Goal: Task Accomplishment & Management: Manage account settings

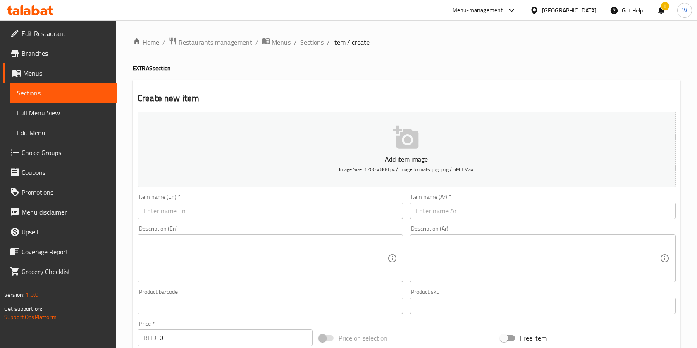
scroll to position [16, 0]
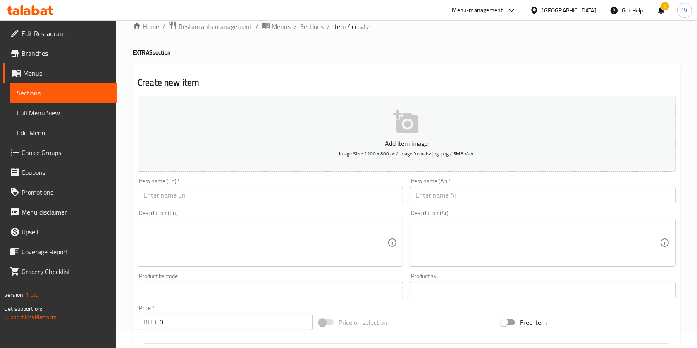
click at [324, 85] on h2 "Create new item" at bounding box center [407, 82] width 538 height 12
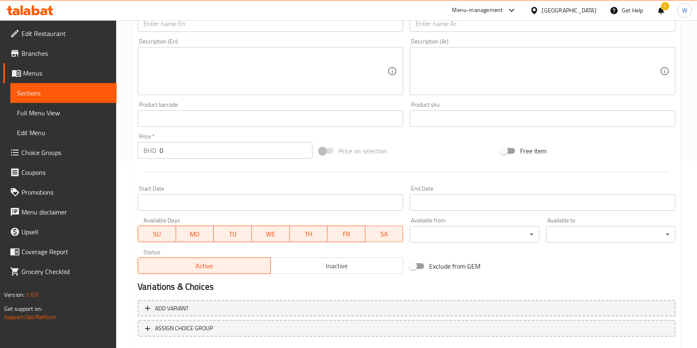
scroll to position [0, 0]
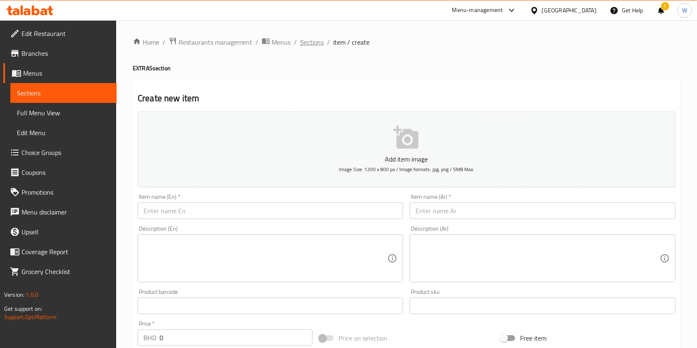
click at [301, 45] on span "Sections" at bounding box center [312, 42] width 24 height 10
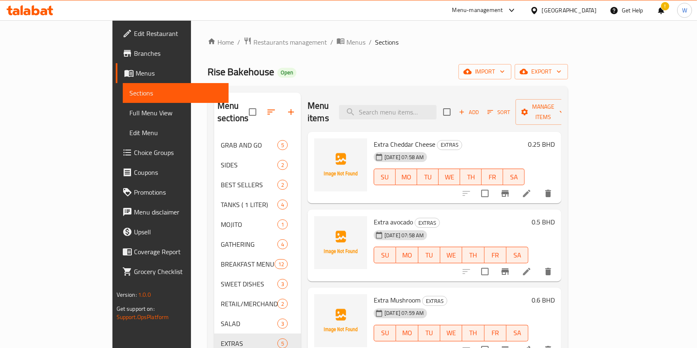
click at [13, 5] on icon at bounding box center [30, 10] width 47 height 10
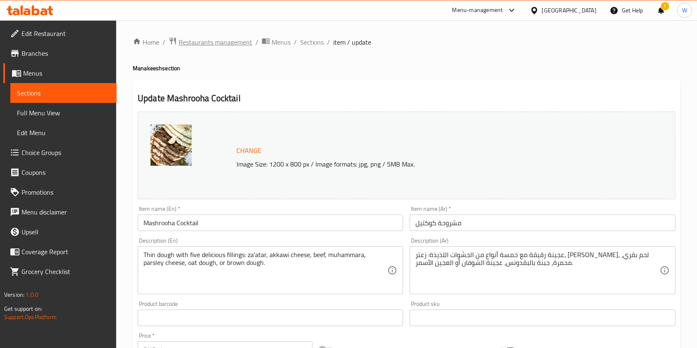
click at [226, 45] on span "Restaurants management" at bounding box center [216, 42] width 74 height 10
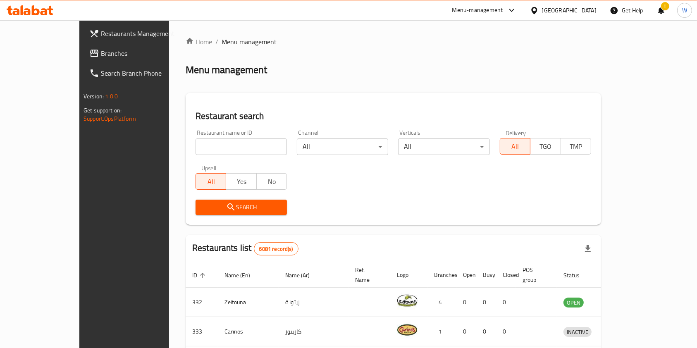
click at [411, 197] on div "Search" at bounding box center [393, 207] width 405 height 25
click at [212, 147] on input "search" at bounding box center [240, 146] width 91 height 17
type input "م"
type input "Little Caesars"
click button "Search" at bounding box center [240, 207] width 91 height 15
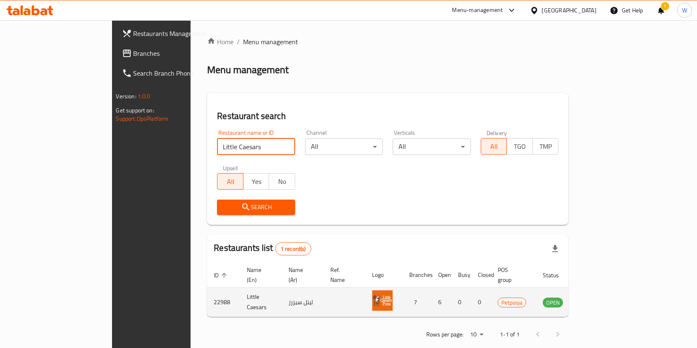
click at [596, 299] on icon "enhanced table" at bounding box center [590, 302] width 9 height 7
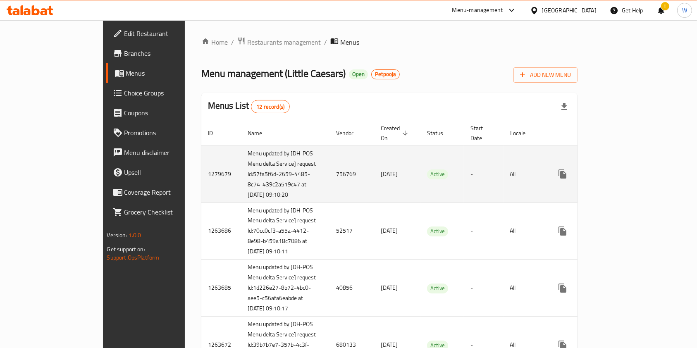
click at [329, 171] on td "756769" at bounding box center [351, 173] width 45 height 57
copy td "756769"
click at [627, 169] on icon "enhanced table" at bounding box center [622, 174] width 10 height 10
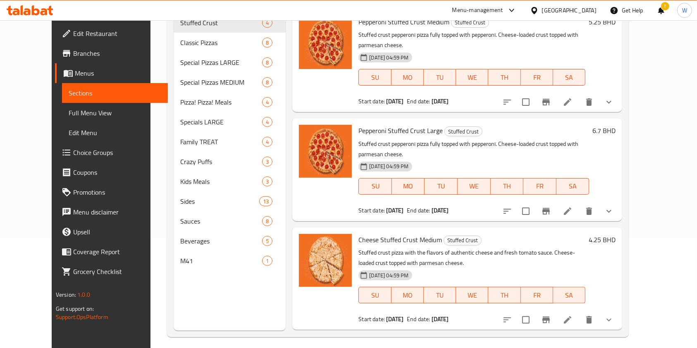
scroll to position [116, 0]
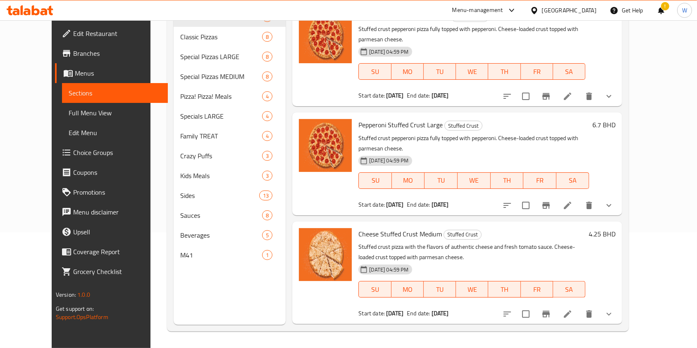
click at [197, 265] on nav "Stuffed Crust 4 Classic Pizzas 8 Special Pizzas LARGE 8 Special Pizzas MEDIUM 8…" at bounding box center [230, 136] width 112 height 264
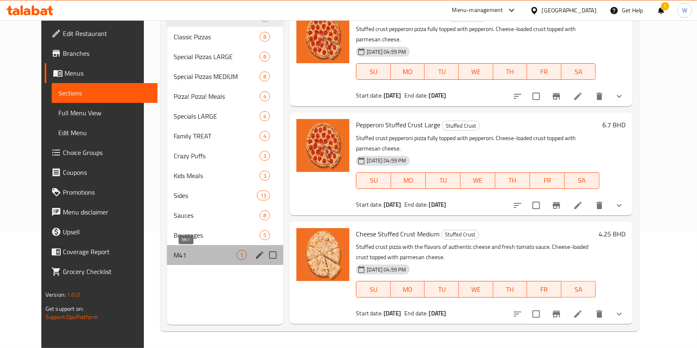
click at [201, 257] on span "M41" at bounding box center [205, 255] width 63 height 10
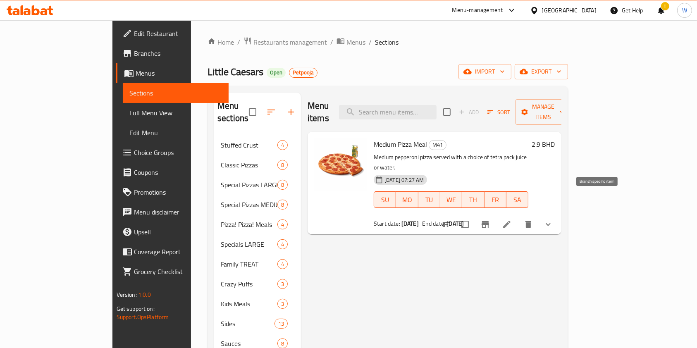
click at [495, 214] on button "Branch-specific-item" at bounding box center [485, 224] width 20 height 20
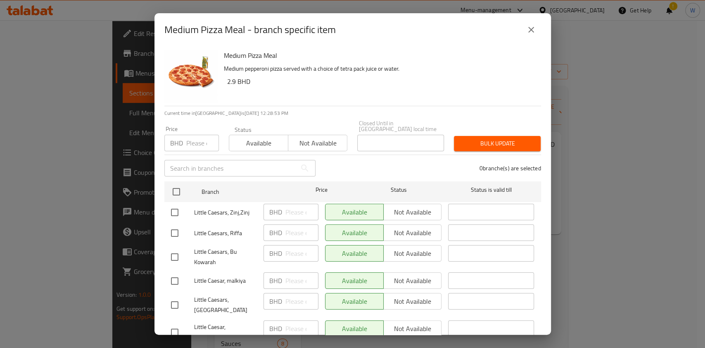
click at [536, 30] on icon "close" at bounding box center [531, 30] width 10 height 10
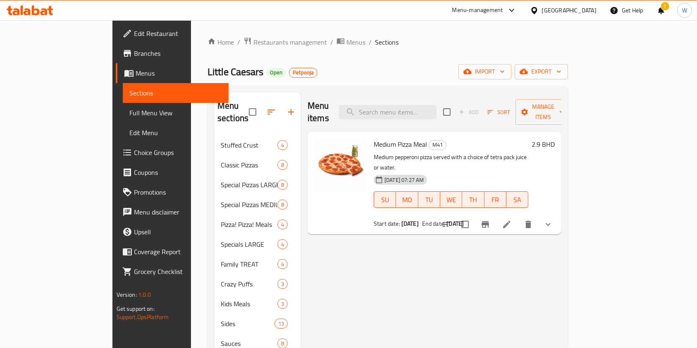
click at [512, 219] on icon at bounding box center [507, 224] width 10 height 10
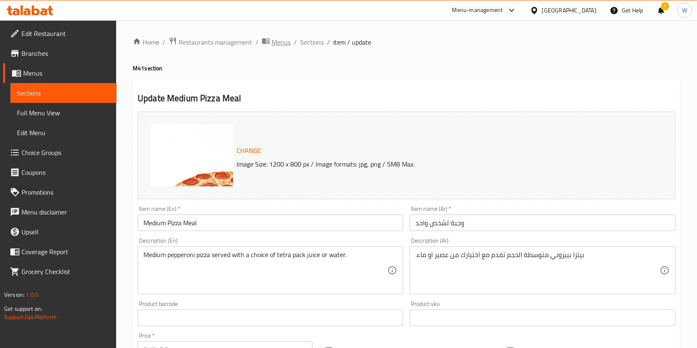
click at [285, 45] on span "Menus" at bounding box center [281, 42] width 19 height 10
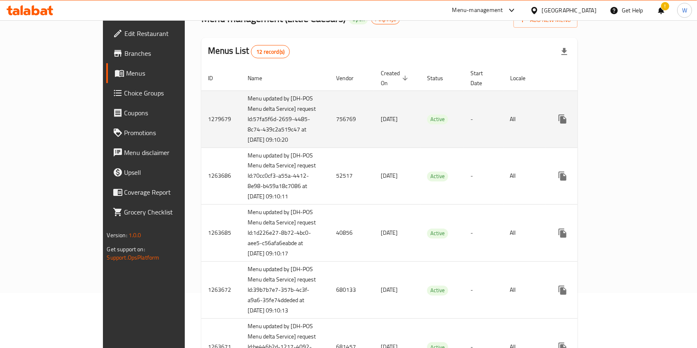
scroll to position [110, 0]
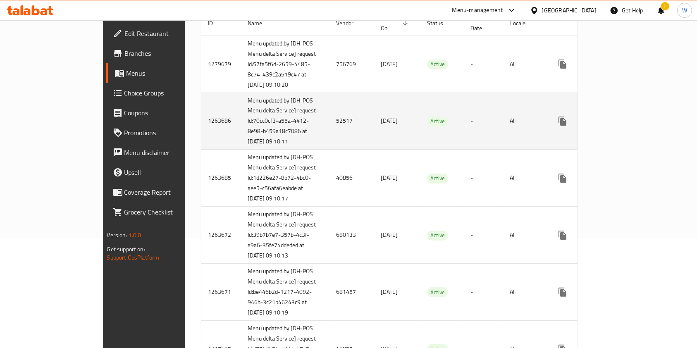
click at [329, 126] on td "52517" at bounding box center [351, 121] width 45 height 57
copy td "52517"
click at [627, 125] on icon "enhanced table" at bounding box center [622, 121] width 10 height 10
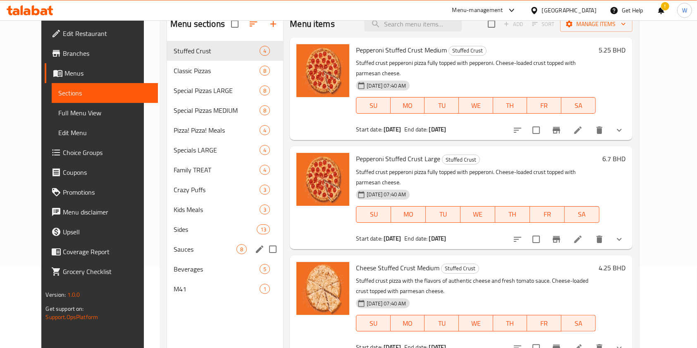
scroll to position [116, 0]
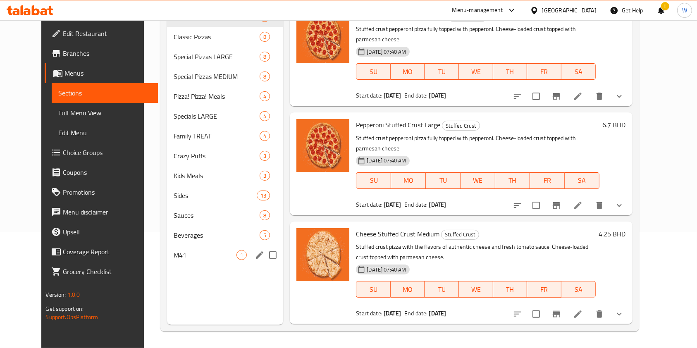
click at [181, 247] on div "M41 1" at bounding box center [225, 255] width 116 height 20
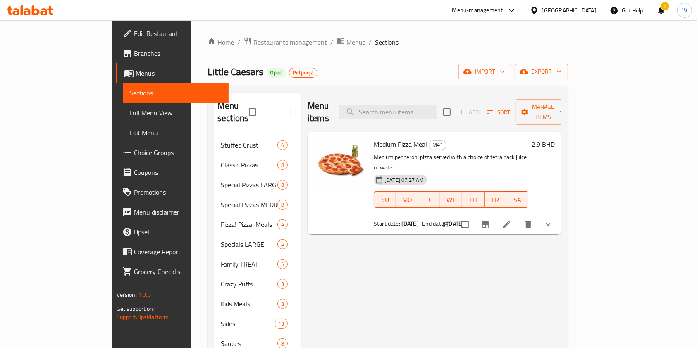
click at [512, 219] on icon at bounding box center [507, 224] width 10 height 10
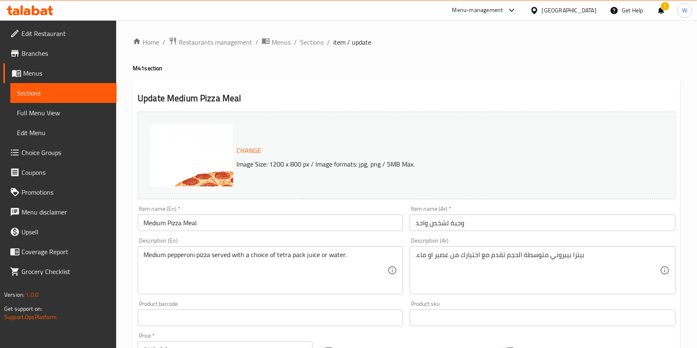
drag, startPoint x: 278, startPoint y: 45, endPoint x: 278, endPoint y: 55, distance: 9.9
click at [278, 45] on span "Menus" at bounding box center [281, 42] width 19 height 10
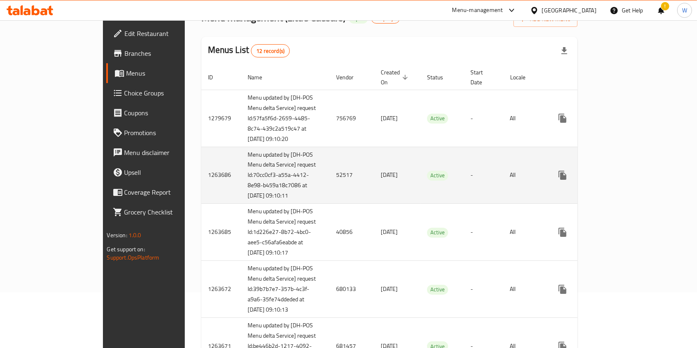
scroll to position [110, 0]
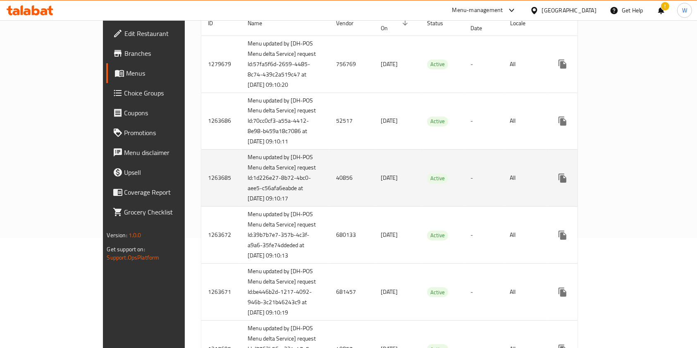
click at [329, 193] on td "40856" at bounding box center [351, 178] width 45 height 57
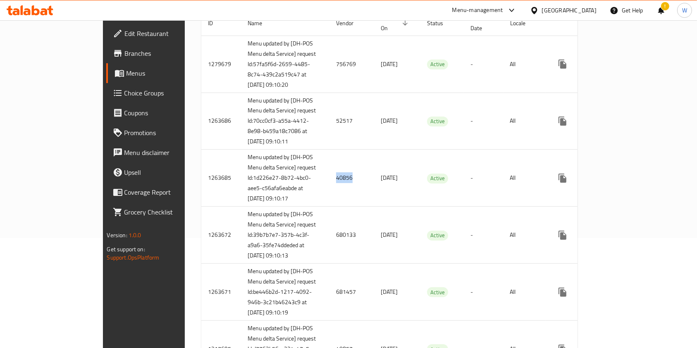
copy td "40856"
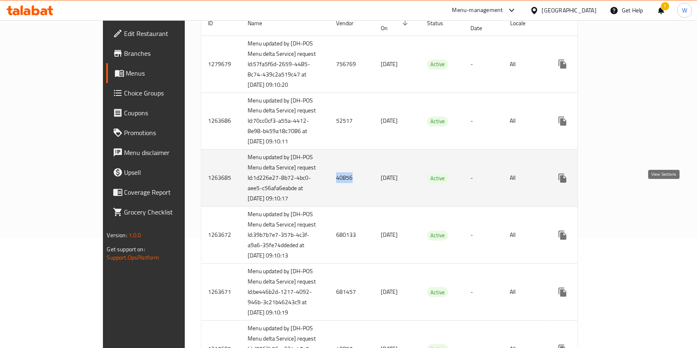
click at [627, 183] on icon "enhanced table" at bounding box center [622, 178] width 10 height 10
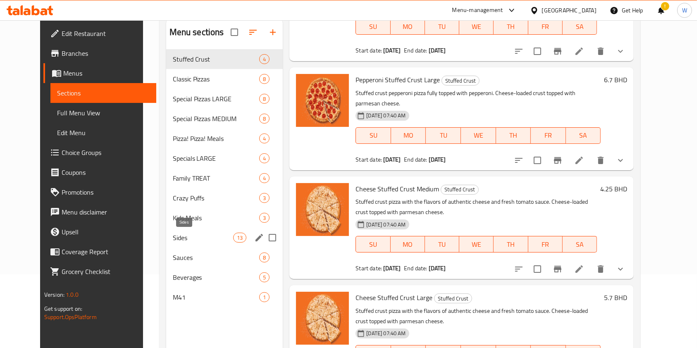
scroll to position [116, 0]
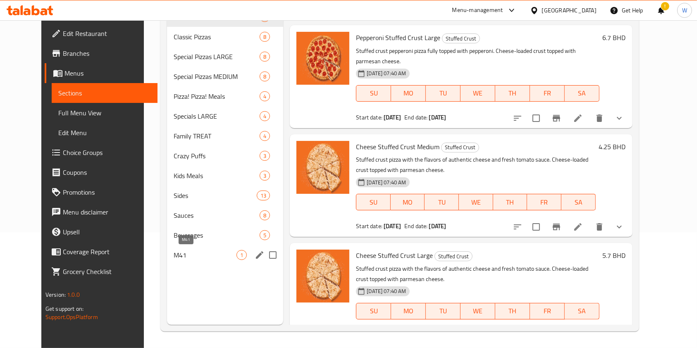
click at [202, 260] on span "M41" at bounding box center [205, 255] width 63 height 10
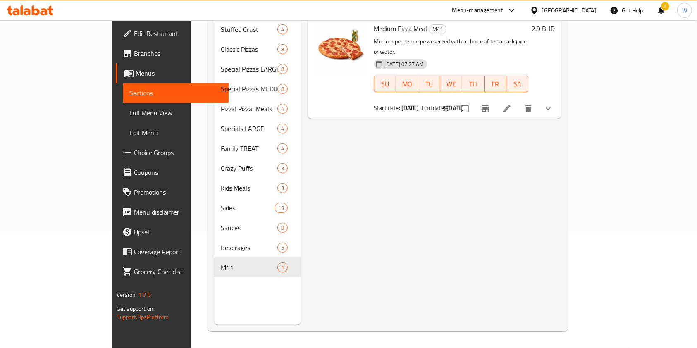
click at [518, 101] on li at bounding box center [506, 108] width 23 height 15
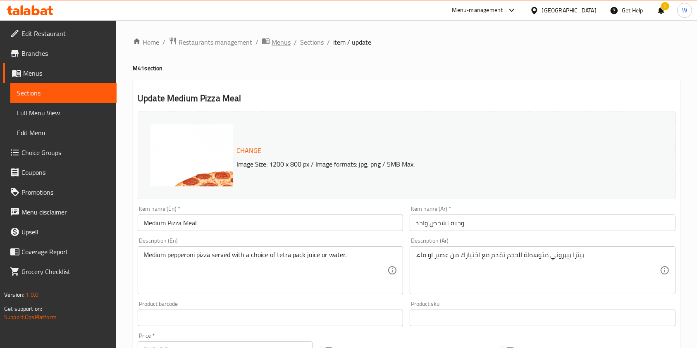
click at [276, 43] on span "Menus" at bounding box center [281, 42] width 19 height 10
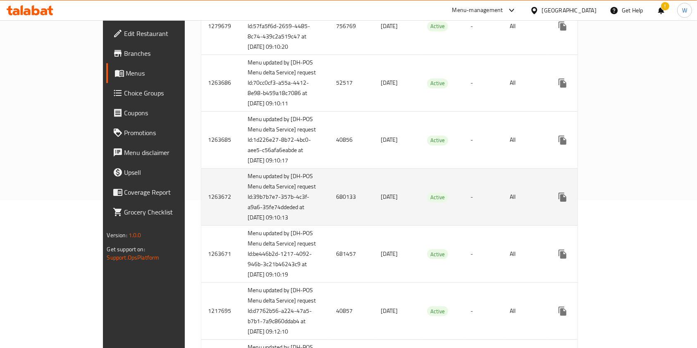
scroll to position [165, 0]
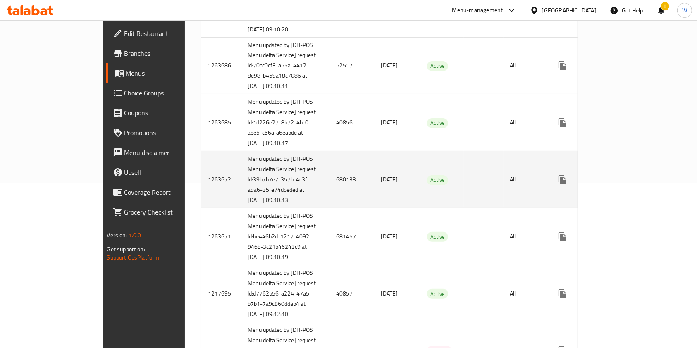
click at [329, 203] on td "680133" at bounding box center [351, 179] width 45 height 57
copy td "680133"
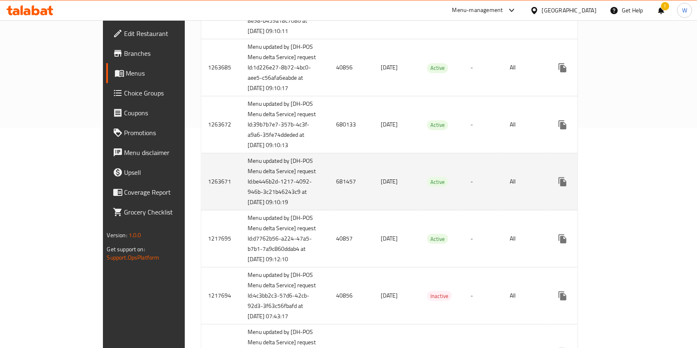
click at [329, 210] on td "681457" at bounding box center [351, 181] width 45 height 57
copy td "681457"
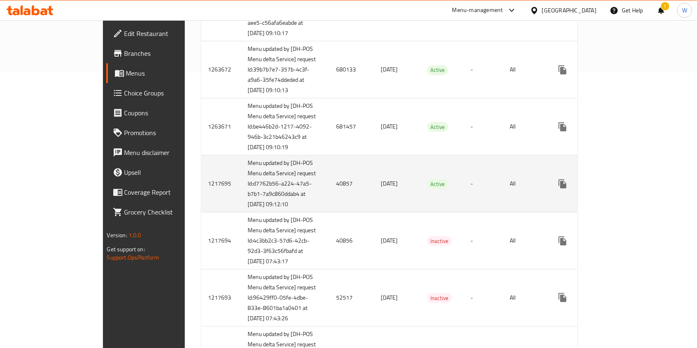
click at [329, 212] on td "40857" at bounding box center [351, 183] width 45 height 57
copy td "40857"
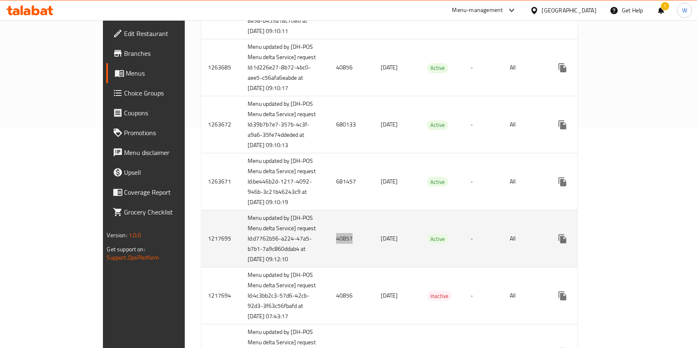
scroll to position [165, 0]
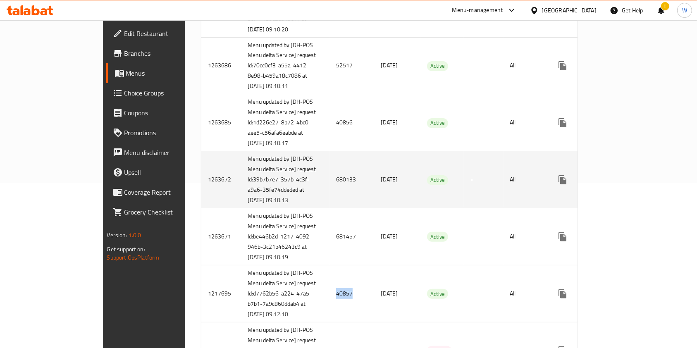
click at [632, 190] on link "enhanced table" at bounding box center [622, 180] width 20 height 20
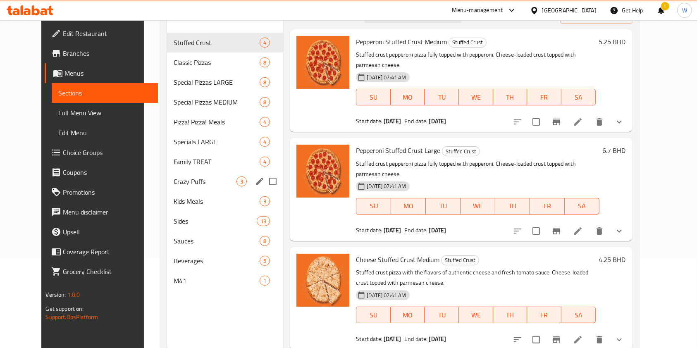
scroll to position [116, 0]
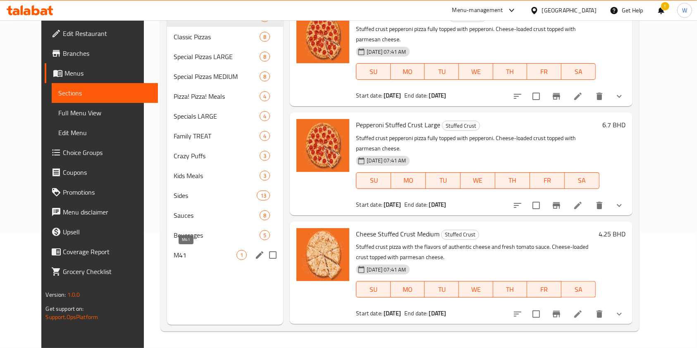
click at [205, 259] on span "M41" at bounding box center [205, 255] width 63 height 10
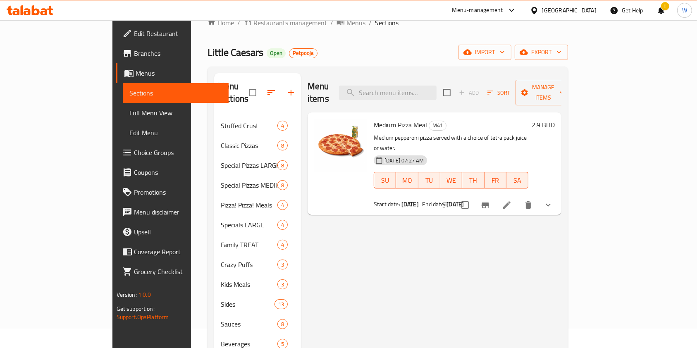
scroll to position [5, 0]
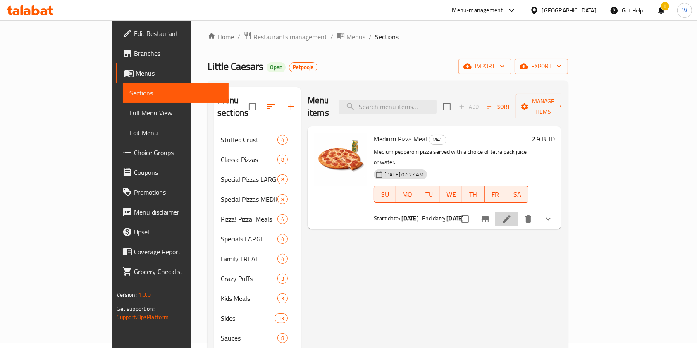
click at [518, 212] on li at bounding box center [506, 219] width 23 height 15
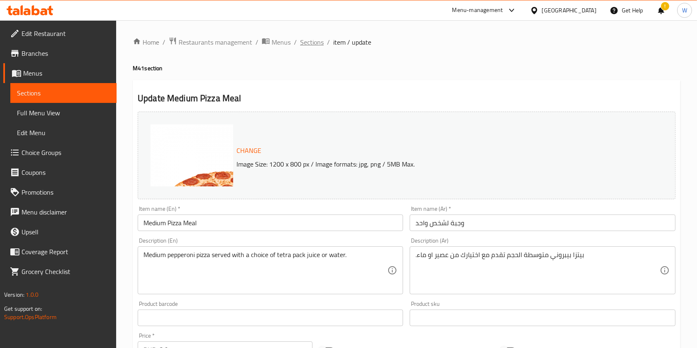
click at [310, 46] on span "Sections" at bounding box center [312, 42] width 24 height 10
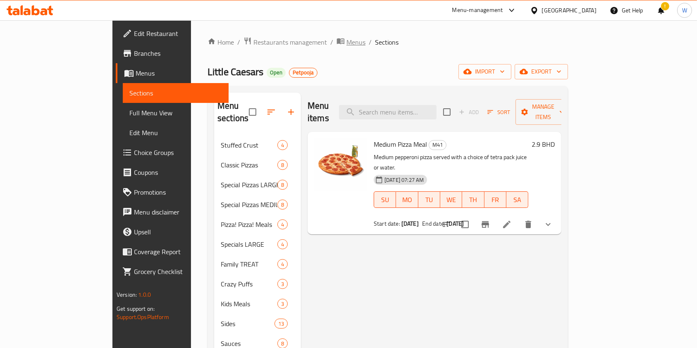
click at [346, 44] on span "Menus" at bounding box center [355, 42] width 19 height 10
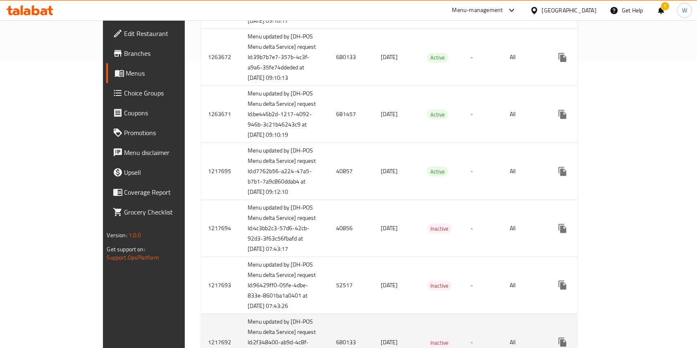
scroll to position [275, 0]
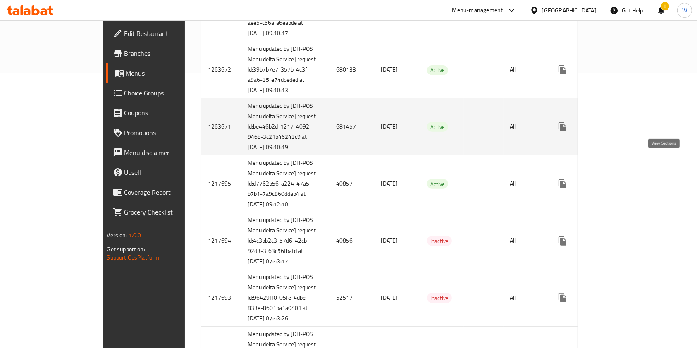
click at [632, 137] on link "enhanced table" at bounding box center [622, 127] width 20 height 20
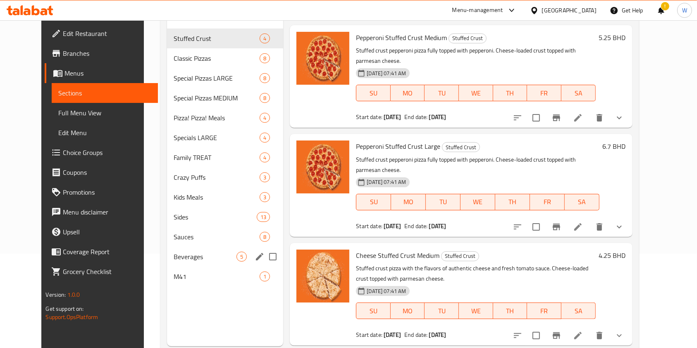
scroll to position [116, 0]
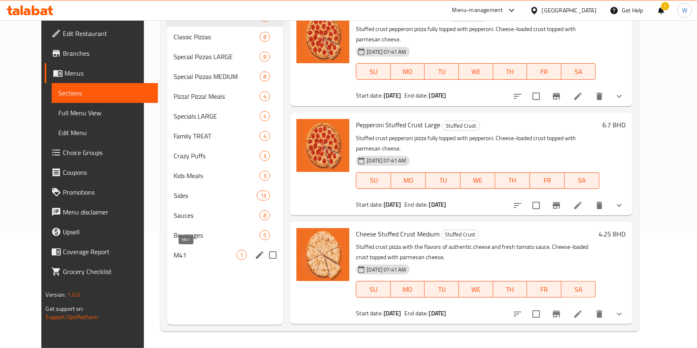
click at [188, 258] on span "M41" at bounding box center [205, 255] width 63 height 10
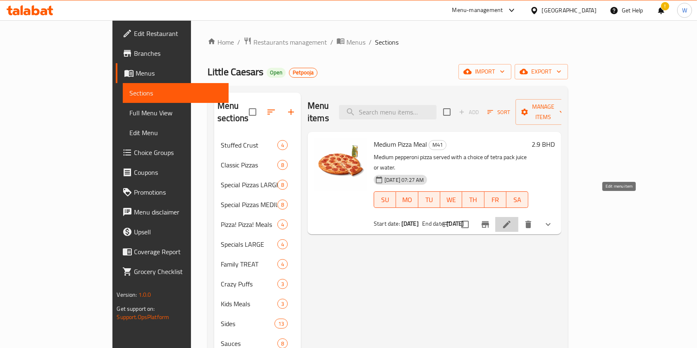
click at [512, 219] on icon at bounding box center [507, 224] width 10 height 10
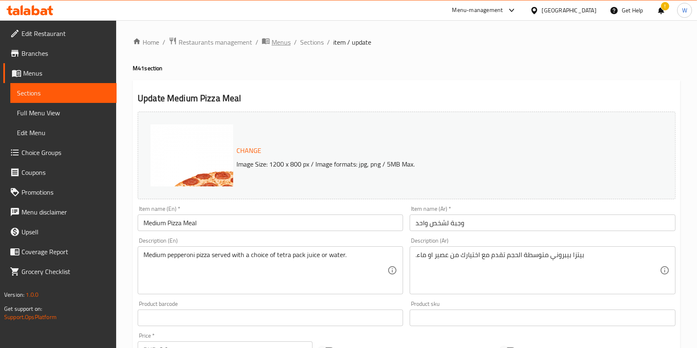
click at [285, 40] on span "Menus" at bounding box center [281, 42] width 19 height 10
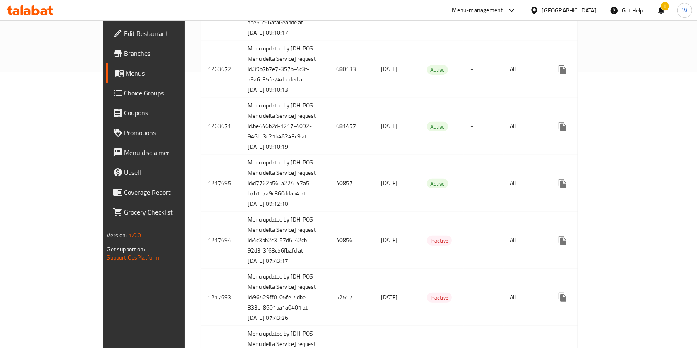
scroll to position [275, 0]
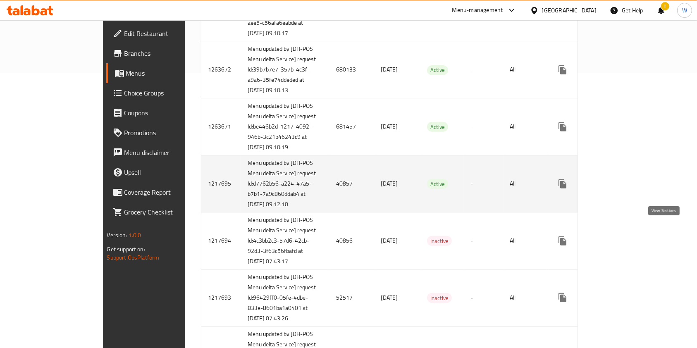
click at [626, 188] on icon "enhanced table" at bounding box center [621, 183] width 7 height 7
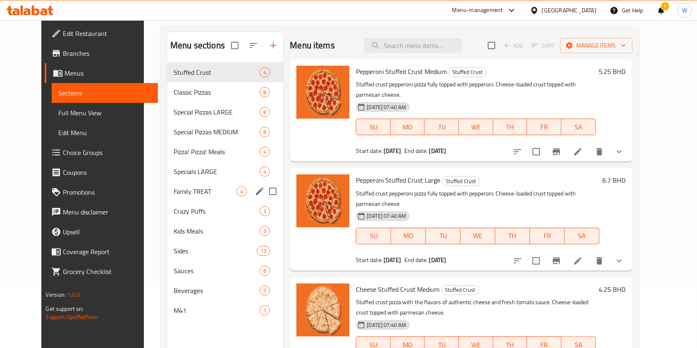
scroll to position [116, 0]
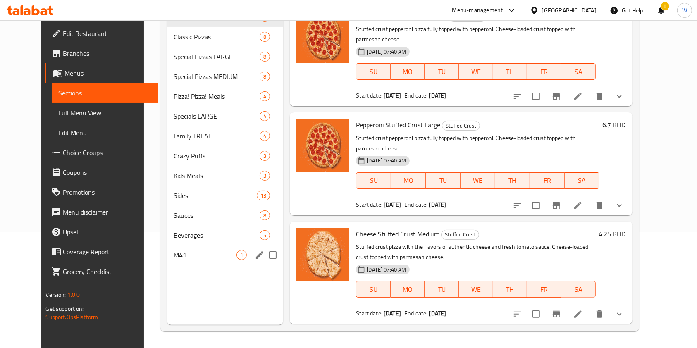
click at [204, 257] on span "M41" at bounding box center [205, 255] width 63 height 10
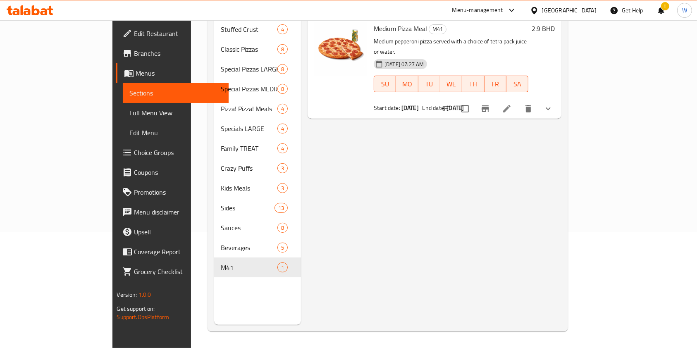
scroll to position [60, 0]
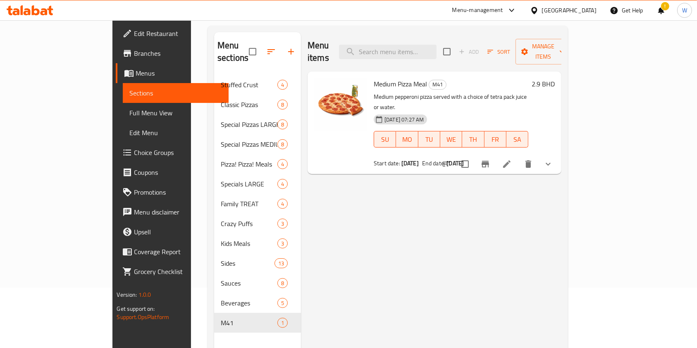
click at [518, 157] on li at bounding box center [506, 164] width 23 height 15
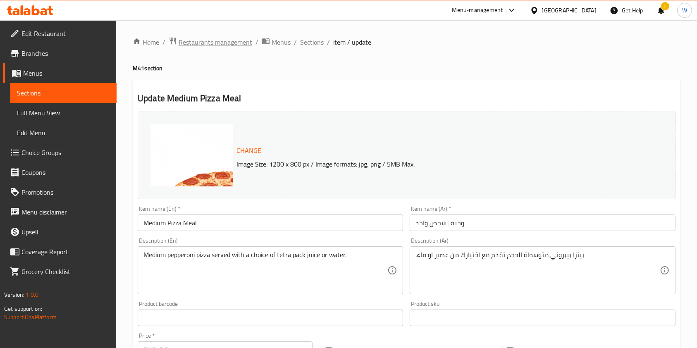
click at [220, 40] on span "Restaurants management" at bounding box center [216, 42] width 74 height 10
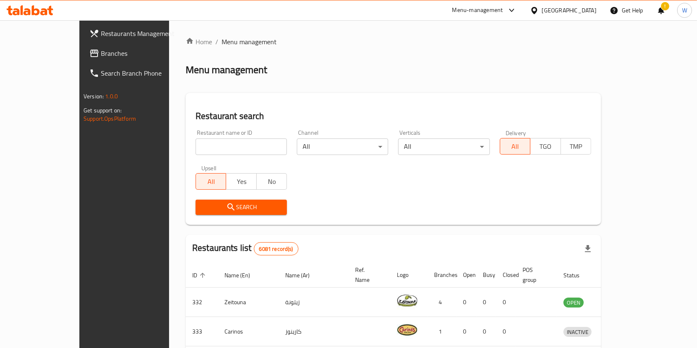
click at [197, 155] on div "Restaurant name or ID Restaurant name or ID" at bounding box center [241, 142] width 101 height 35
click at [101, 57] on span "Branches" at bounding box center [145, 53] width 88 height 10
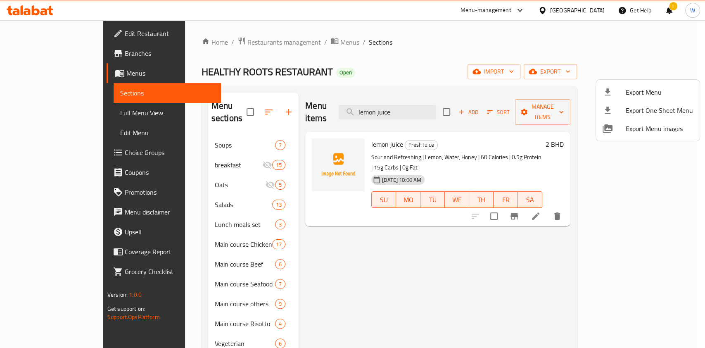
click at [417, 118] on div at bounding box center [352, 174] width 705 height 348
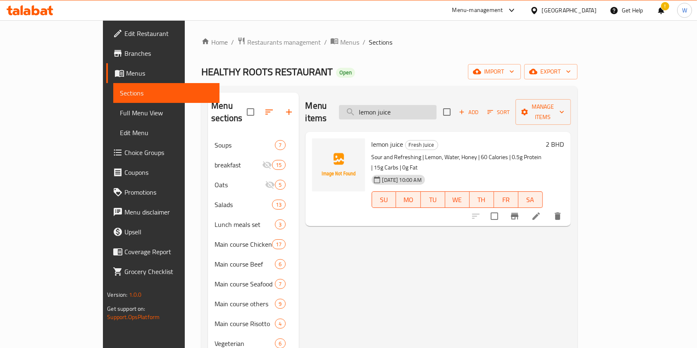
click at [420, 112] on input "lemon juice" at bounding box center [388, 112] width 98 height 14
paste input "[URL][DOMAIN_NAME]"
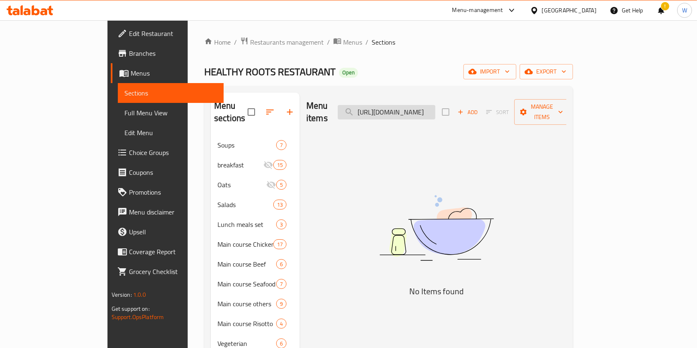
click at [418, 107] on input "[URL][DOMAIN_NAME]" at bounding box center [387, 112] width 98 height 14
click at [418, 107] on input "https://docs.google.com/spreadsheets/d/15HvXNbT1gaJTS6_cdnt2nmnPlPGffA0ww_WtoFq…" at bounding box center [387, 112] width 98 height 14
paste input "Avocado shake"
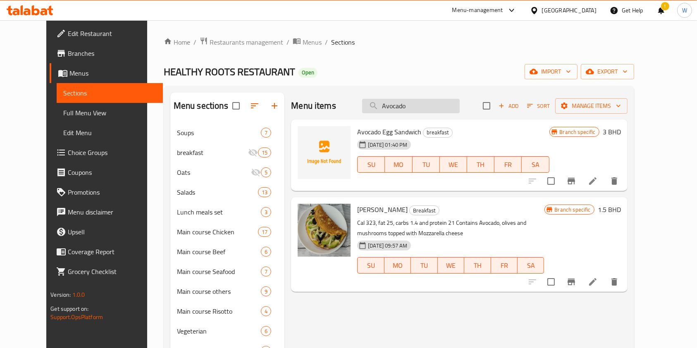
click at [403, 103] on input "Avocado" at bounding box center [411, 106] width 98 height 14
click at [403, 104] on input "Avocado" at bounding box center [411, 106] width 98 height 14
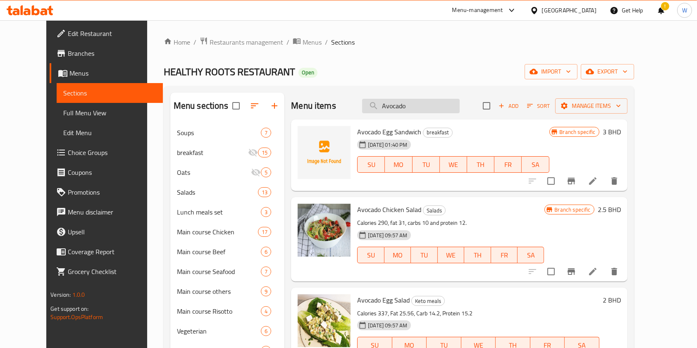
click at [418, 104] on input "Avocado" at bounding box center [411, 106] width 98 height 14
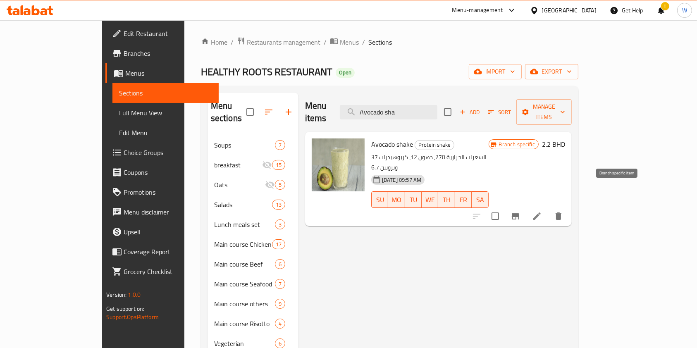
type input "Avocado sha"
click at [520, 211] on icon "Branch-specific-item" at bounding box center [515, 216] width 10 height 10
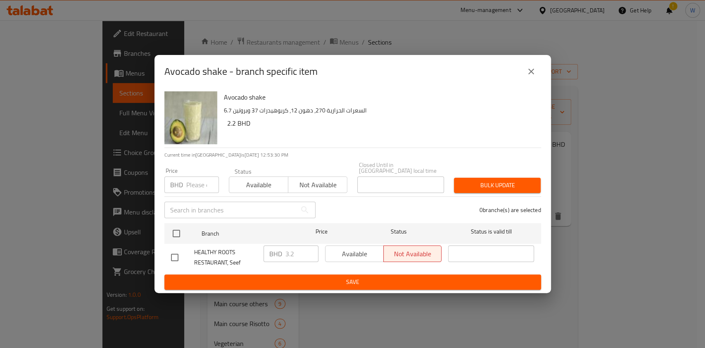
click at [202, 185] on input "number" at bounding box center [202, 184] width 33 height 17
paste input "3.200"
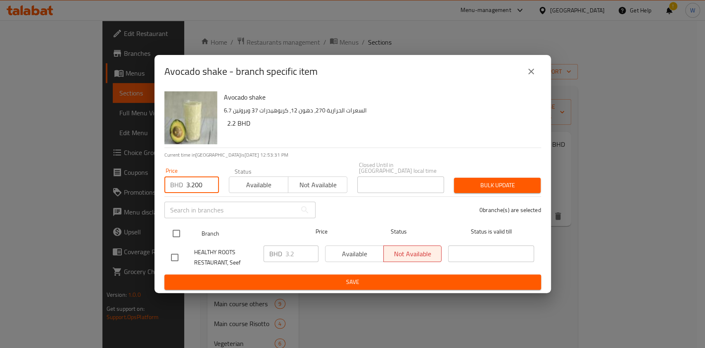
type input "3.200"
click at [175, 225] on input "checkbox" at bounding box center [176, 233] width 17 height 17
checkbox input "true"
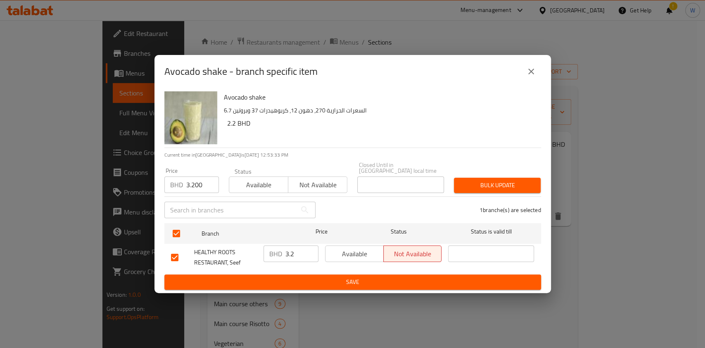
click at [493, 184] on span "Bulk update" at bounding box center [498, 185] width 74 height 10
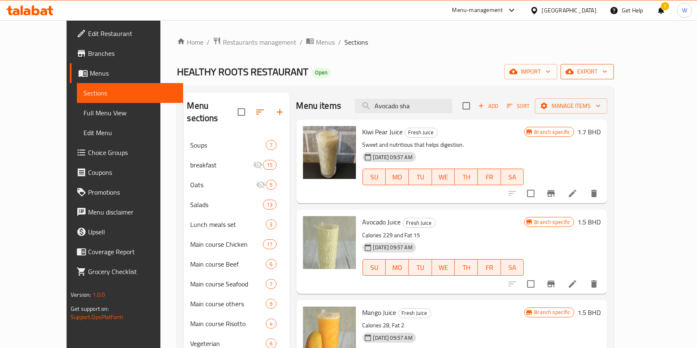
click at [607, 72] on span "export" at bounding box center [587, 72] width 40 height 10
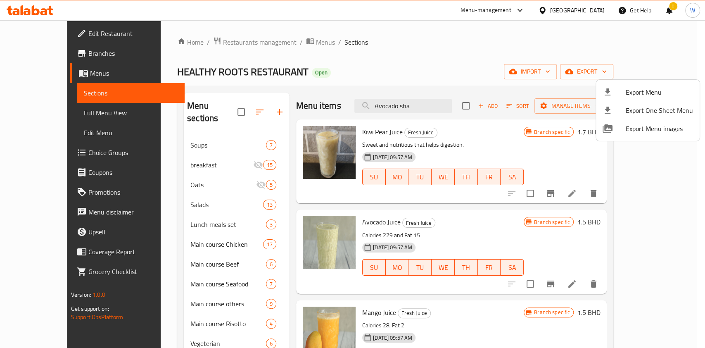
drag, startPoint x: 424, startPoint y: 48, endPoint x: 470, endPoint y: 54, distance: 46.6
click at [424, 48] on div at bounding box center [352, 174] width 705 height 348
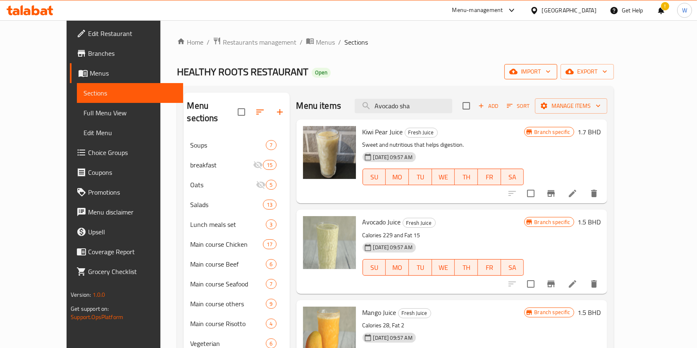
click at [552, 69] on icon "button" at bounding box center [548, 71] width 8 height 8
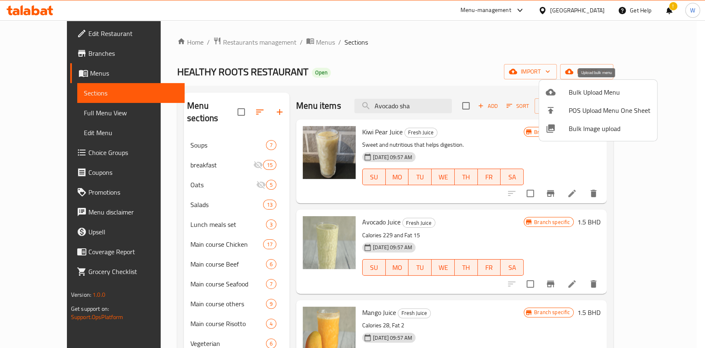
click at [591, 96] on span "Bulk Upload Menu" at bounding box center [610, 92] width 82 height 10
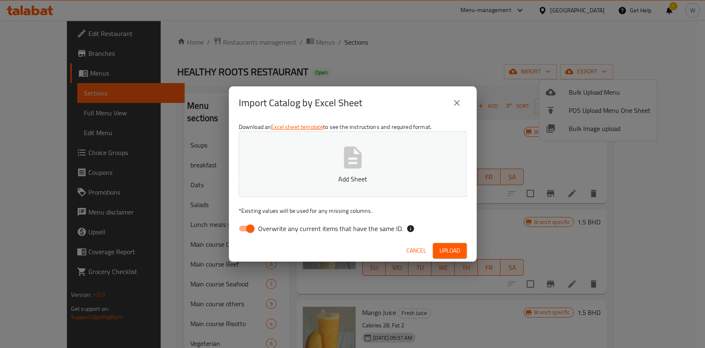
click at [443, 256] on button "Upload" at bounding box center [450, 250] width 34 height 15
click at [370, 177] on p "Add Sheet" at bounding box center [353, 179] width 202 height 10
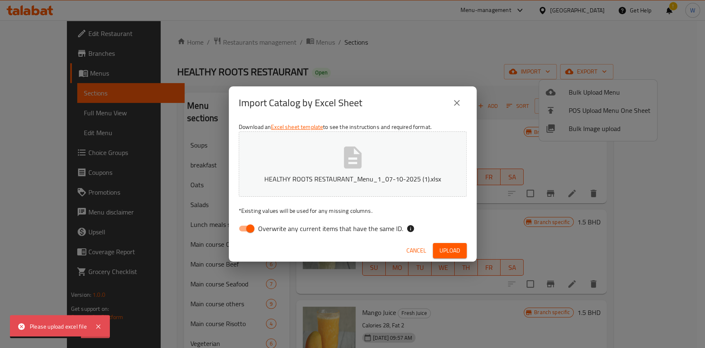
click at [467, 251] on div "Cancel Upload" at bounding box center [353, 251] width 248 height 22
click at [457, 252] on span "Upload" at bounding box center [450, 250] width 21 height 10
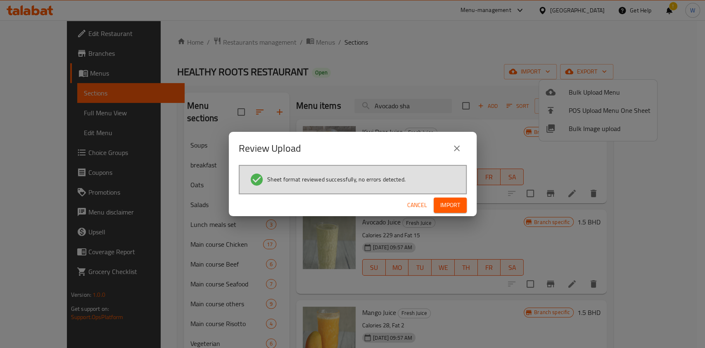
click at [443, 209] on span "Import" at bounding box center [451, 205] width 20 height 10
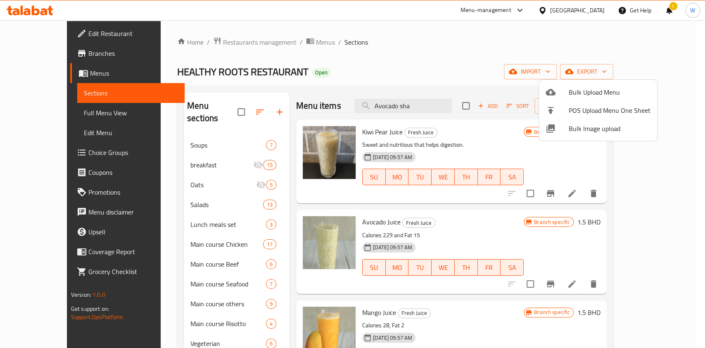
click at [342, 87] on div at bounding box center [352, 174] width 705 height 348
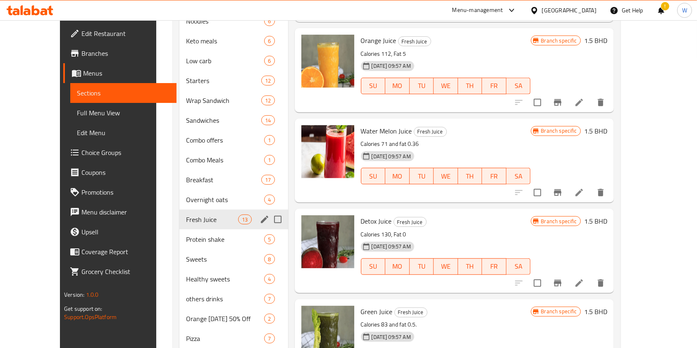
scroll to position [376, 0]
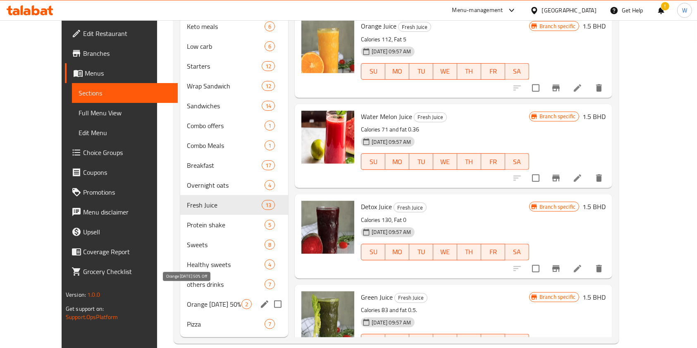
click at [202, 279] on div "others drinks 7" at bounding box center [234, 284] width 108 height 20
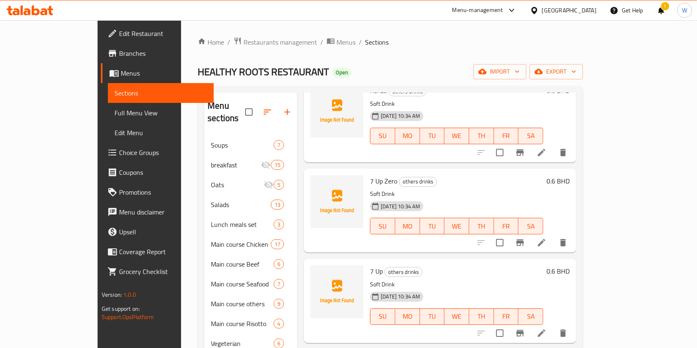
click at [277, 109] on button "button" at bounding box center [287, 112] width 20 height 20
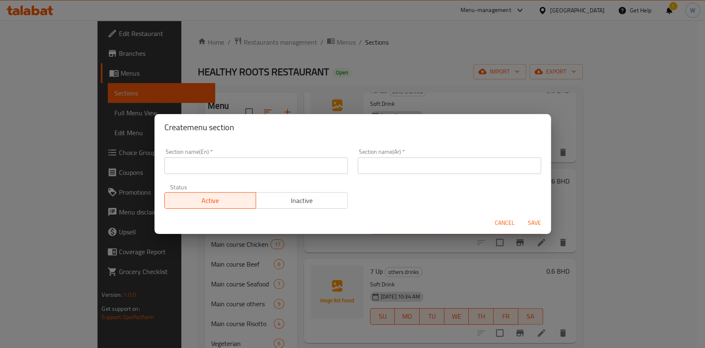
click at [306, 165] on input "text" at bounding box center [255, 165] width 183 height 17
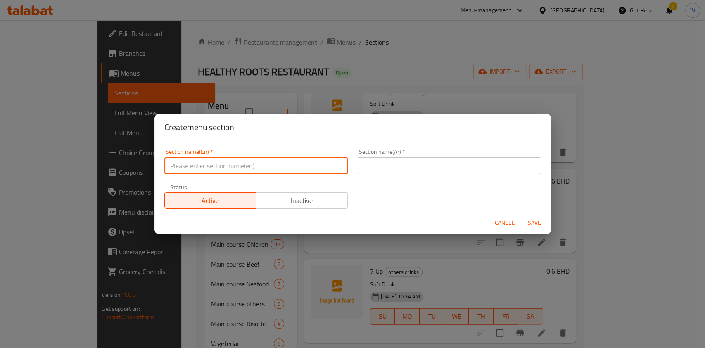
paste input "water"
click at [179, 167] on input "water" at bounding box center [255, 165] width 183 height 17
click at [177, 170] on input "water" at bounding box center [255, 165] width 183 height 17
type input "Water"
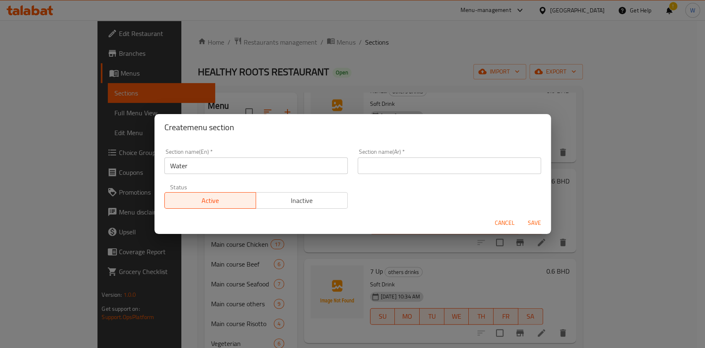
click at [435, 167] on input "text" at bounding box center [449, 165] width 183 height 17
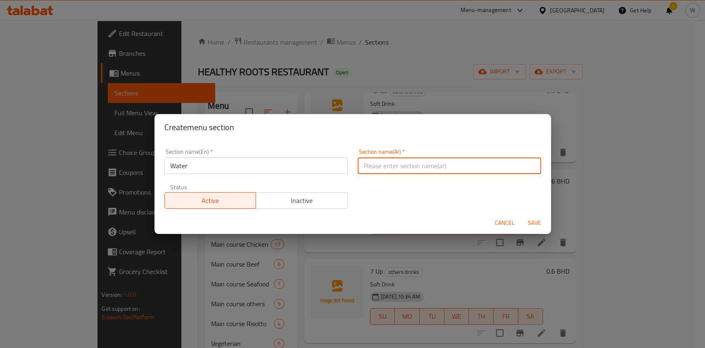
paste input "الماء"
type input "الماء"
click at [540, 222] on span "Save" at bounding box center [535, 223] width 20 height 10
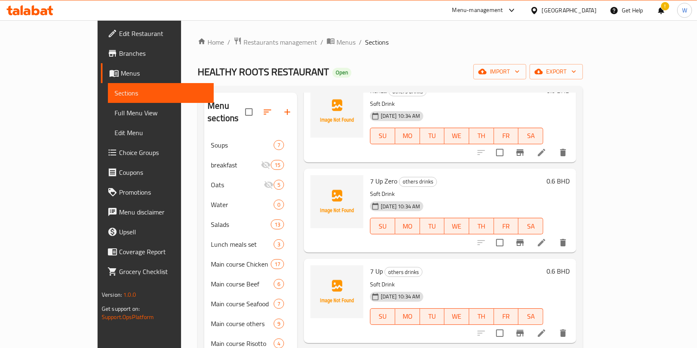
click at [262, 107] on icon "button" at bounding box center [267, 112] width 10 height 10
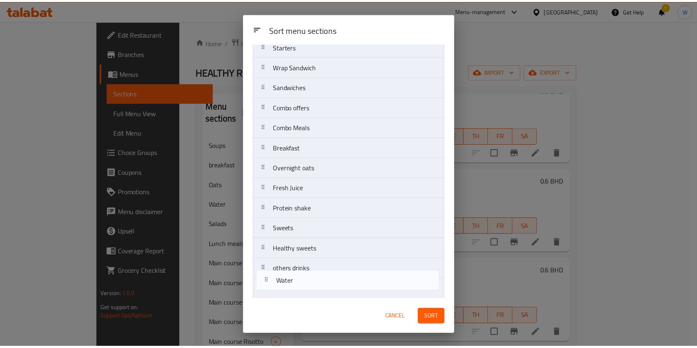
scroll to position [377, 0]
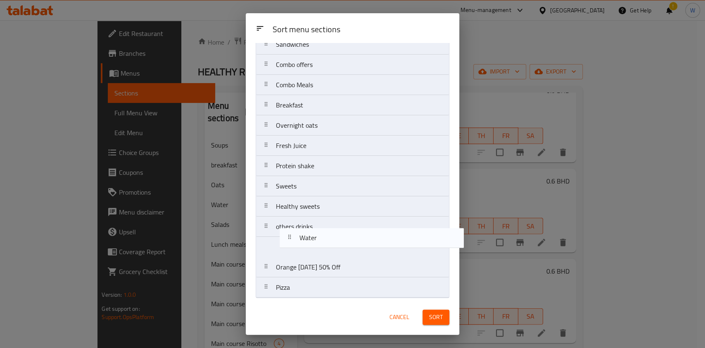
drag, startPoint x: 307, startPoint y: 138, endPoint x: 317, endPoint y: 245, distance: 108.4
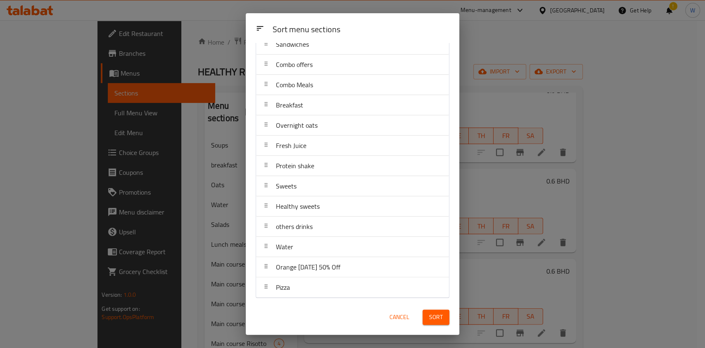
click at [442, 314] on span "Sort" at bounding box center [436, 317] width 14 height 10
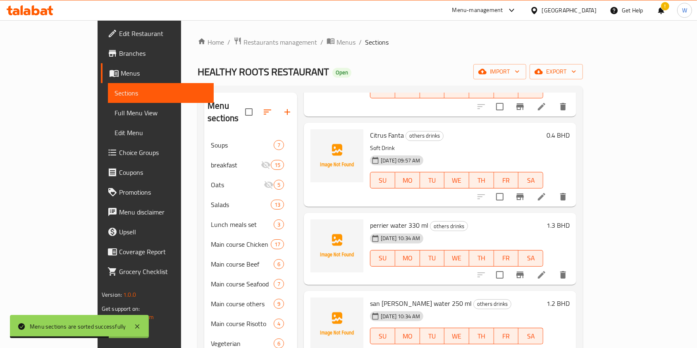
scroll to position [606, 0]
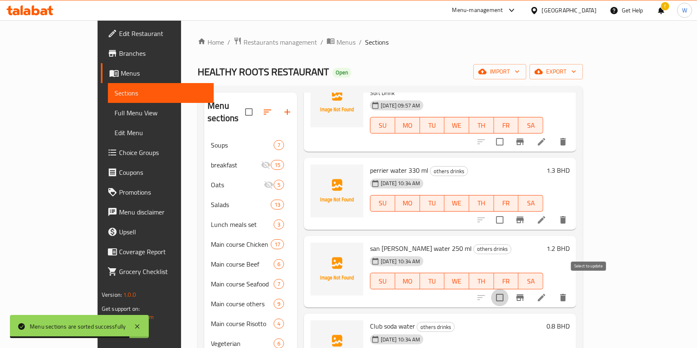
click at [508, 289] on input "checkbox" at bounding box center [499, 297] width 17 height 17
checkbox input "true"
click at [508, 211] on input "checkbox" at bounding box center [499, 219] width 17 height 17
checkbox input "true"
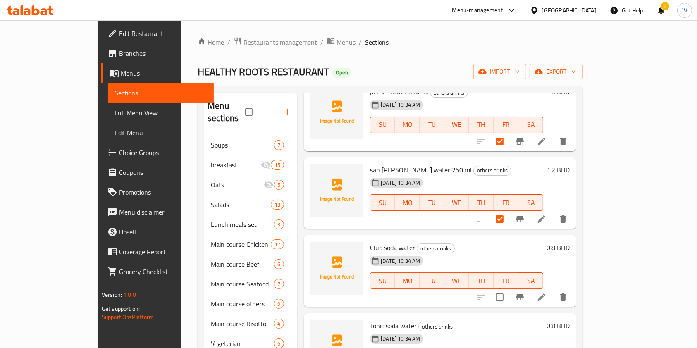
scroll to position [716, 0]
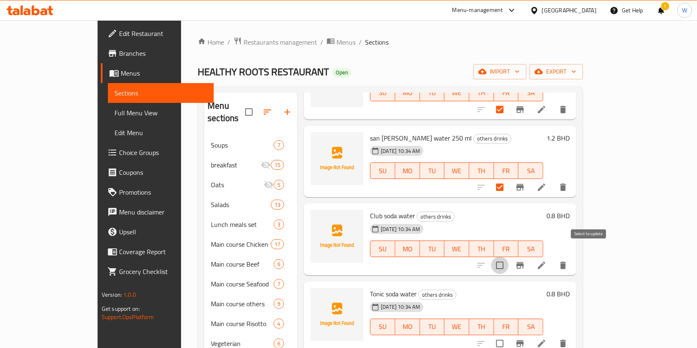
click at [508, 257] on input "checkbox" at bounding box center [499, 265] width 17 height 17
checkbox input "true"
click at [508, 335] on input "checkbox" at bounding box center [499, 343] width 17 height 17
checkbox input "true"
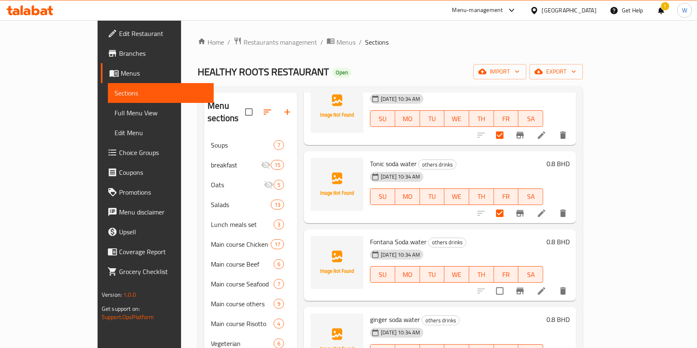
scroll to position [881, 0]
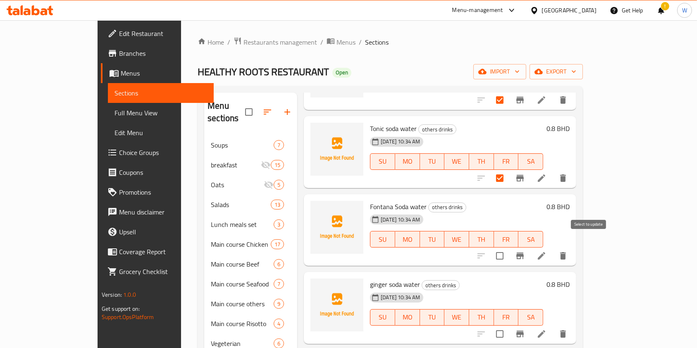
click at [508, 247] on input "checkbox" at bounding box center [499, 255] width 17 height 17
checkbox input "true"
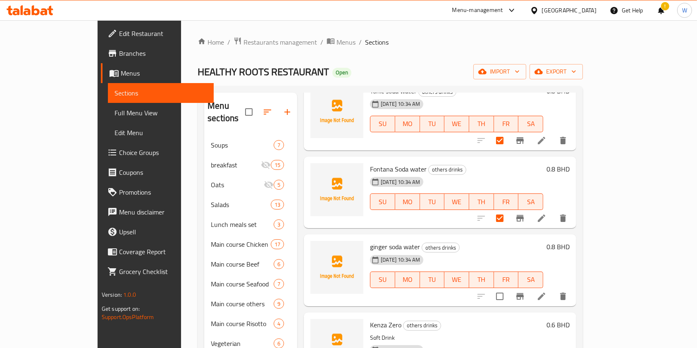
scroll to position [936, 0]
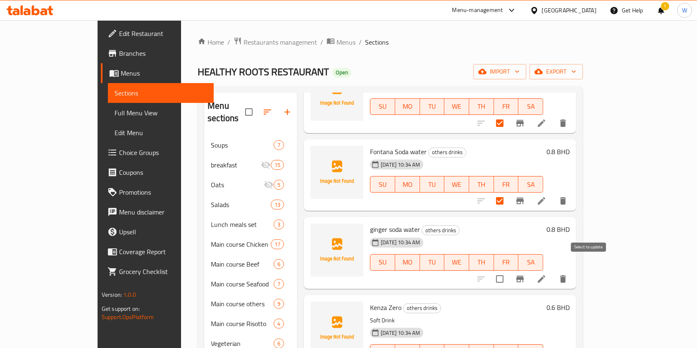
click at [508, 270] on input "checkbox" at bounding box center [499, 278] width 17 height 17
checkbox input "true"
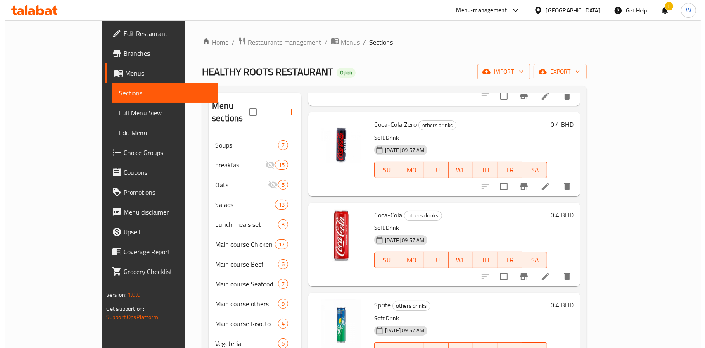
scroll to position [0, 0]
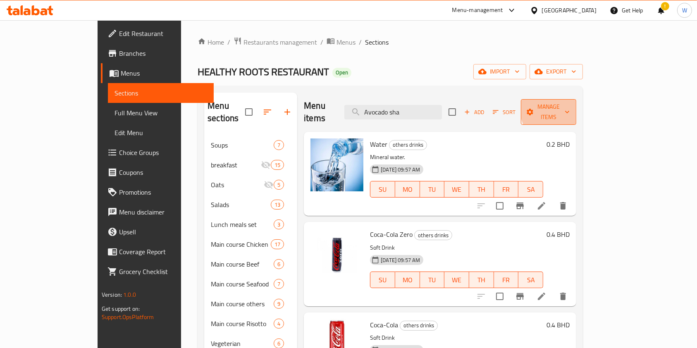
click at [569, 107] on span "Manage items" at bounding box center [548, 112] width 42 height 21
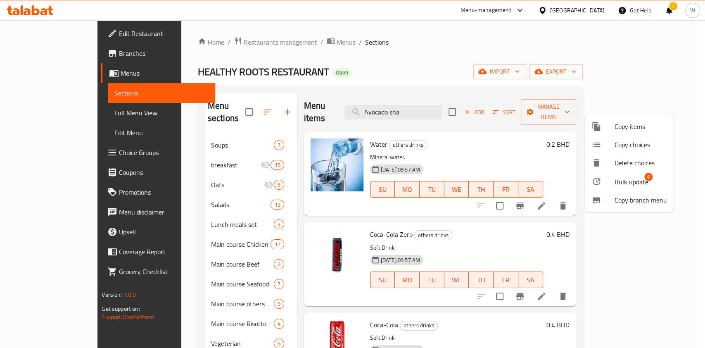
click at [636, 177] on span "Bulk update" at bounding box center [632, 182] width 34 height 10
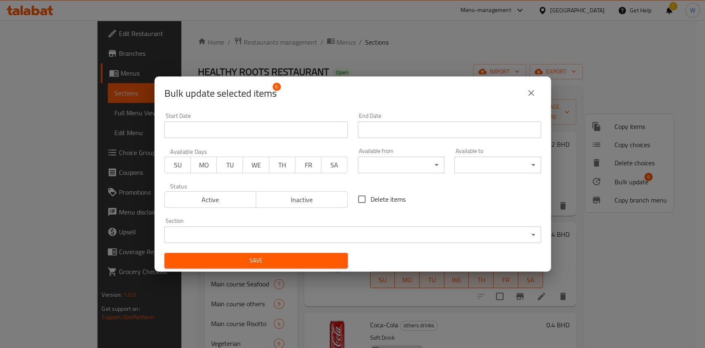
click at [344, 235] on body "​ Menu-management Bahrain Get Help ! W Edit Restaurant Branches Menus Sections …" at bounding box center [352, 184] width 705 height 328
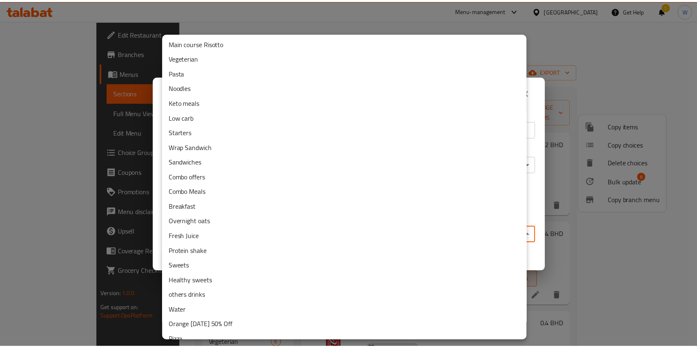
scroll to position [145, 0]
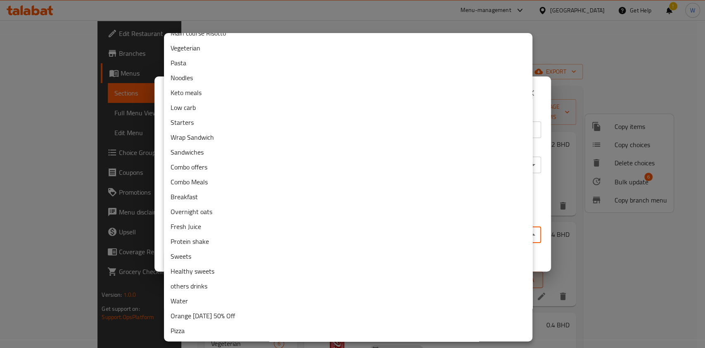
click at [201, 295] on li "Water" at bounding box center [348, 300] width 369 height 15
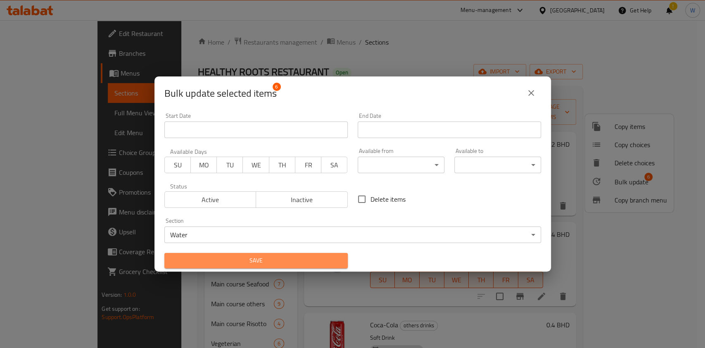
click at [265, 260] on span "Save" at bounding box center [256, 260] width 170 height 10
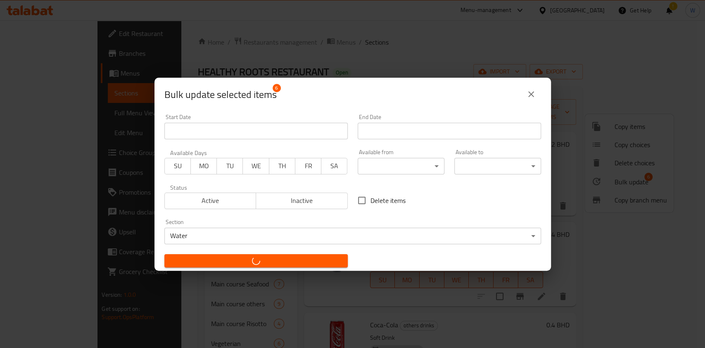
checkbox input "false"
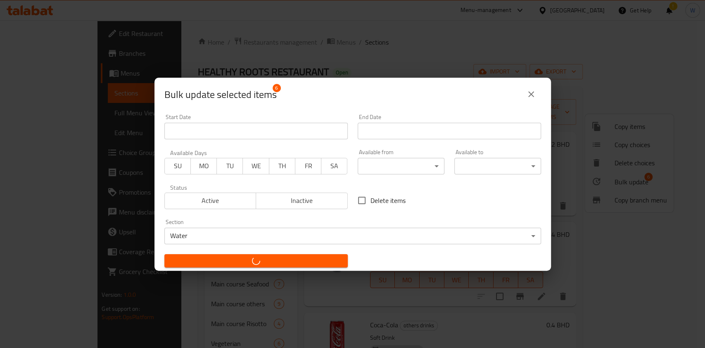
checkbox input "false"
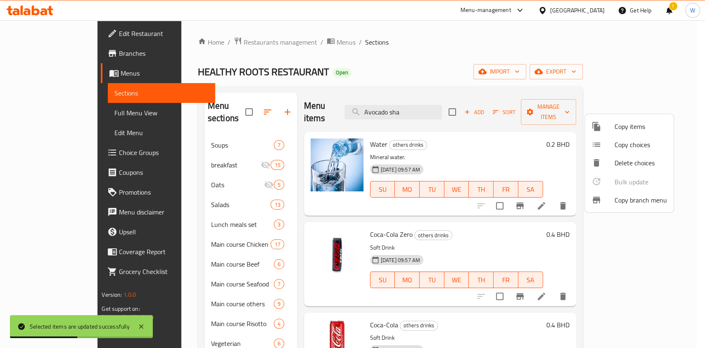
click at [273, 272] on div at bounding box center [352, 174] width 705 height 348
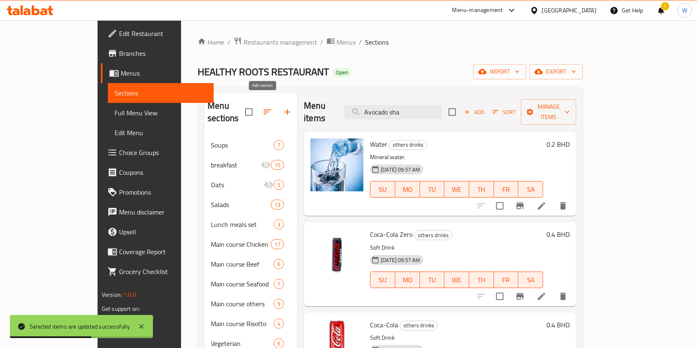
click at [282, 109] on icon "button" at bounding box center [287, 112] width 10 height 10
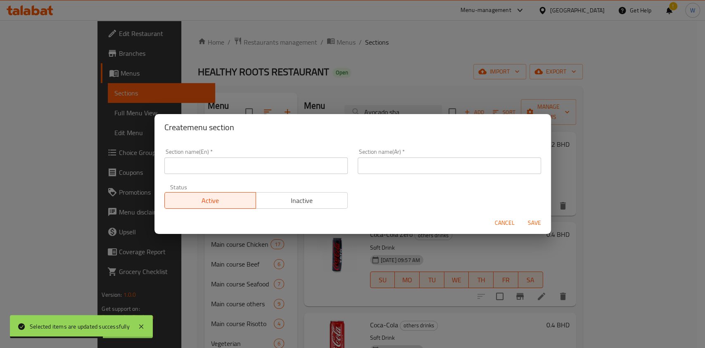
click at [258, 177] on div "Section name(En)   * Section name(En) *" at bounding box center [256, 161] width 193 height 35
click at [262, 167] on input "text" at bounding box center [255, 165] width 183 height 17
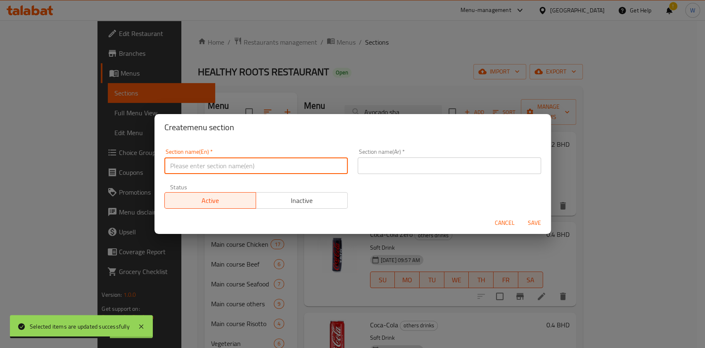
paste input "Energy drinks"
click at [193, 165] on input "Energy drinks" at bounding box center [255, 165] width 183 height 17
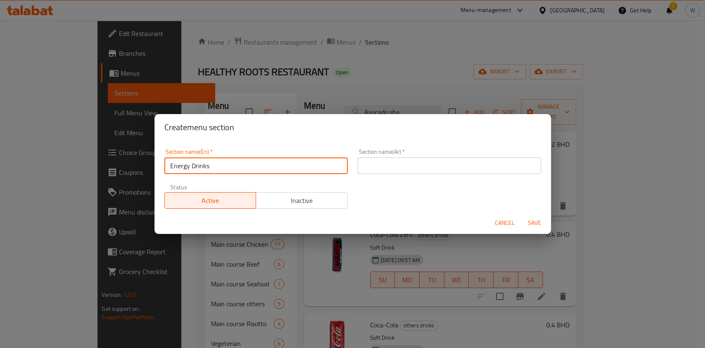
click at [224, 160] on input "Energy Drinks" at bounding box center [255, 165] width 183 height 17
type input "Energy Drinks"
click at [463, 170] on input "text" at bounding box center [449, 165] width 183 height 17
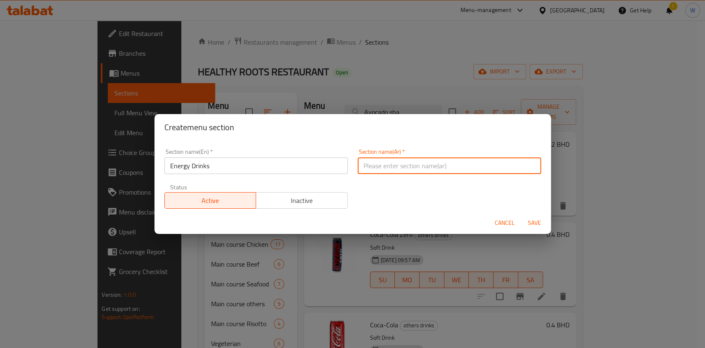
paste input "مشروبات الطاقة"
type input "مشروبات الطاقة"
click at [531, 219] on span "Save" at bounding box center [535, 223] width 20 height 10
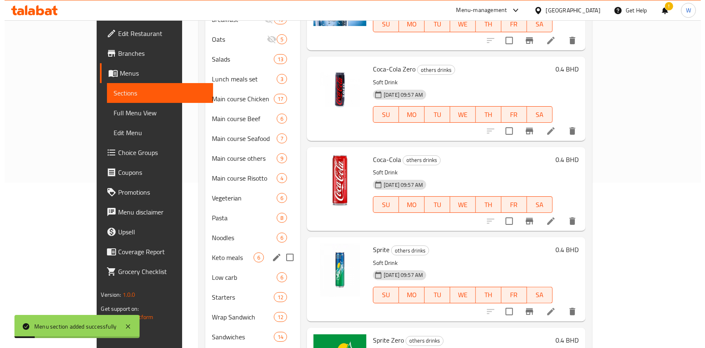
scroll to position [0, 0]
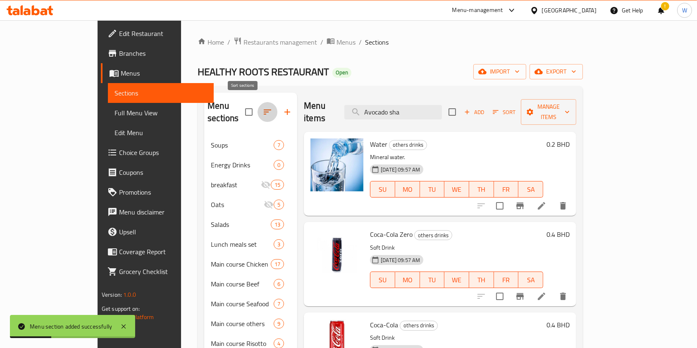
click at [262, 108] on icon "button" at bounding box center [267, 112] width 10 height 10
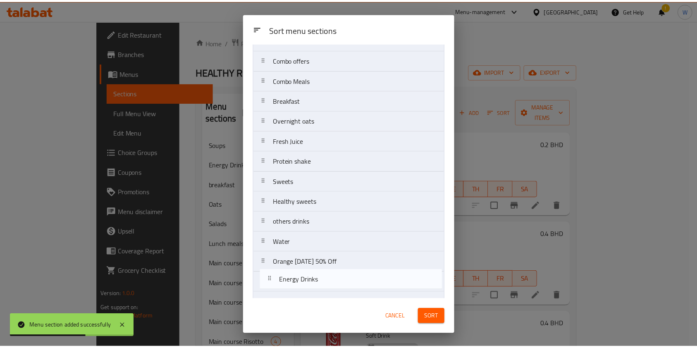
scroll to position [397, 0]
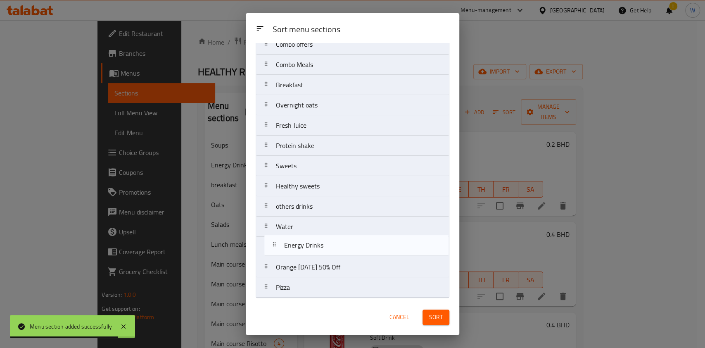
drag, startPoint x: 331, startPoint y: 97, endPoint x: 339, endPoint y: 250, distance: 154.0
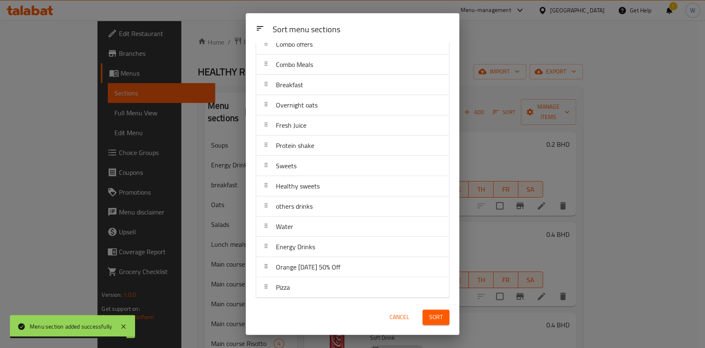
click at [435, 317] on span "Sort" at bounding box center [436, 317] width 14 height 10
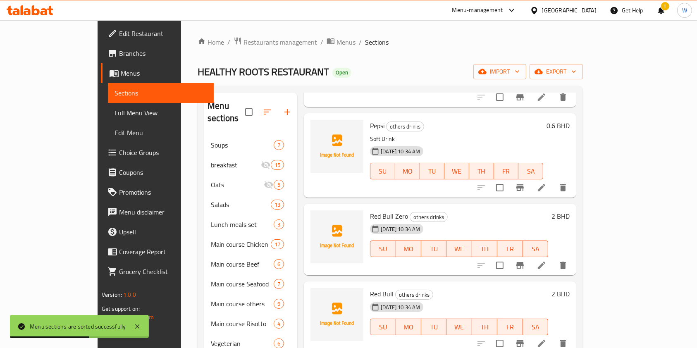
scroll to position [1322, 0]
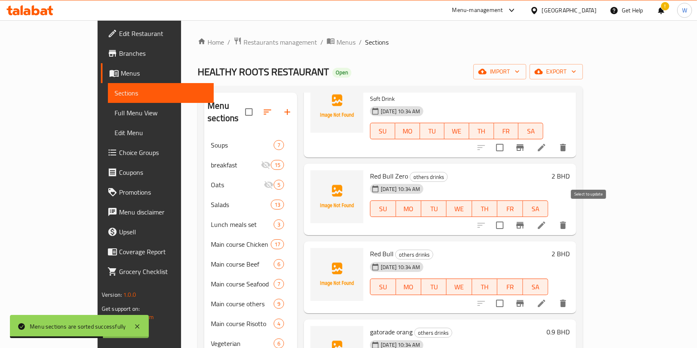
click at [508, 217] on input "checkbox" at bounding box center [499, 225] width 17 height 17
checkbox input "true"
click at [508, 295] on input "checkbox" at bounding box center [499, 303] width 17 height 17
checkbox input "true"
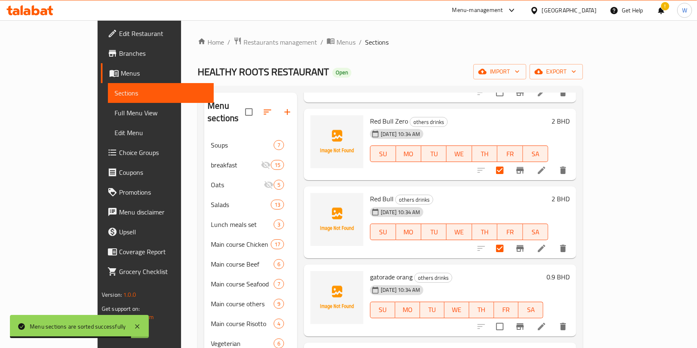
click at [508, 318] on input "checkbox" at bounding box center [499, 326] width 17 height 17
checkbox input "true"
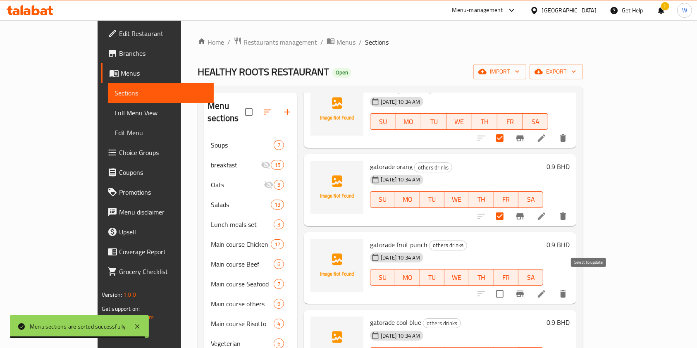
click at [508, 285] on input "checkbox" at bounding box center [499, 293] width 17 height 17
checkbox input "true"
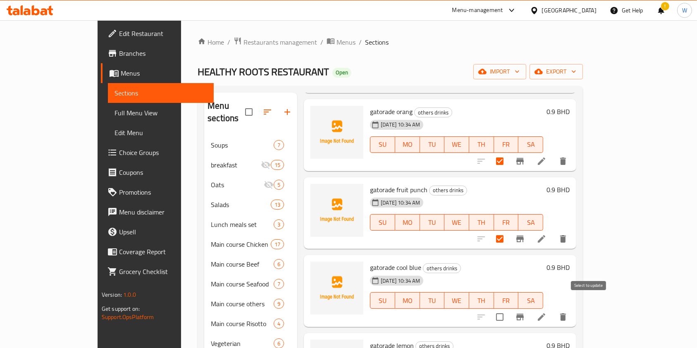
click at [508, 308] on input "checkbox" at bounding box center [499, 316] width 17 height 17
checkbox input "true"
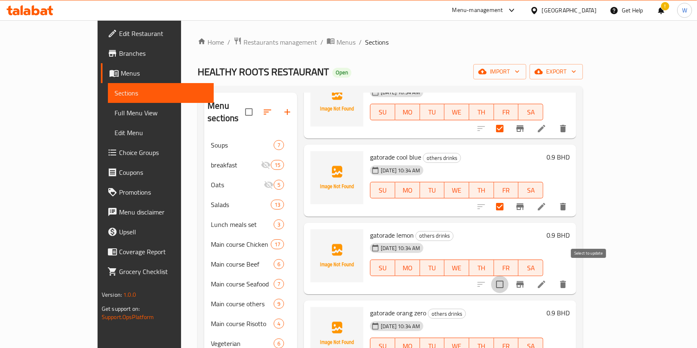
click at [508, 277] on input "checkbox" at bounding box center [499, 284] width 17 height 17
checkbox input "true"
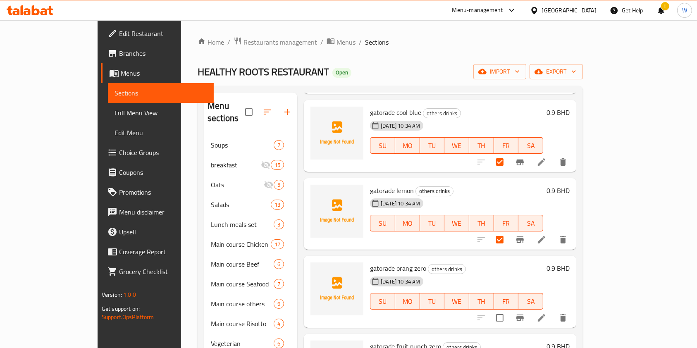
scroll to position [1708, 0]
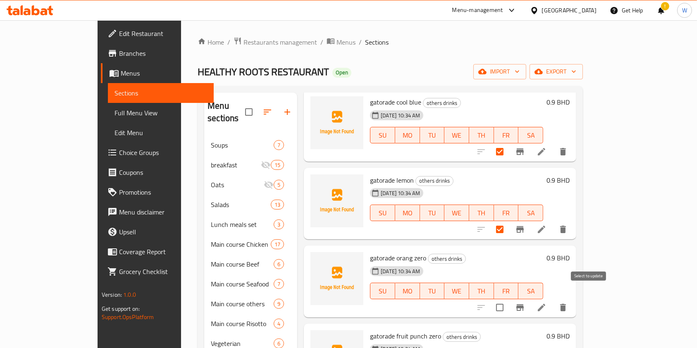
click at [508, 299] on input "checkbox" at bounding box center [499, 307] width 17 height 17
checkbox input "true"
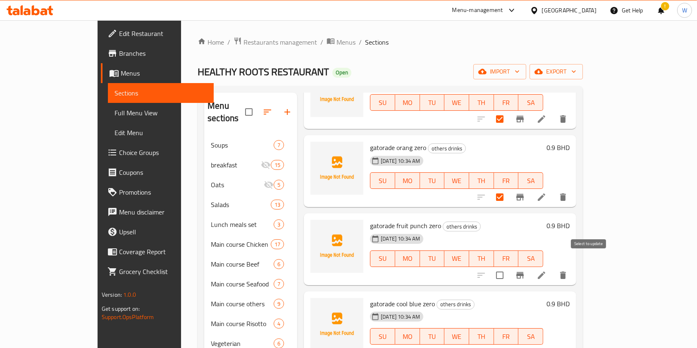
click at [508, 267] on input "checkbox" at bounding box center [499, 275] width 17 height 17
checkbox input "true"
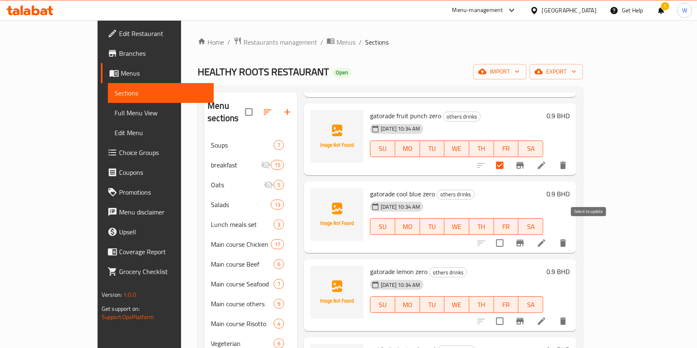
click at [508, 234] on input "checkbox" at bounding box center [499, 242] width 17 height 17
checkbox input "true"
click at [508, 312] on input "checkbox" at bounding box center [499, 320] width 17 height 17
checkbox input "true"
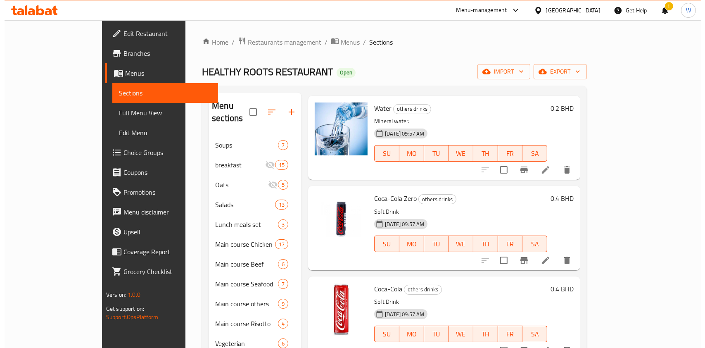
scroll to position [0, 0]
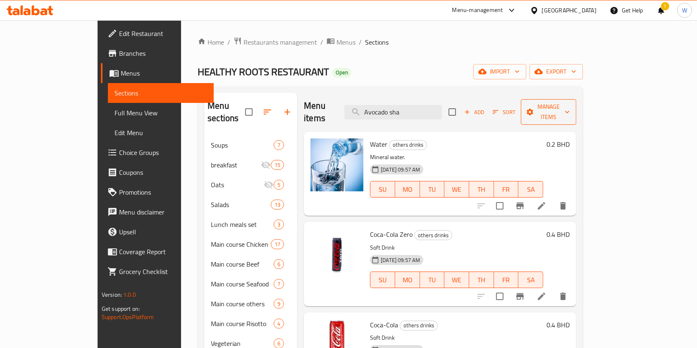
click at [569, 107] on span "Manage items" at bounding box center [548, 112] width 42 height 21
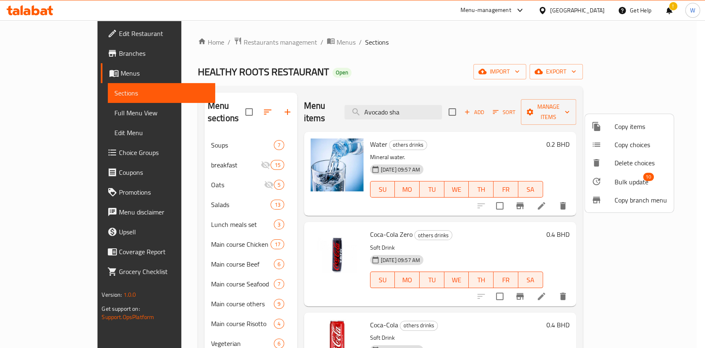
click at [635, 177] on span "Bulk update" at bounding box center [632, 182] width 34 height 10
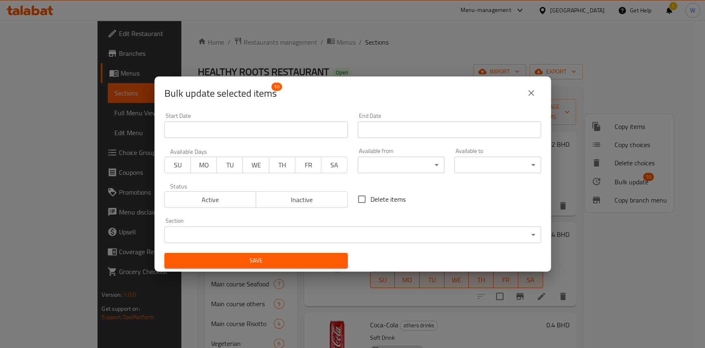
click at [358, 235] on body "​ Menu-management Bahrain Get Help ! W Edit Restaurant Branches Menus Sections …" at bounding box center [352, 184] width 705 height 328
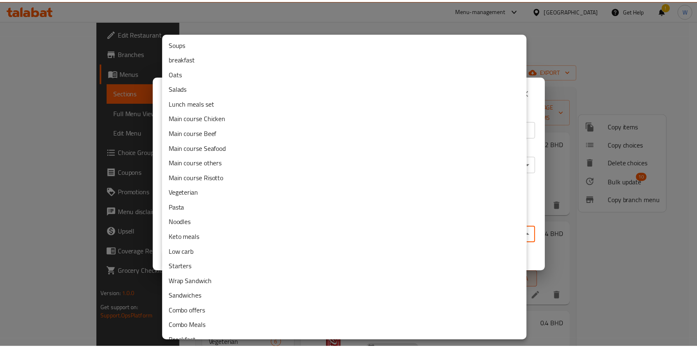
scroll to position [160, 0]
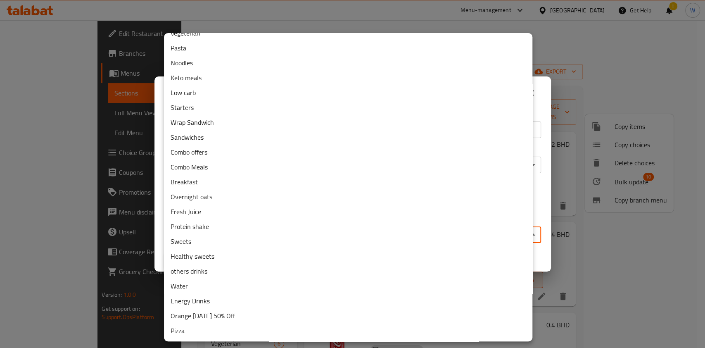
click at [202, 302] on li "Energy Drinks" at bounding box center [348, 300] width 369 height 15
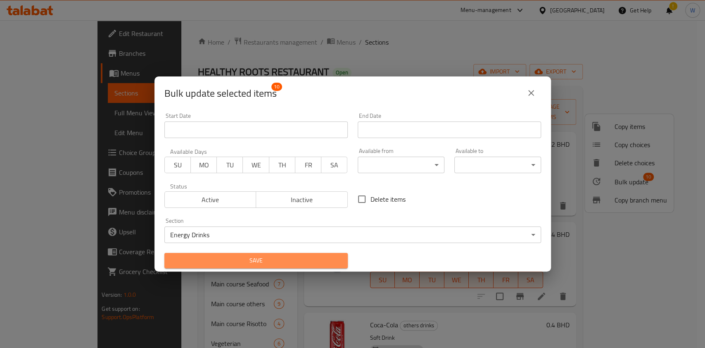
click at [269, 262] on span "Save" at bounding box center [256, 260] width 170 height 10
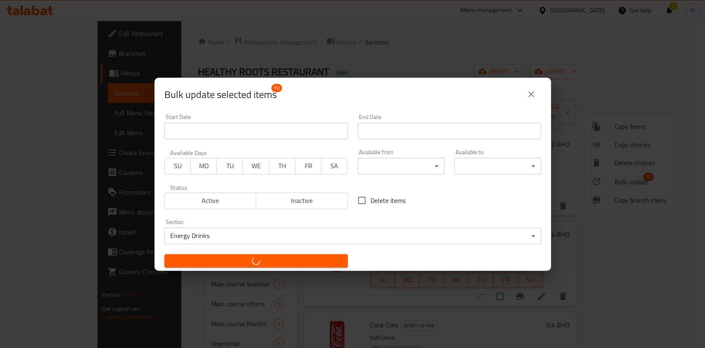
checkbox input "false"
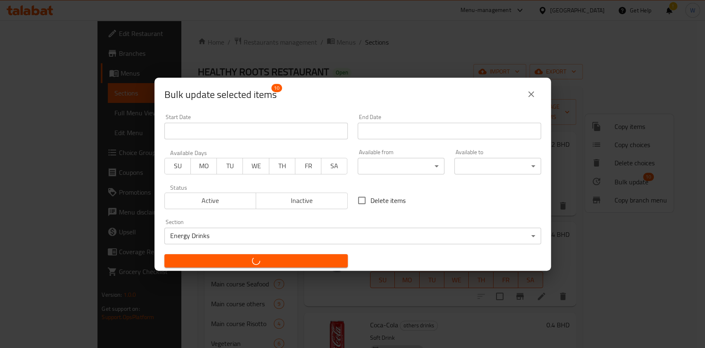
checkbox input "false"
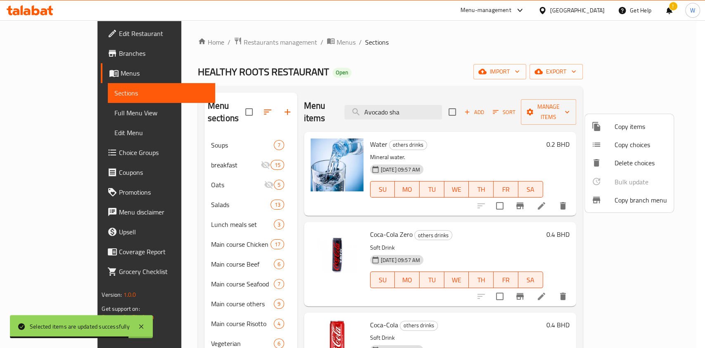
click at [284, 250] on div at bounding box center [352, 174] width 705 height 348
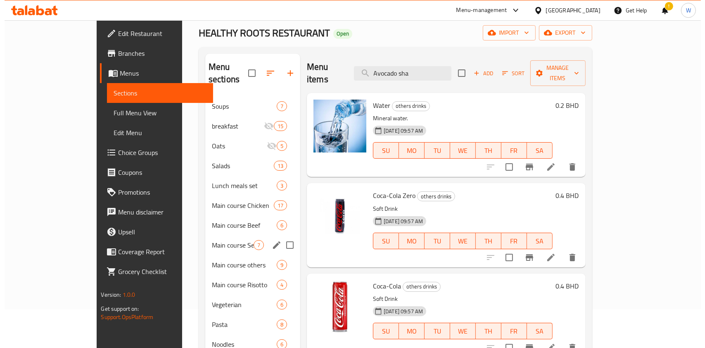
scroll to position [0, 0]
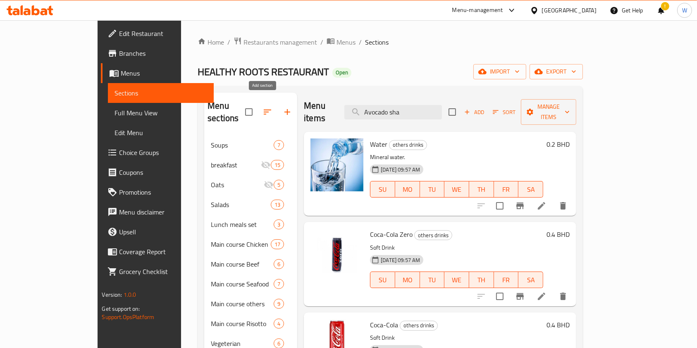
click at [282, 107] on icon "button" at bounding box center [287, 112] width 10 height 10
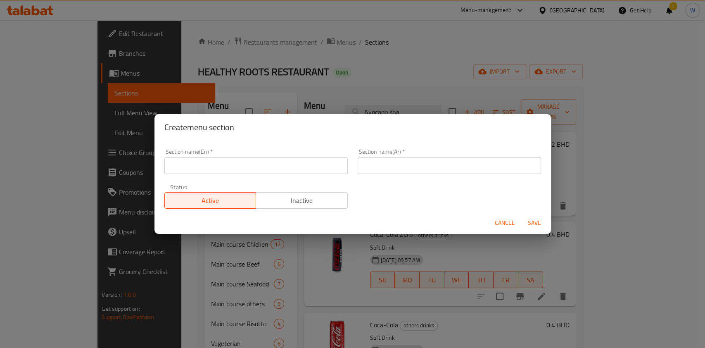
click at [248, 179] on div "Status Active Inactive" at bounding box center [256, 196] width 193 height 35
click at [251, 168] on input "text" at bounding box center [255, 165] width 183 height 17
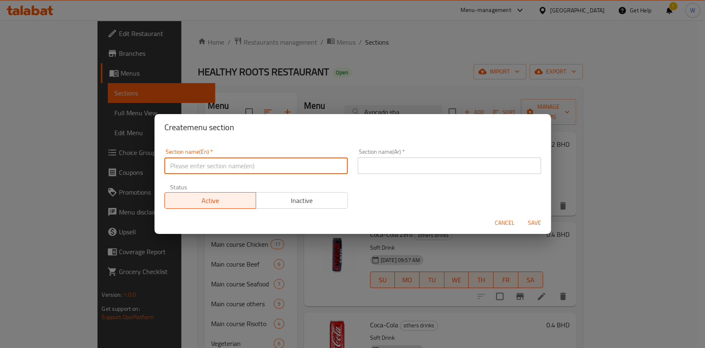
paste input "ice tea"
click at [173, 164] on input "ice tea" at bounding box center [255, 165] width 183 height 17
click at [172, 166] on input "ice tea" at bounding box center [255, 165] width 183 height 17
click at [181, 163] on input "Ice tea" at bounding box center [255, 165] width 183 height 17
type input "Ice Tea"
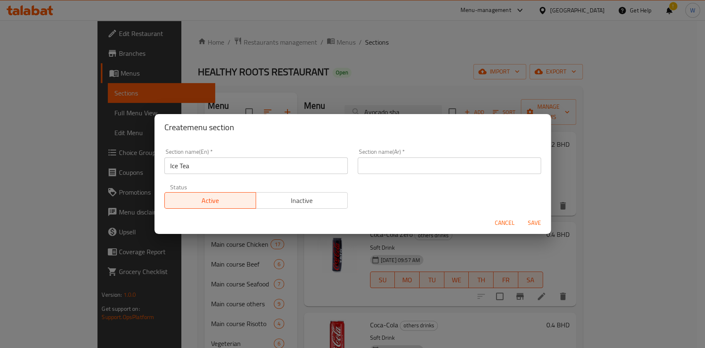
click at [468, 174] on div "Section name(Ar)   * Section name(Ar) *" at bounding box center [449, 161] width 193 height 35
click at [471, 164] on input "text" at bounding box center [449, 165] width 183 height 17
paste input "ايس تي ليبتون"
type input "ايس تي ليبتون"
click at [541, 219] on span "Save" at bounding box center [535, 223] width 20 height 10
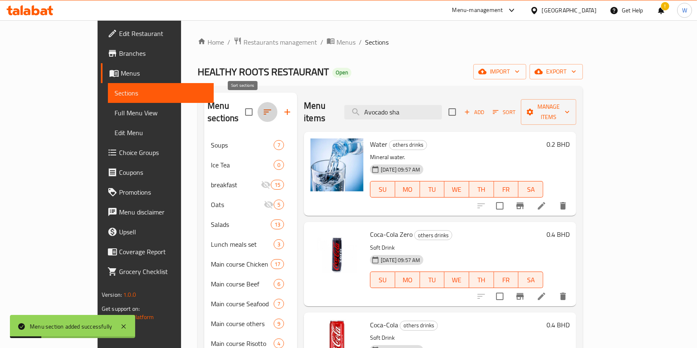
click at [262, 107] on icon "button" at bounding box center [267, 112] width 10 height 10
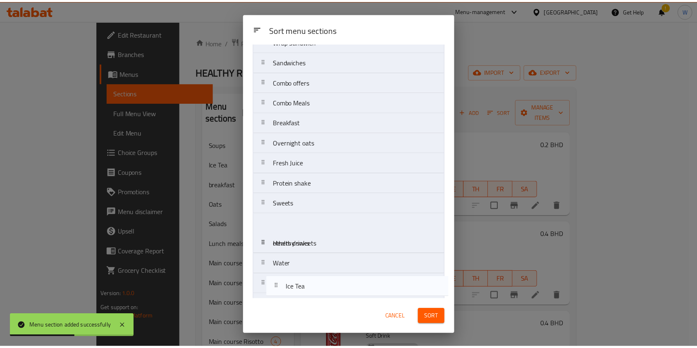
scroll to position [417, 0]
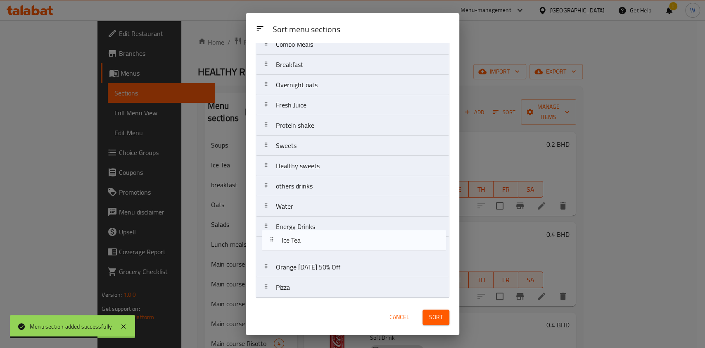
drag, startPoint x: 317, startPoint y: 98, endPoint x: 320, endPoint y: 244, distance: 146.3
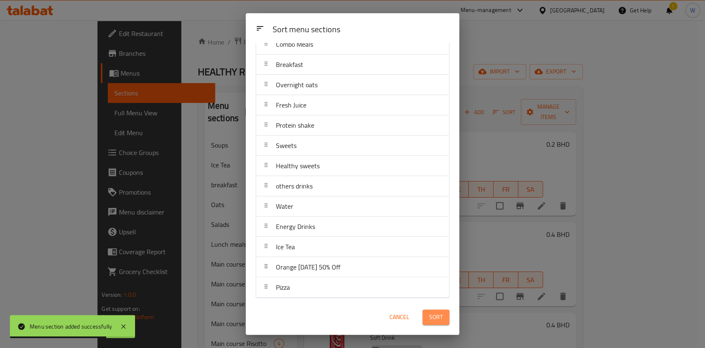
click at [434, 319] on span "Sort" at bounding box center [436, 317] width 14 height 10
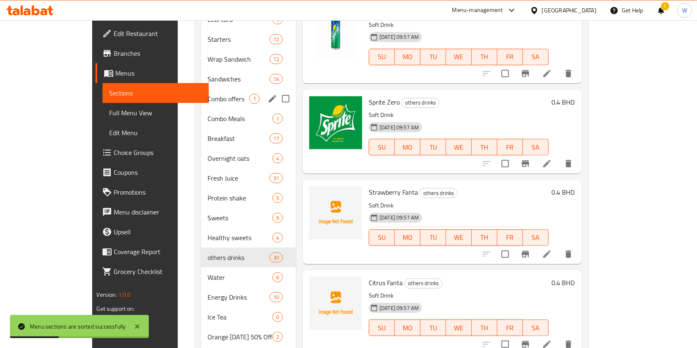
scroll to position [436, 0]
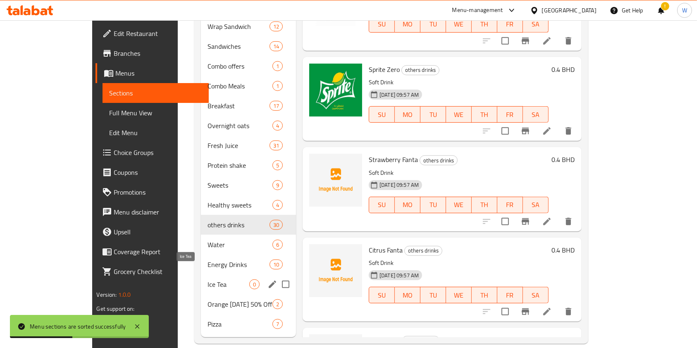
click at [207, 279] on span "Ice Tea" at bounding box center [228, 284] width 42 height 10
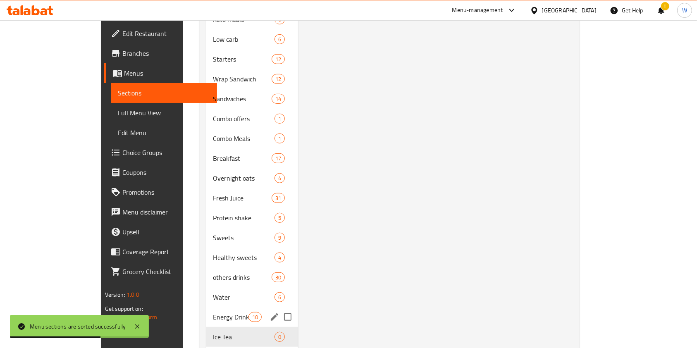
scroll to position [436, 0]
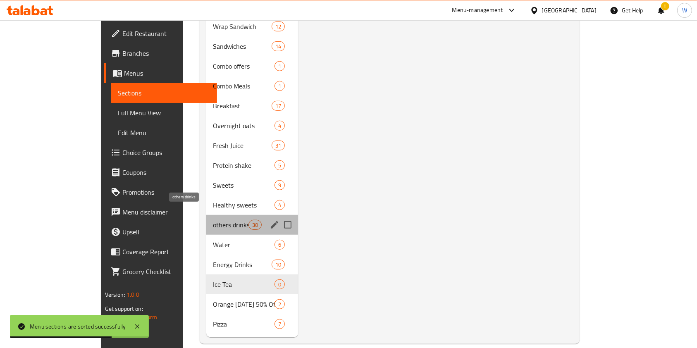
click at [213, 220] on span "others drinks" at bounding box center [230, 225] width 35 height 10
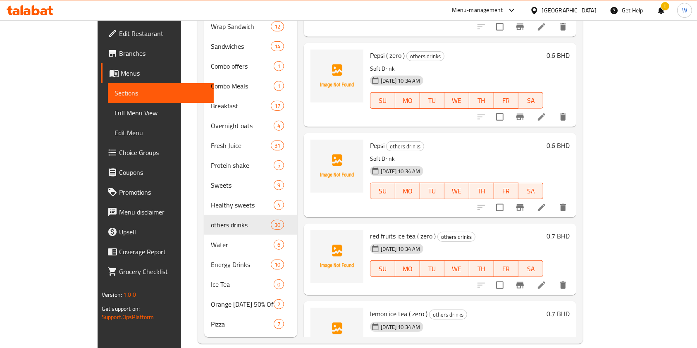
scroll to position [881, 0]
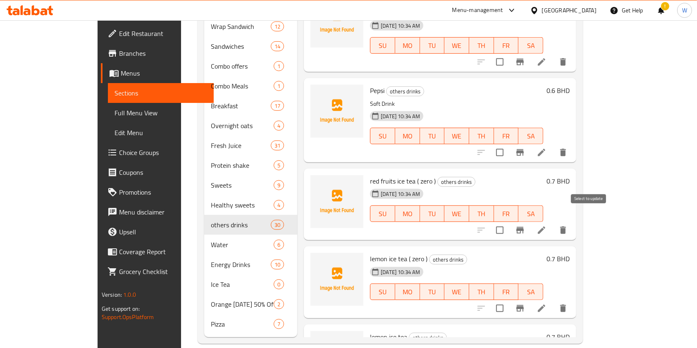
click at [508, 222] on input "checkbox" at bounding box center [499, 230] width 17 height 17
checkbox input "true"
click at [508, 300] on input "checkbox" at bounding box center [499, 308] width 17 height 17
checkbox input "true"
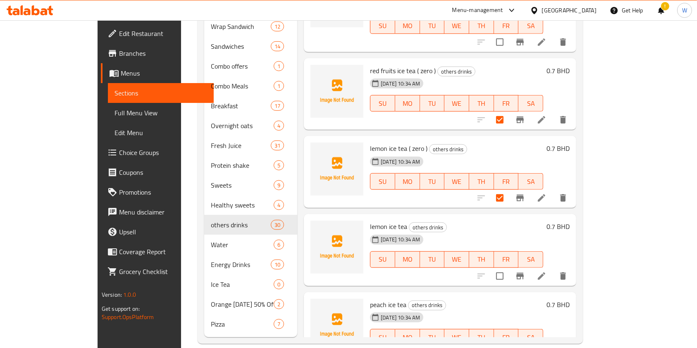
click at [508, 267] on input "checkbox" at bounding box center [499, 275] width 17 height 17
checkbox input "true"
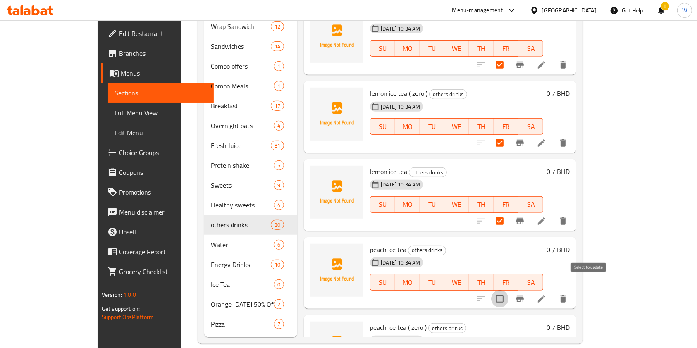
click at [508, 290] on input "checkbox" at bounding box center [499, 298] width 17 height 17
checkbox input "true"
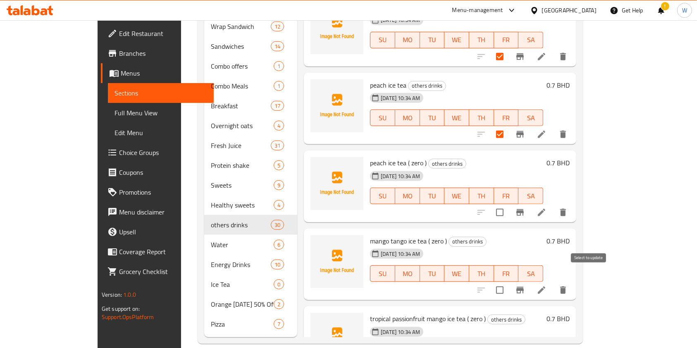
scroll to position [1212, 0]
click at [508, 203] on input "checkbox" at bounding box center [499, 211] width 17 height 17
checkbox input "true"
click at [508, 281] on input "checkbox" at bounding box center [499, 289] width 17 height 17
checkbox input "true"
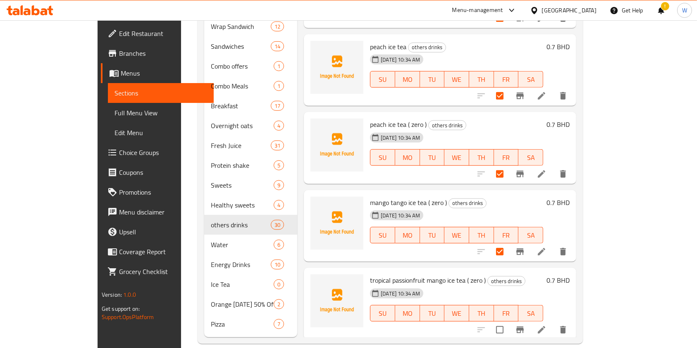
scroll to position [1267, 0]
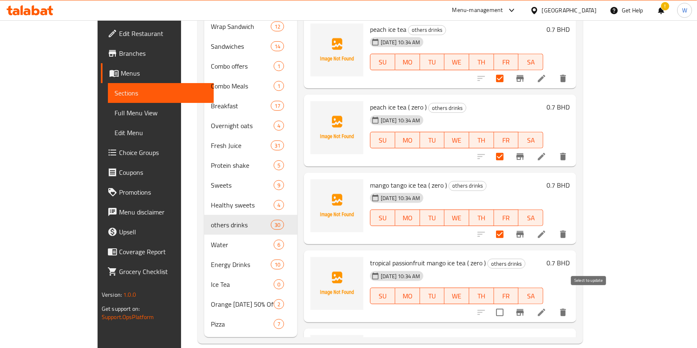
click at [508, 304] on input "checkbox" at bounding box center [499, 312] width 17 height 17
checkbox input "true"
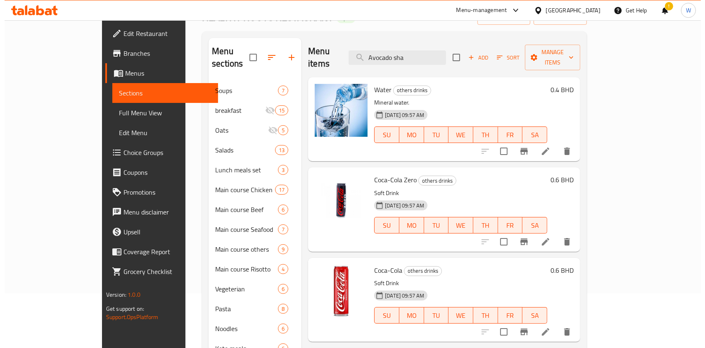
scroll to position [0, 0]
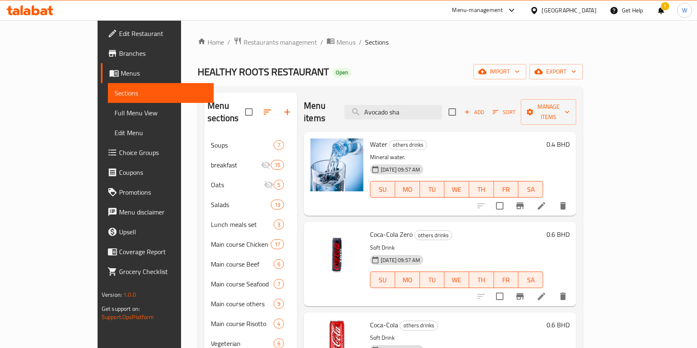
click at [576, 96] on div "Menu items Avocado sha Add Sort Manage items" at bounding box center [440, 112] width 272 height 39
click at [569, 102] on span "Manage items" at bounding box center [548, 112] width 42 height 21
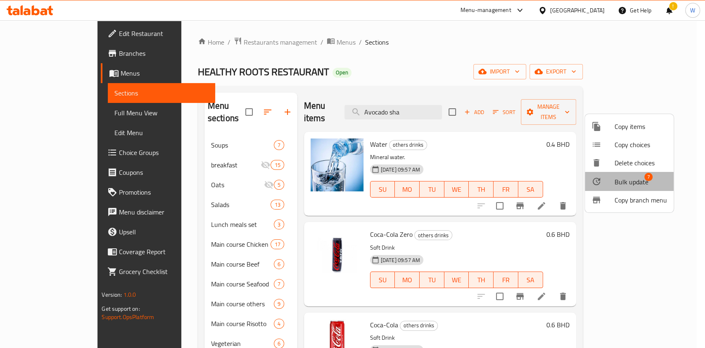
click at [626, 179] on span "Bulk update" at bounding box center [632, 182] width 34 height 10
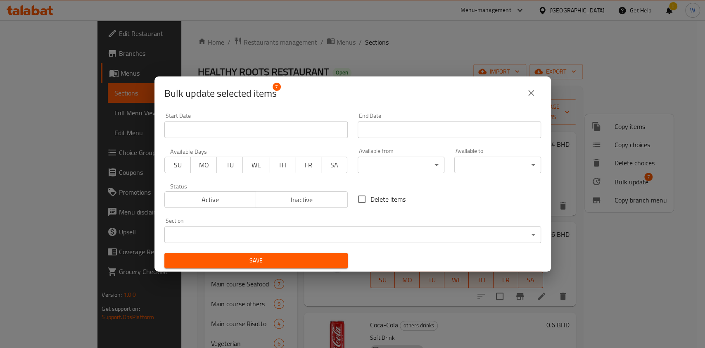
click at [426, 226] on body "​ Menu-management Bahrain Get Help ! W Edit Restaurant Branches Menus Sections …" at bounding box center [352, 184] width 705 height 328
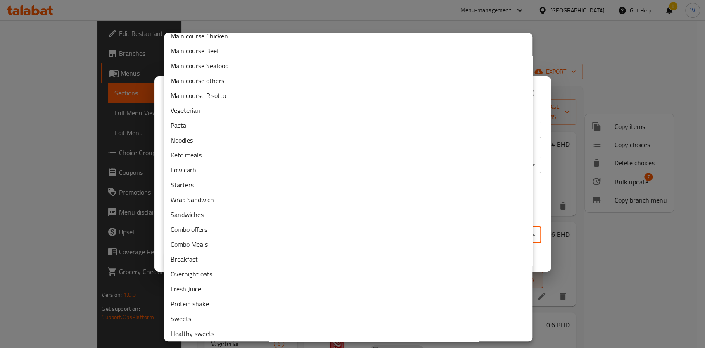
scroll to position [174, 0]
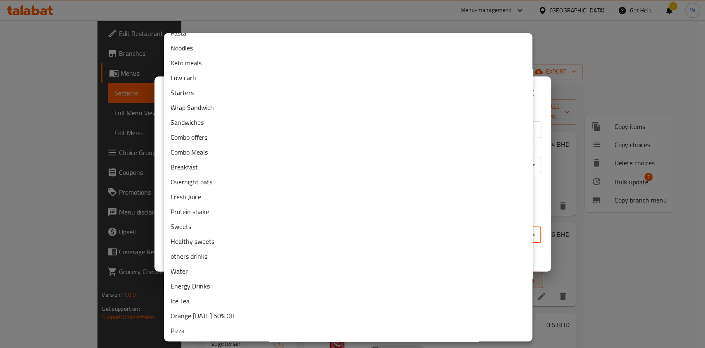
click at [196, 305] on li "Ice Tea" at bounding box center [348, 300] width 369 height 15
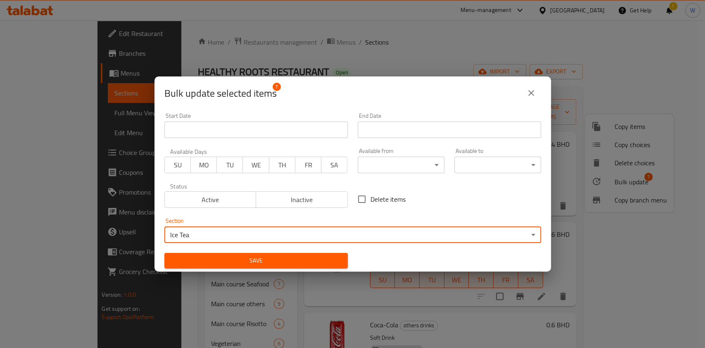
click at [288, 256] on span "Save" at bounding box center [256, 260] width 170 height 10
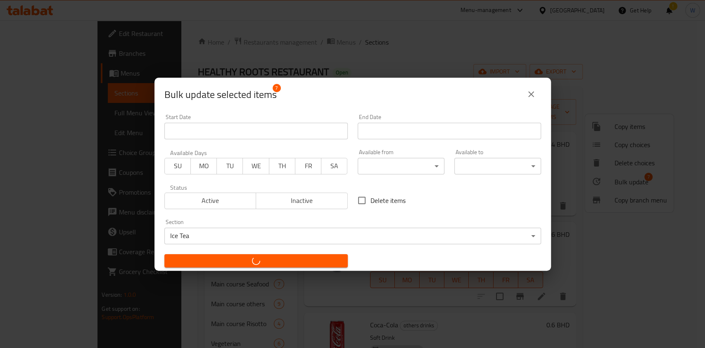
checkbox input "false"
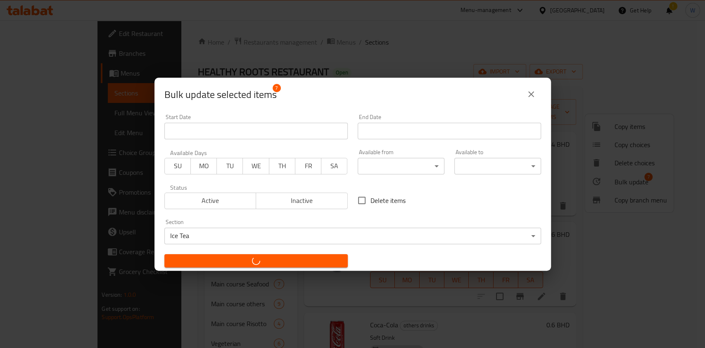
checkbox input "false"
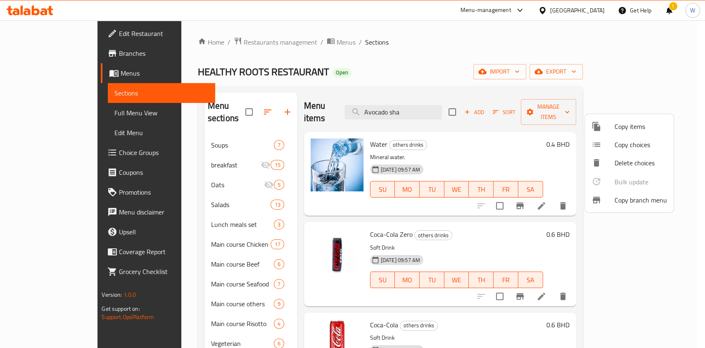
click at [260, 108] on div at bounding box center [352, 174] width 705 height 348
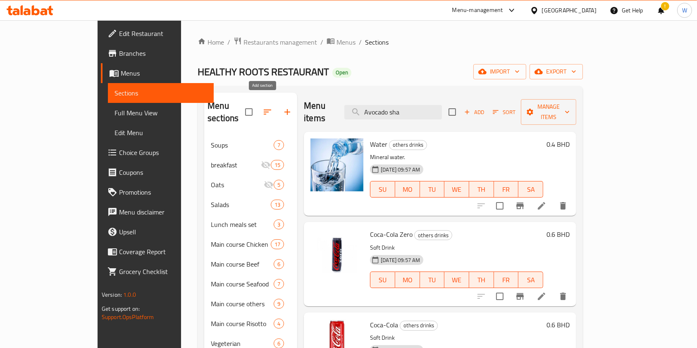
click at [284, 109] on icon "button" at bounding box center [287, 112] width 6 height 6
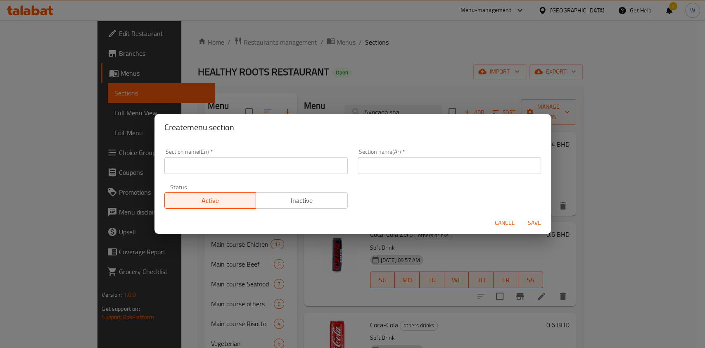
click at [248, 173] on input "text" at bounding box center [255, 165] width 183 height 17
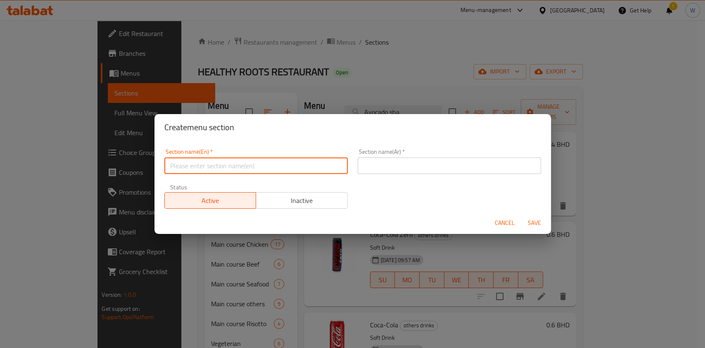
paste input "milk and protine 35 protine"
click at [174, 164] on input "milk and protine 35 protine" at bounding box center [255, 165] width 183 height 17
click at [198, 166] on input "Milk and protine 35 protine" at bounding box center [255, 165] width 183 height 17
click at [222, 164] on input "Milk and Protine 35 protine" at bounding box center [255, 165] width 183 height 17
drag, startPoint x: 269, startPoint y: 169, endPoint x: 218, endPoint y: 174, distance: 50.6
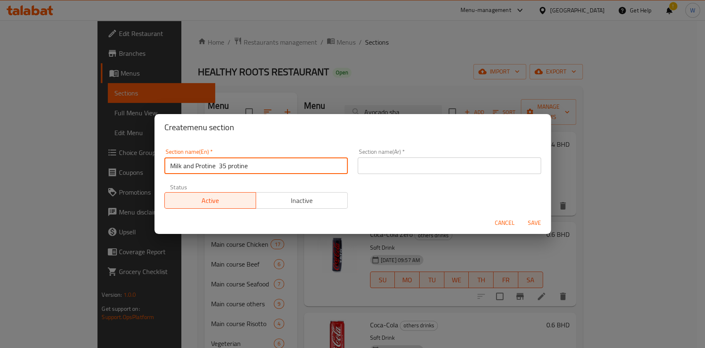
click at [218, 174] on div "Section name(En)   * Milk and Protine 35 protine Section name(En) *" at bounding box center [256, 161] width 193 height 35
click at [186, 167] on input "Milk and Protine" at bounding box center [255, 165] width 183 height 17
click at [194, 167] on input "Milk And Protine" at bounding box center [255, 165] width 183 height 17
type input "Milk & Protine"
click at [540, 222] on span "Save" at bounding box center [535, 223] width 20 height 10
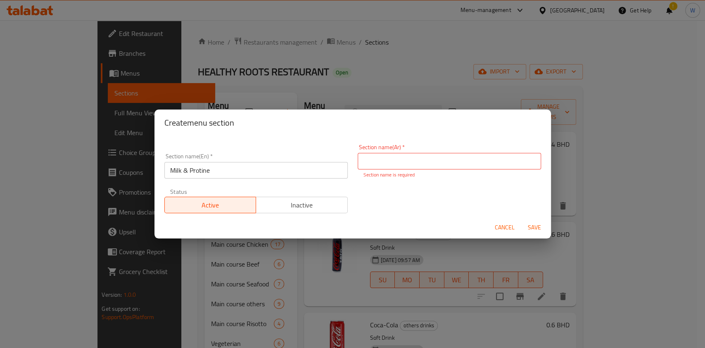
click at [416, 166] on input "text" at bounding box center [449, 161] width 183 height 17
paste input "حليب البروتين"
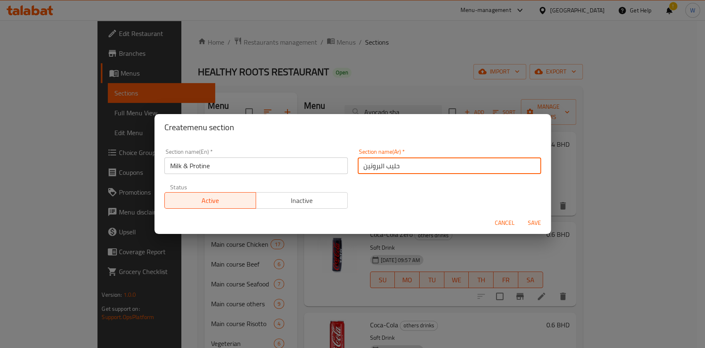
type input "حليب البروتين"
click at [536, 221] on span "Save" at bounding box center [535, 223] width 20 height 10
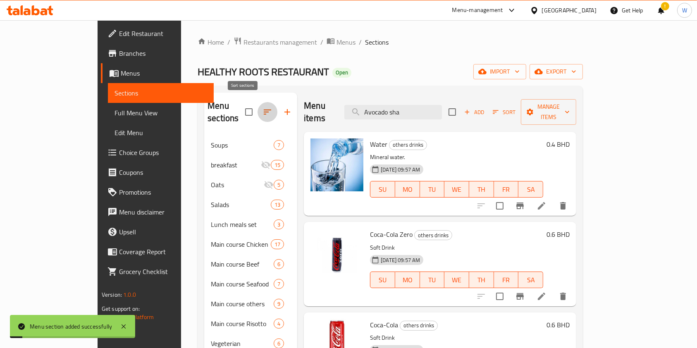
click at [262, 107] on icon "button" at bounding box center [267, 112] width 10 height 10
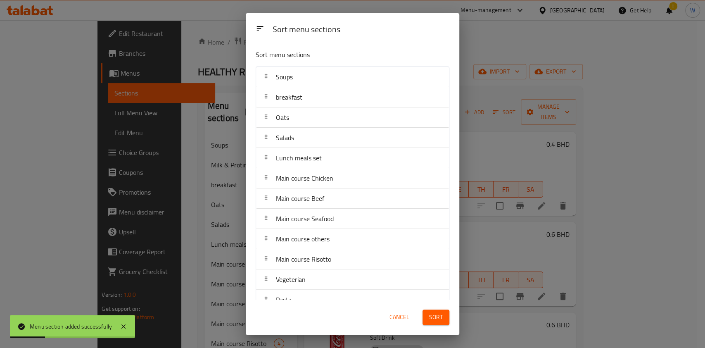
click at [398, 319] on span "Cancel" at bounding box center [400, 317] width 20 height 10
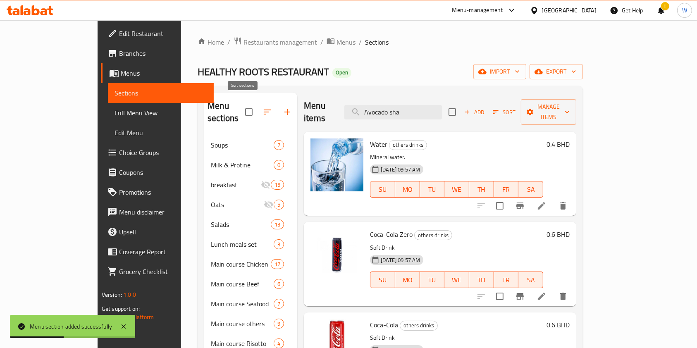
click at [262, 107] on icon "button" at bounding box center [267, 112] width 10 height 10
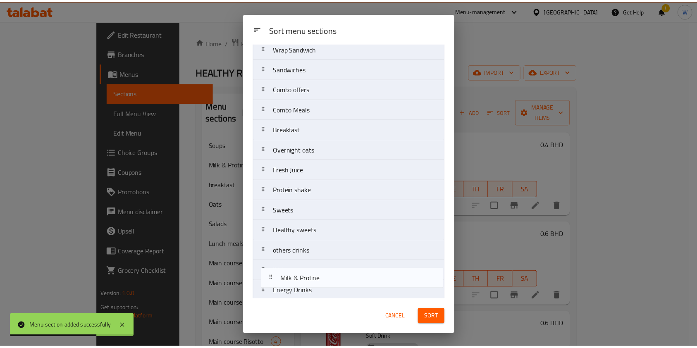
scroll to position [438, 0]
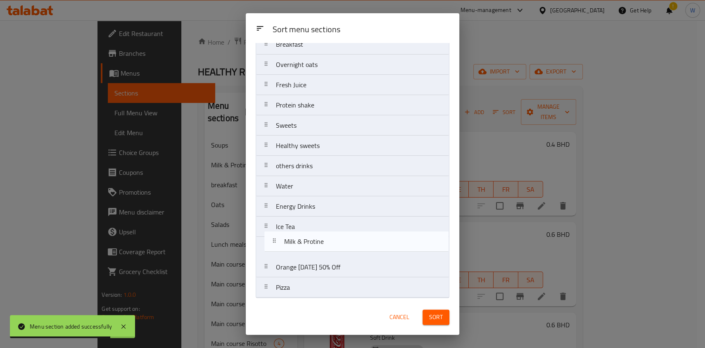
drag, startPoint x: 321, startPoint y: 101, endPoint x: 329, endPoint y: 247, distance: 146.5
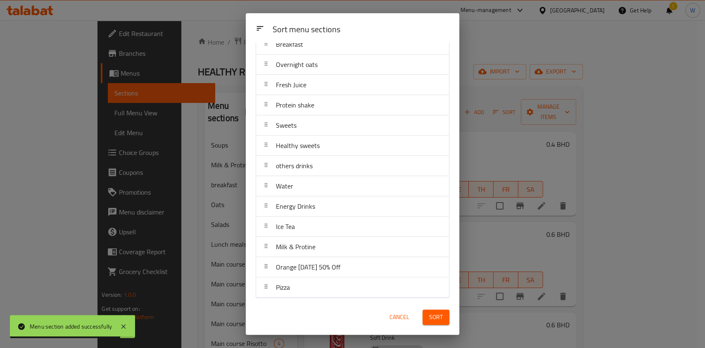
click at [441, 315] on span "Sort" at bounding box center [436, 317] width 14 height 10
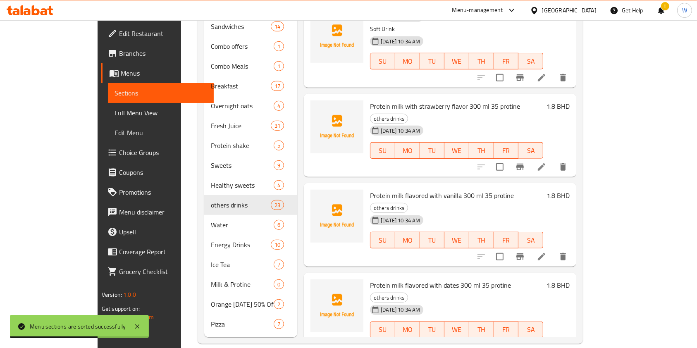
scroll to position [881, 0]
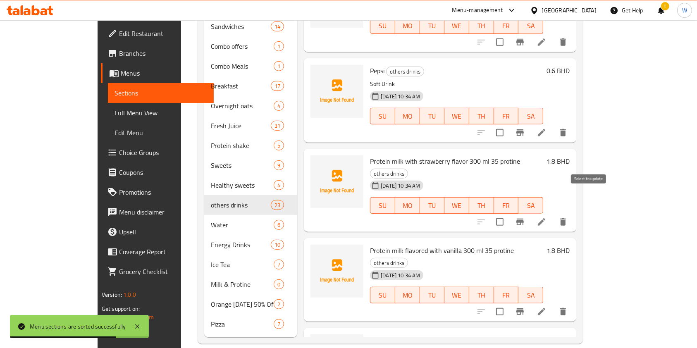
click at [508, 213] on input "checkbox" at bounding box center [499, 221] width 17 height 17
checkbox input "true"
click at [508, 303] on input "checkbox" at bounding box center [499, 311] width 17 height 17
checkbox input "true"
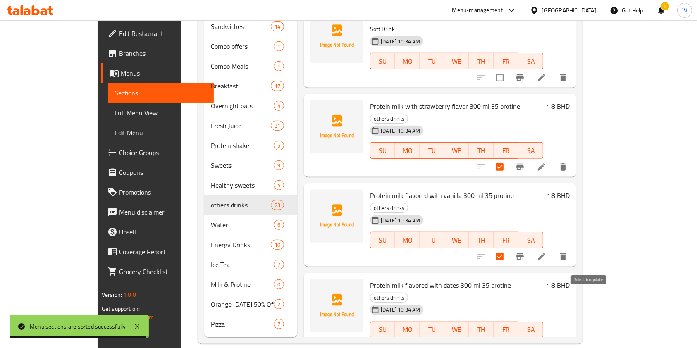
click at [508, 338] on input "checkbox" at bounding box center [499, 346] width 17 height 17
checkbox input "true"
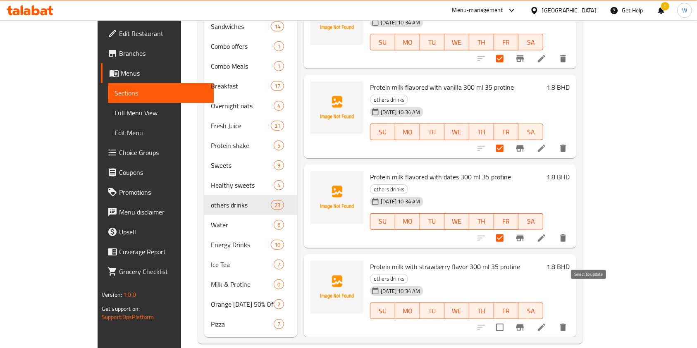
scroll to position [1047, 0]
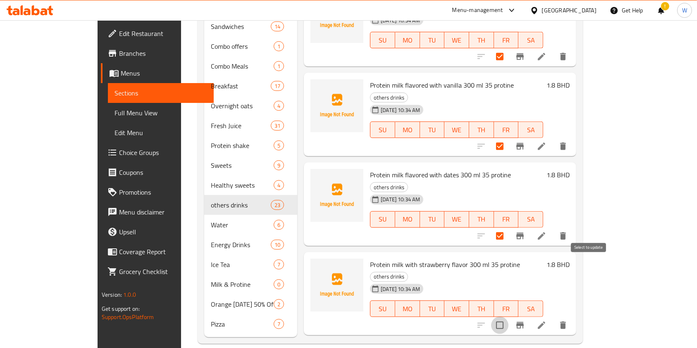
click at [508, 317] on input "checkbox" at bounding box center [499, 325] width 17 height 17
checkbox input "true"
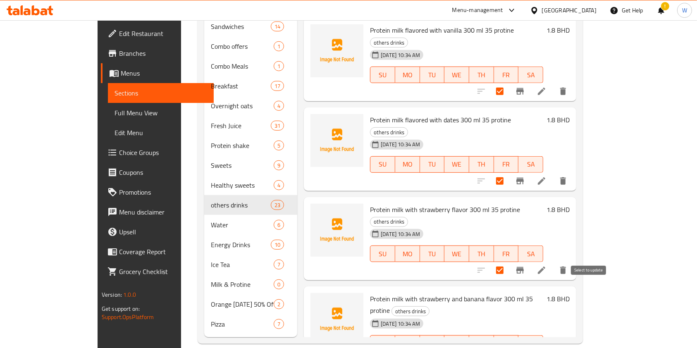
checkbox input "true"
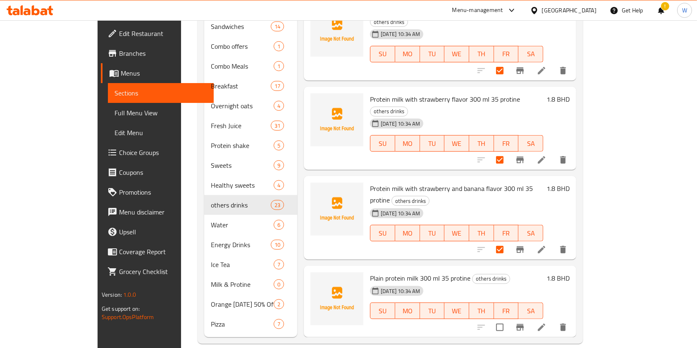
click at [508, 319] on input "checkbox" at bounding box center [499, 327] width 17 height 17
checkbox input "true"
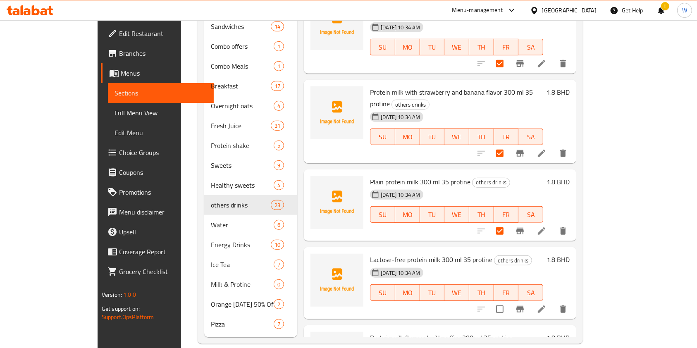
scroll to position [1310, 0]
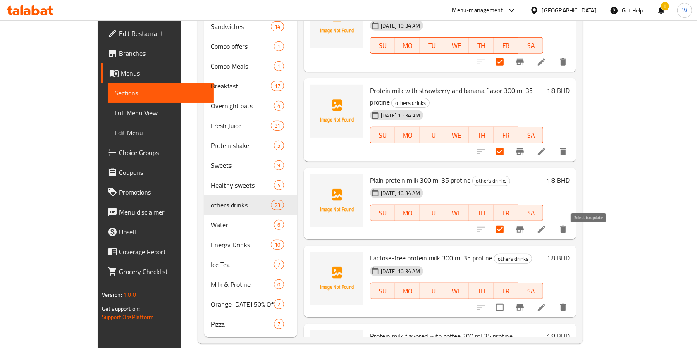
click at [508, 299] on input "checkbox" at bounding box center [499, 307] width 17 height 17
checkbox input "true"
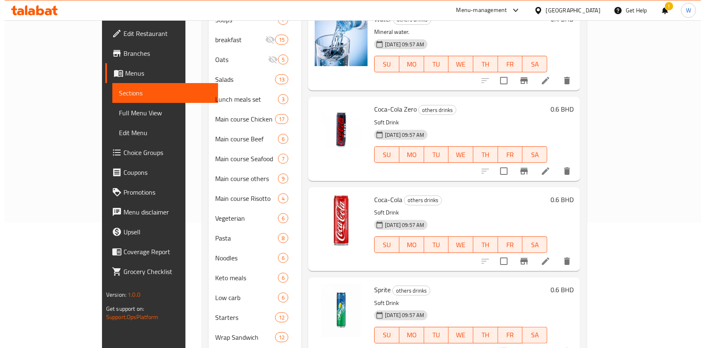
scroll to position [0, 0]
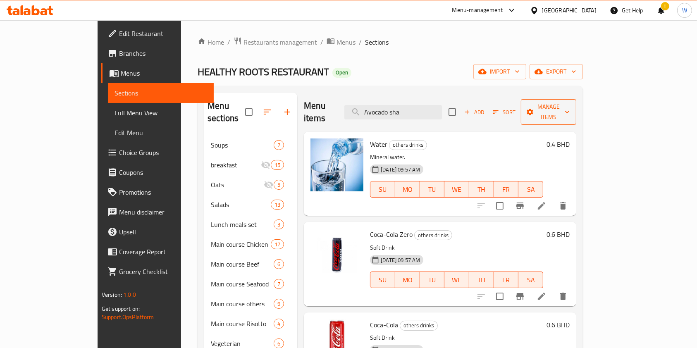
click at [569, 104] on span "Manage items" at bounding box center [548, 112] width 42 height 21
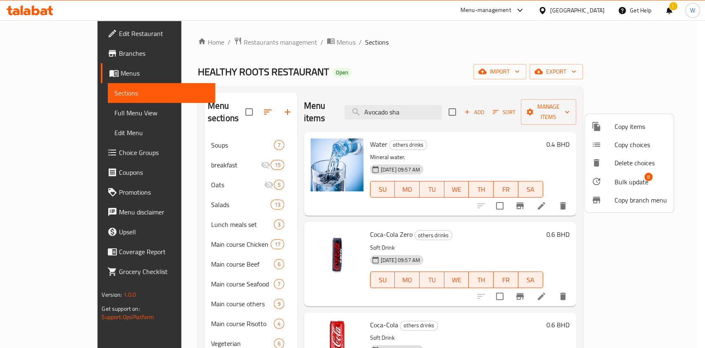
click at [630, 189] on li "Bulk update 8" at bounding box center [629, 181] width 89 height 19
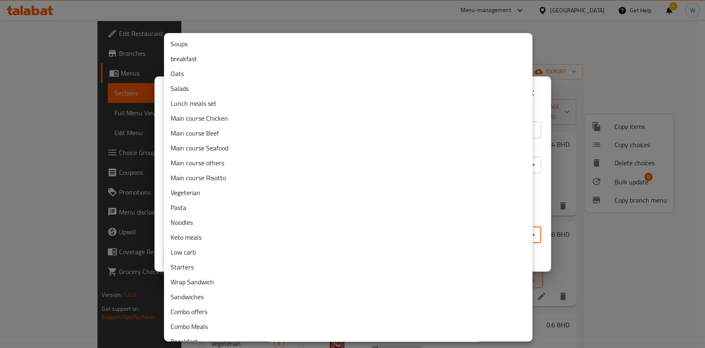
click at [316, 242] on body "​ Menu-management Bahrain Get Help ! W Edit Restaurant Branches Menus Sections …" at bounding box center [352, 184] width 705 height 328
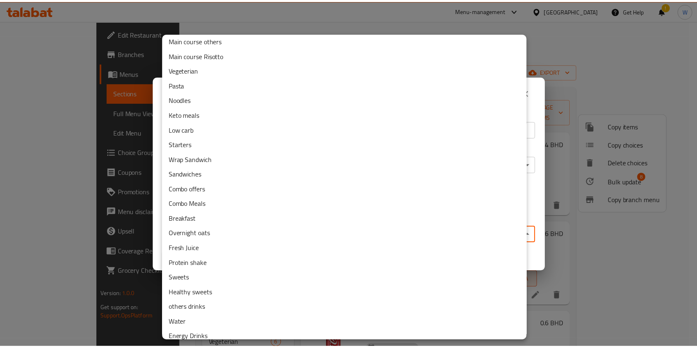
scroll to position [189, 0]
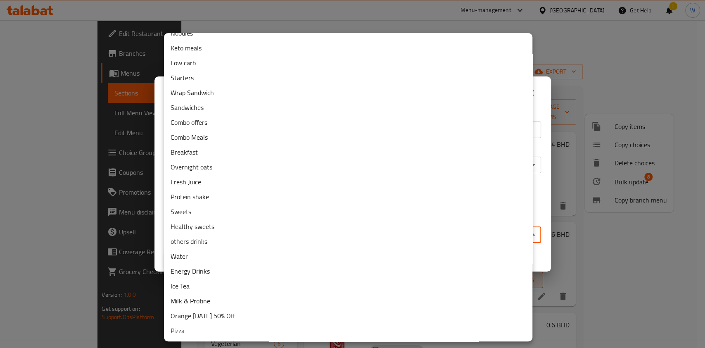
click at [247, 303] on li "Milk & Protine" at bounding box center [348, 300] width 369 height 15
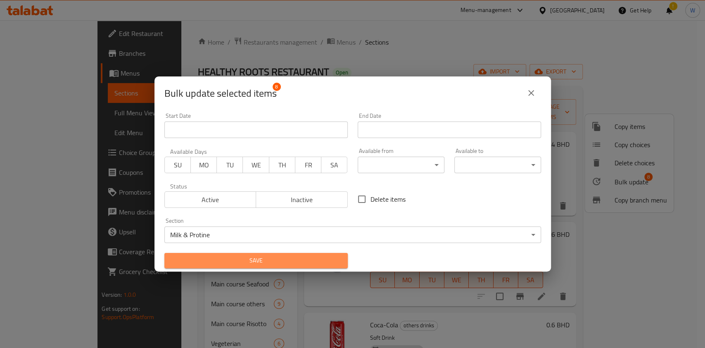
drag, startPoint x: 262, startPoint y: 259, endPoint x: 269, endPoint y: 257, distance: 7.2
click at [262, 258] on span "Save" at bounding box center [256, 260] width 170 height 10
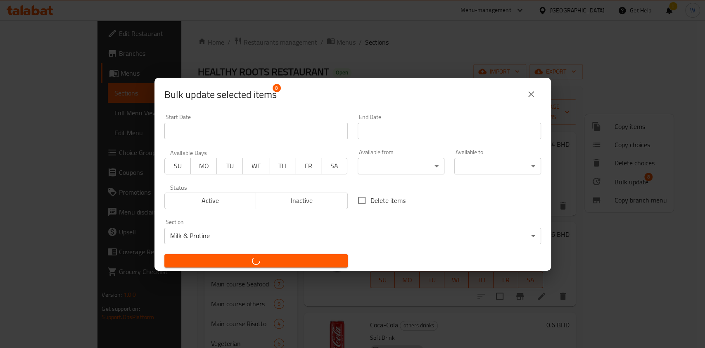
checkbox input "false"
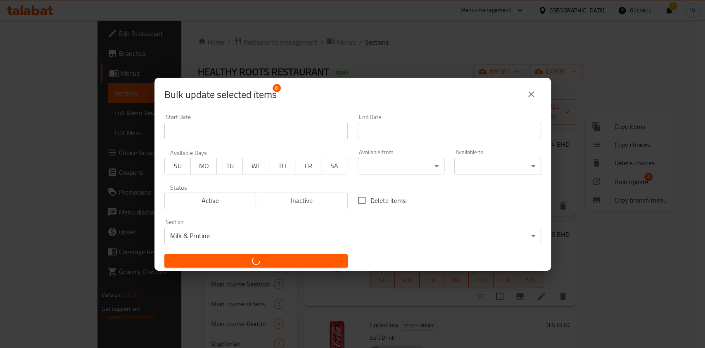
checkbox input "false"
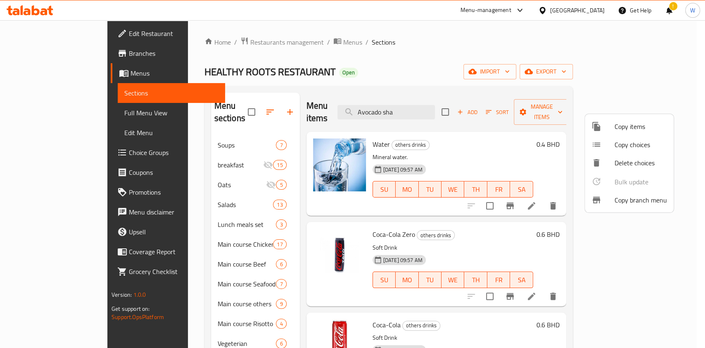
click at [195, 46] on div at bounding box center [352, 174] width 705 height 348
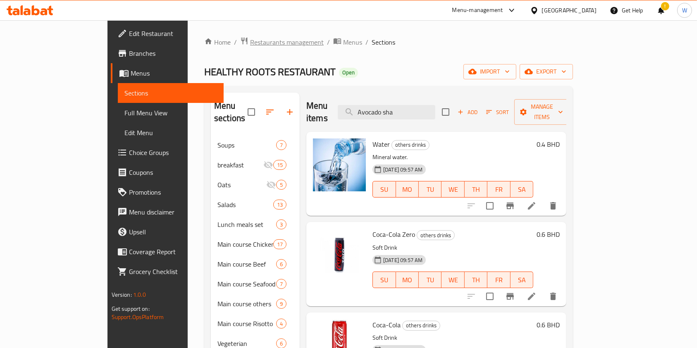
click at [250, 39] on span "Restaurants management" at bounding box center [287, 42] width 74 height 10
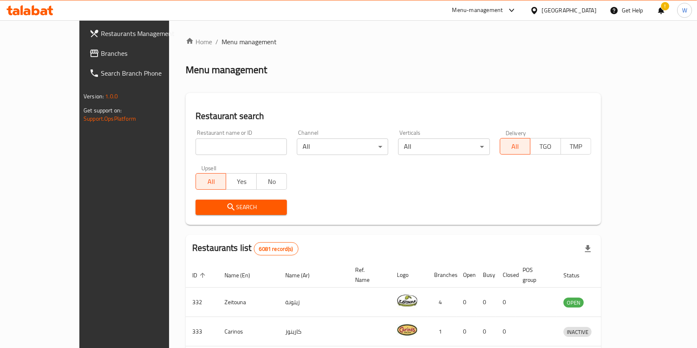
click at [101, 52] on span "Branches" at bounding box center [145, 53] width 88 height 10
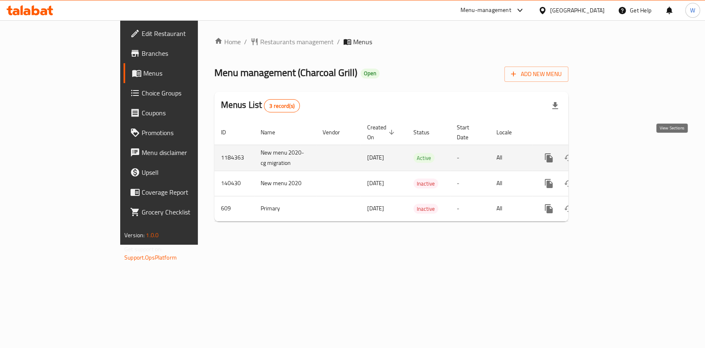
click at [614, 153] on icon "enhanced table" at bounding box center [609, 158] width 10 height 10
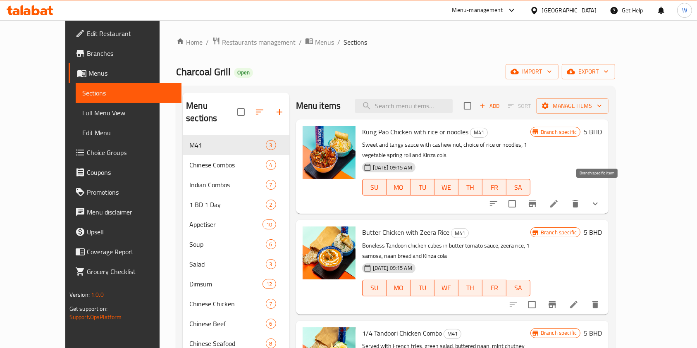
click at [542, 194] on button "Branch-specific-item" at bounding box center [532, 204] width 20 height 20
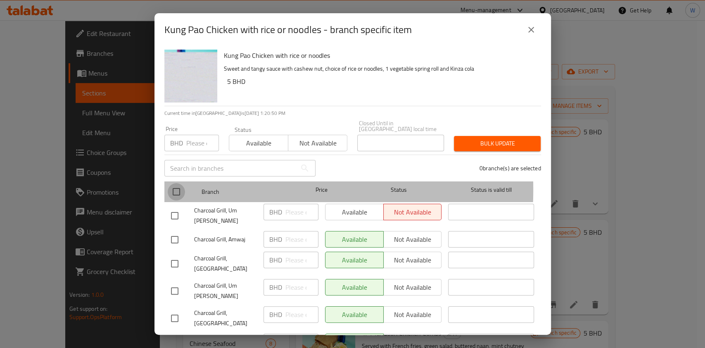
click at [177, 183] on input "checkbox" at bounding box center [176, 191] width 17 height 17
checkbox input "true"
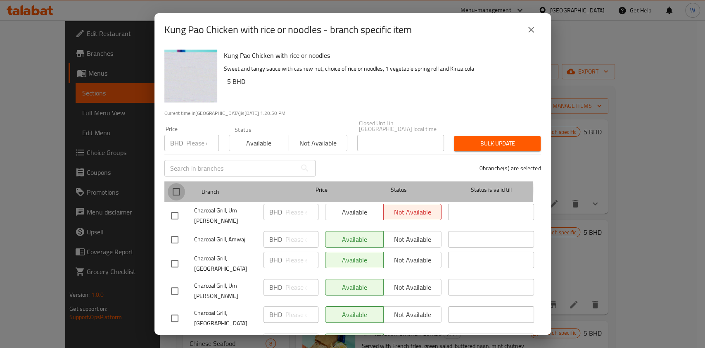
checkbox input "true"
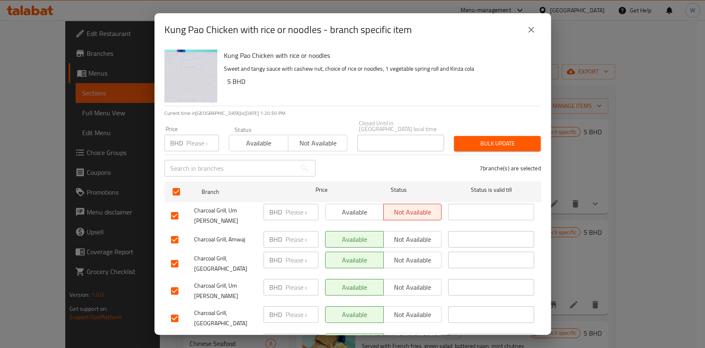
click at [255, 139] on span "Available" at bounding box center [259, 143] width 52 height 12
click at [477, 136] on button "Bulk update" at bounding box center [497, 143] width 87 height 15
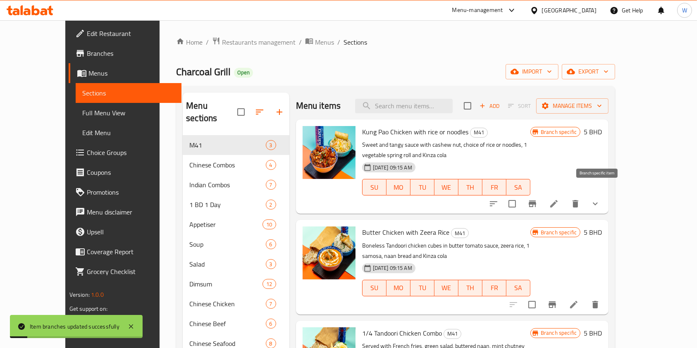
click at [542, 194] on button "Branch-specific-item" at bounding box center [532, 204] width 20 height 20
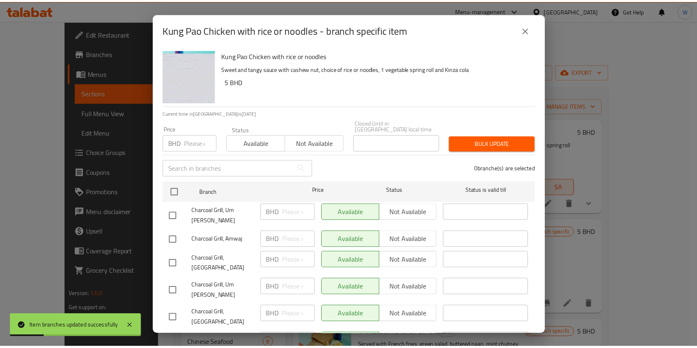
scroll to position [71, 0]
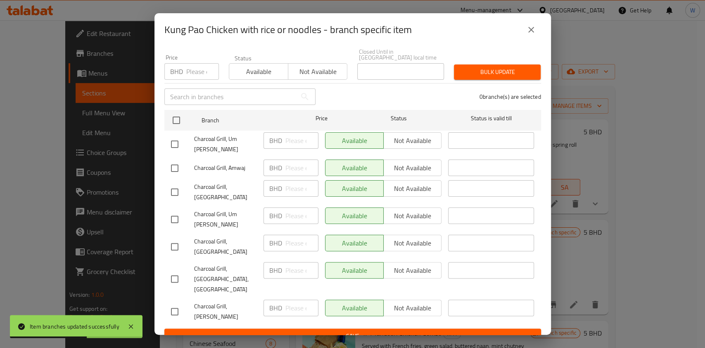
click at [529, 30] on icon "close" at bounding box center [531, 30] width 10 height 10
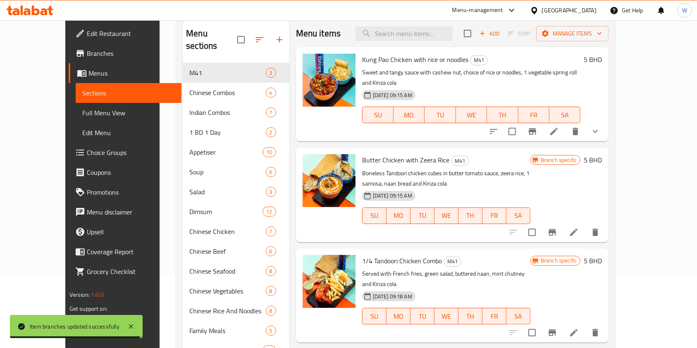
scroll to position [55, 0]
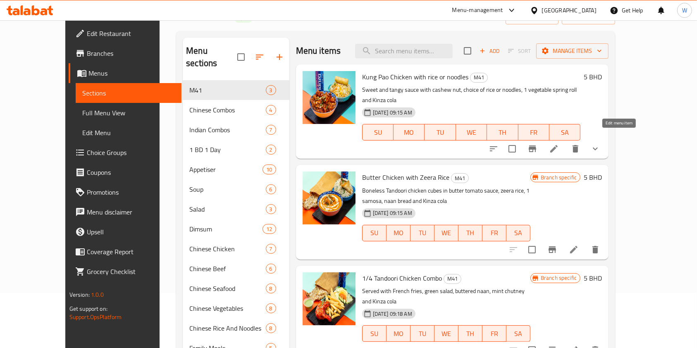
click at [557, 145] on icon at bounding box center [553, 148] width 7 height 7
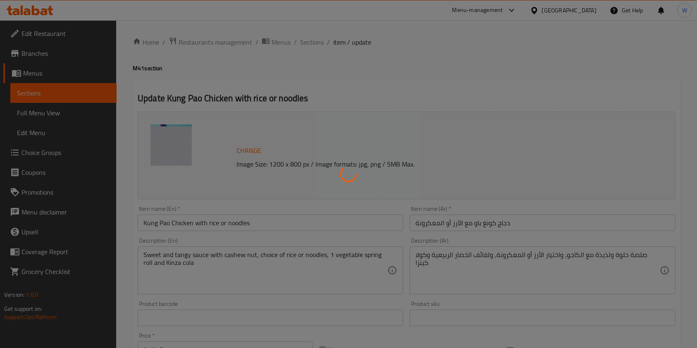
type input "إختيارك من:"
type input "1"
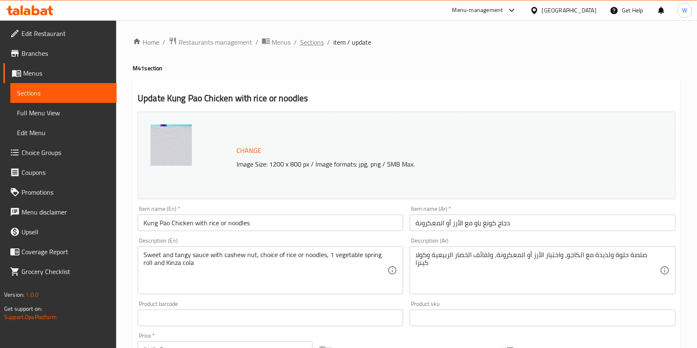
click at [321, 47] on span "Sections" at bounding box center [312, 42] width 24 height 10
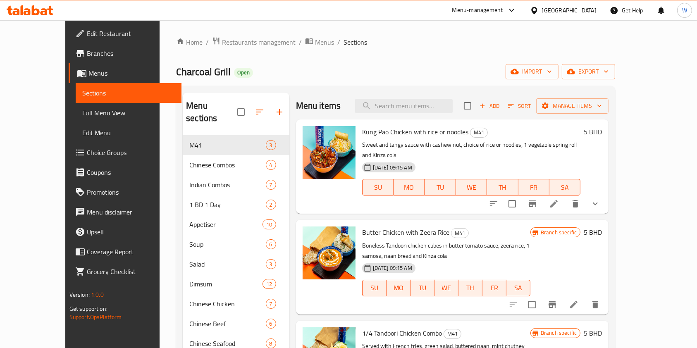
scroll to position [220, 0]
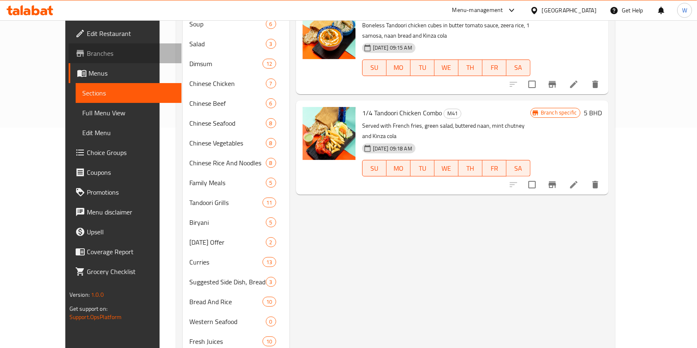
click at [87, 51] on span "Branches" at bounding box center [131, 53] width 88 height 10
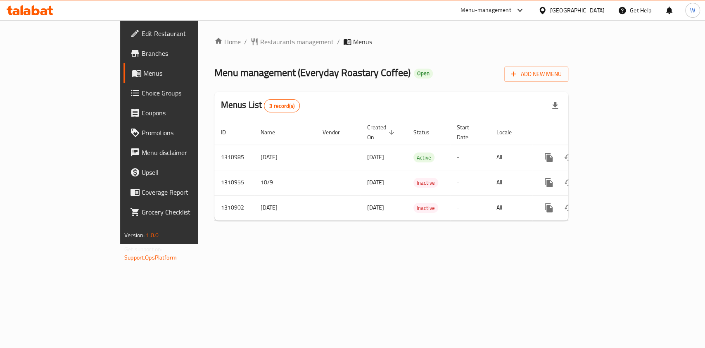
click at [64, 95] on div at bounding box center [352, 174] width 705 height 348
drag, startPoint x: 0, startPoint y: 0, endPoint x: 64, endPoint y: 95, distance: 114.0
click at [142, 95] on span "Choice Groups" at bounding box center [187, 93] width 90 height 10
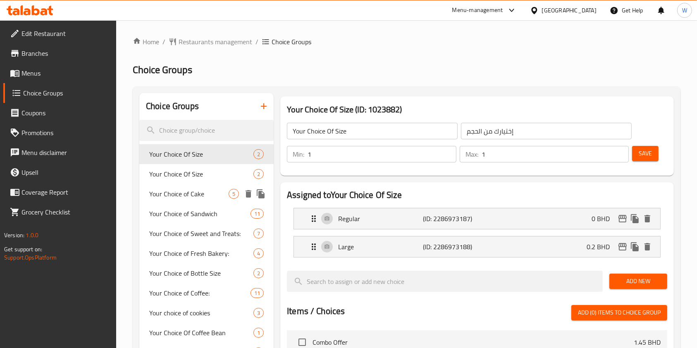
click at [204, 201] on div "Your Choice of Cake 5" at bounding box center [206, 194] width 134 height 20
type input "Your Choice of Cake"
type input "اختيارك من الكعك"
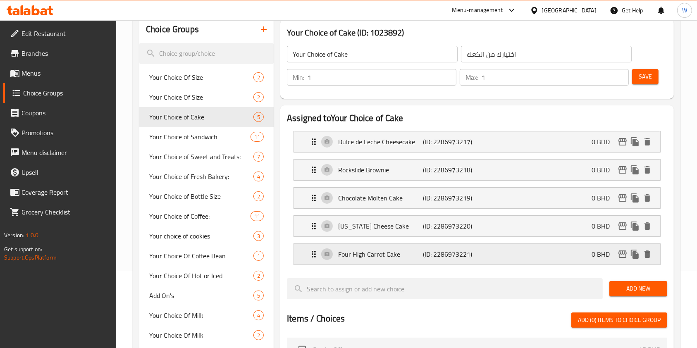
scroll to position [55, 0]
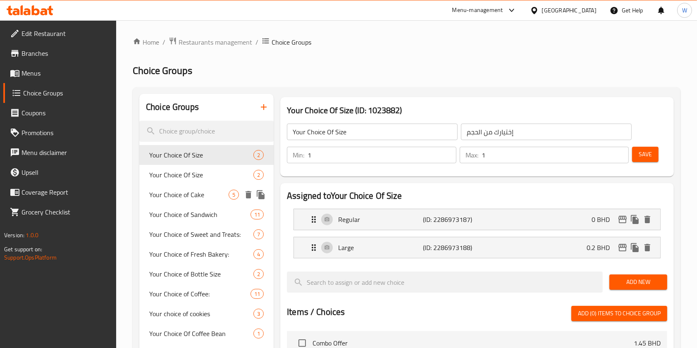
click at [198, 201] on div "Your Choice of Cake 5" at bounding box center [206, 195] width 134 height 20
type input "Your Choice of Cake"
type input "اختيارك من الكعك"
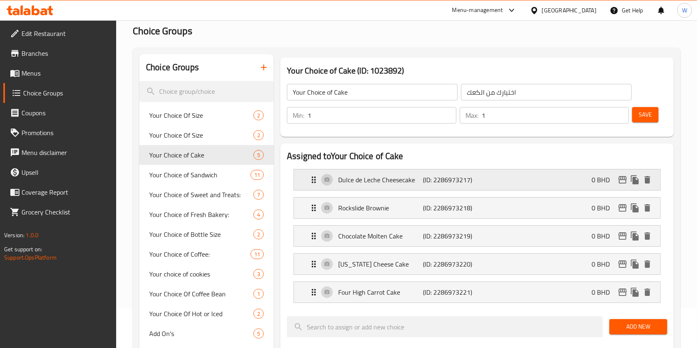
scroll to position [110, 0]
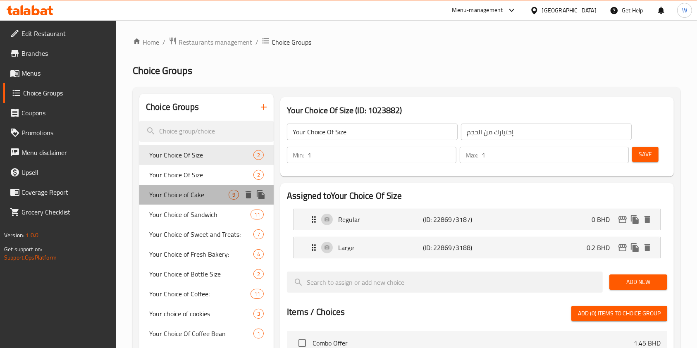
click at [203, 200] on div "Your Choice of Cake 9" at bounding box center [206, 195] width 134 height 20
type input "Your Choice of Cake"
type input "اختيارك من الكعك"
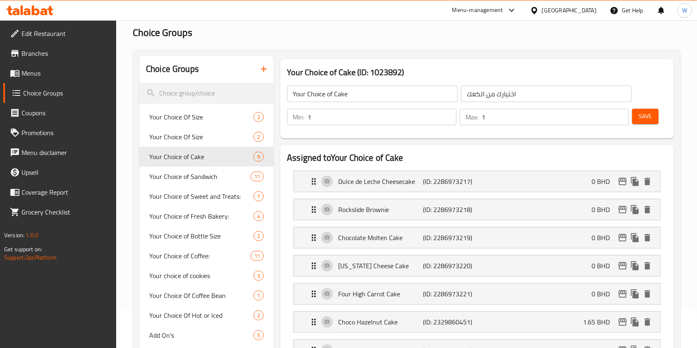
scroll to position [55, 0]
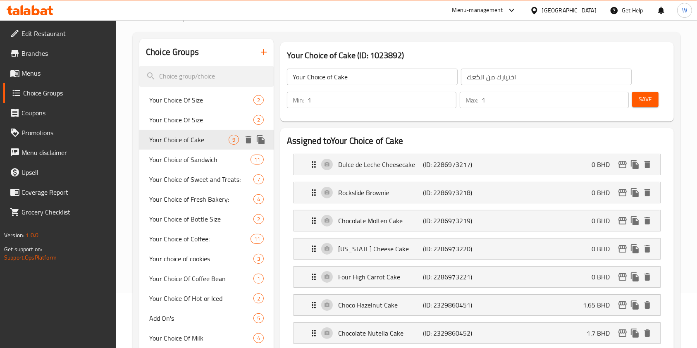
click at [262, 140] on icon "duplicate" at bounding box center [261, 139] width 8 height 9
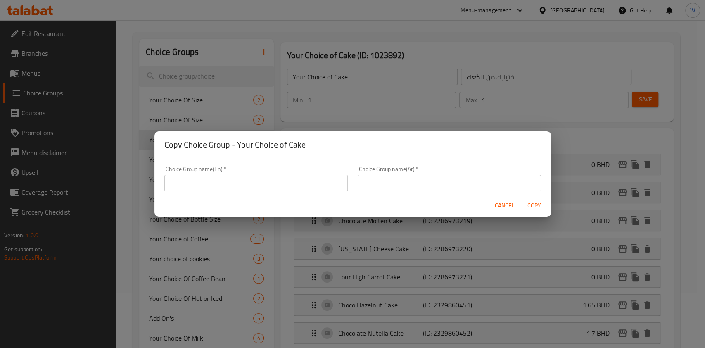
click at [271, 183] on input "text" at bounding box center [255, 183] width 183 height 17
type input "cake"
click at [391, 187] on input "text" at bounding box center [449, 183] width 183 height 17
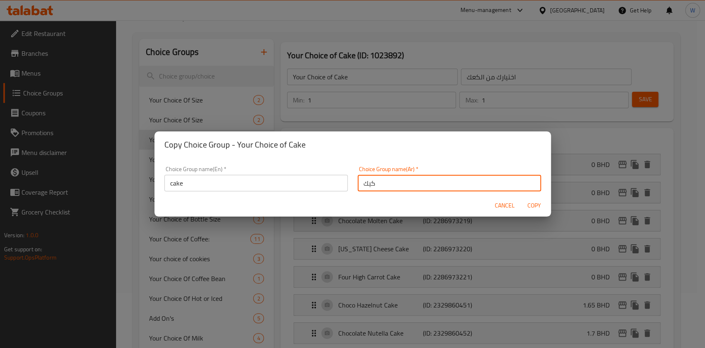
type input "كيك"
click at [543, 207] on button "Copy" at bounding box center [535, 205] width 26 height 15
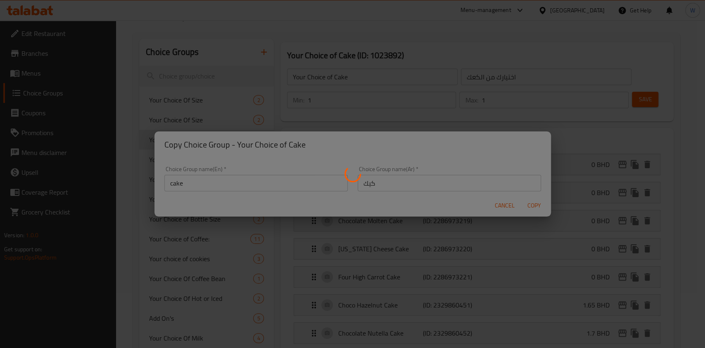
type input "cake"
type input "كيك"
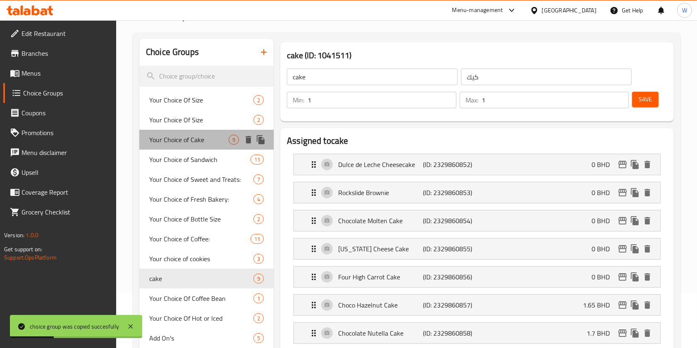
click at [194, 141] on span "Your Choice of Cake" at bounding box center [188, 140] width 79 height 10
type input "Your Choice of Cake"
type input "اختيارك من الكعك"
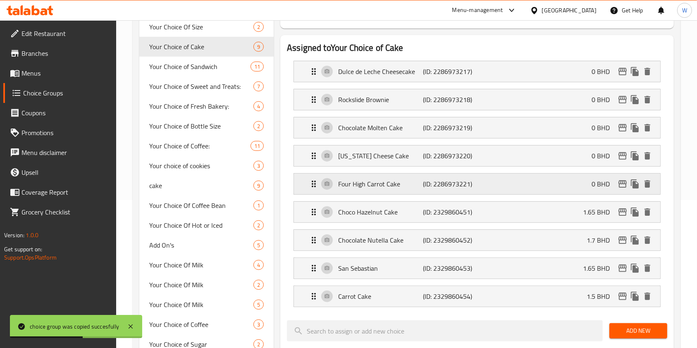
scroll to position [165, 0]
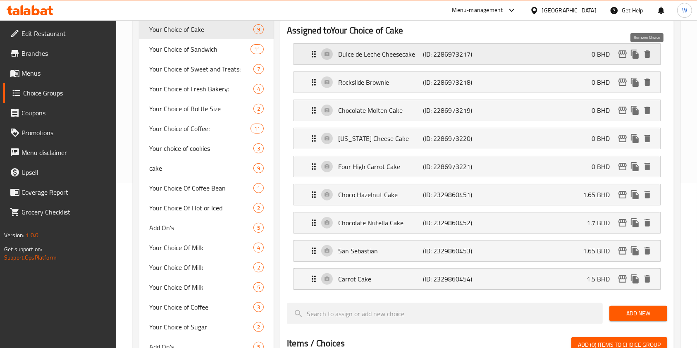
click at [646, 56] on icon "delete" at bounding box center [647, 53] width 6 height 7
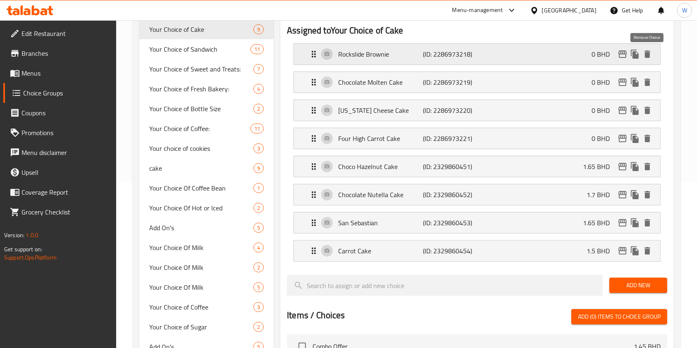
click at [647, 58] on icon "delete" at bounding box center [647, 54] width 10 height 10
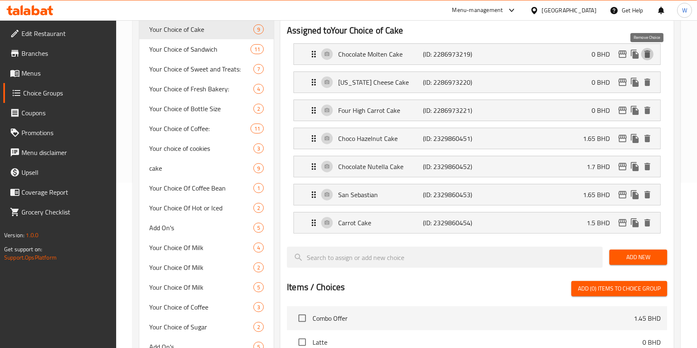
click at [647, 58] on icon "delete" at bounding box center [647, 54] width 10 height 10
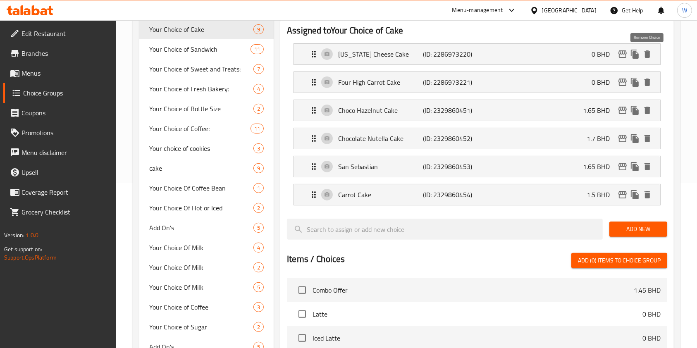
click at [647, 58] on icon "delete" at bounding box center [647, 54] width 10 height 10
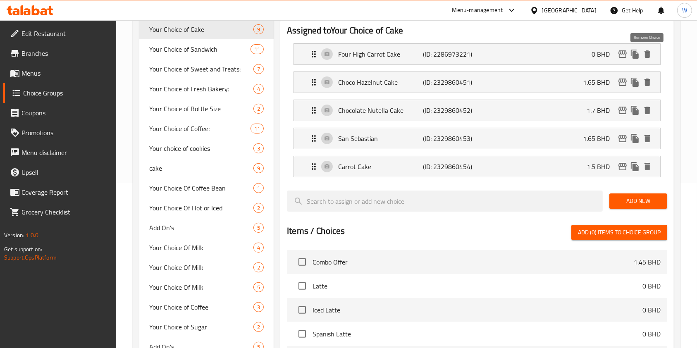
click at [647, 58] on icon "delete" at bounding box center [647, 54] width 10 height 10
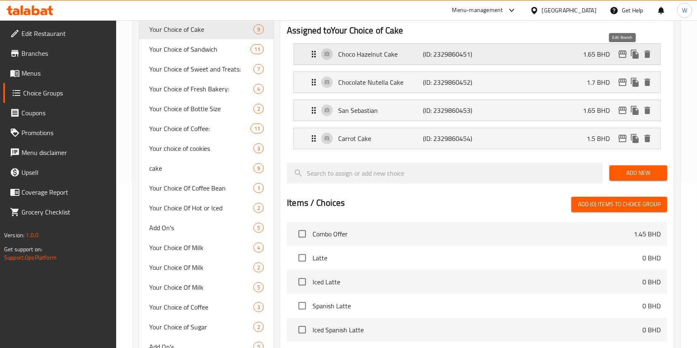
click at [625, 56] on icon "edit" at bounding box center [622, 54] width 10 height 10
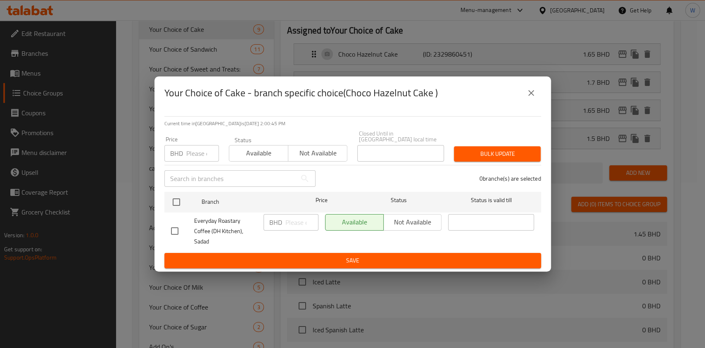
click at [199, 157] on input "number" at bounding box center [202, 153] width 33 height 17
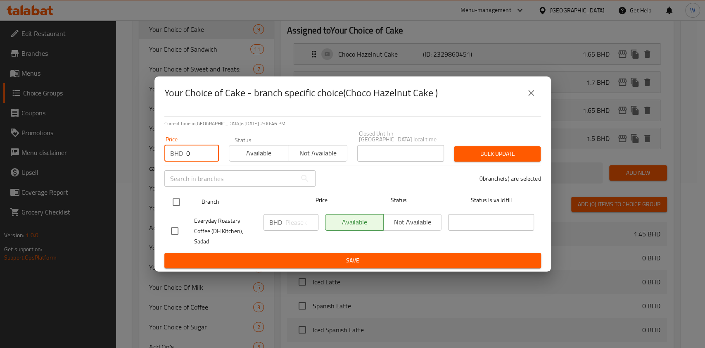
type input "0"
click at [173, 209] on input "checkbox" at bounding box center [176, 201] width 17 height 17
checkbox input "true"
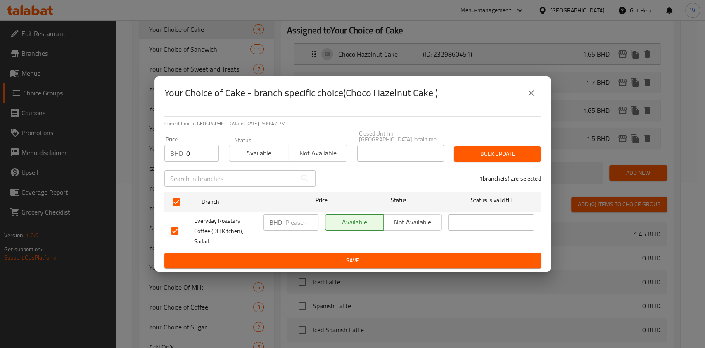
click at [497, 145] on div "Bulk update" at bounding box center [497, 153] width 97 height 25
click at [495, 152] on span "Bulk update" at bounding box center [498, 154] width 74 height 10
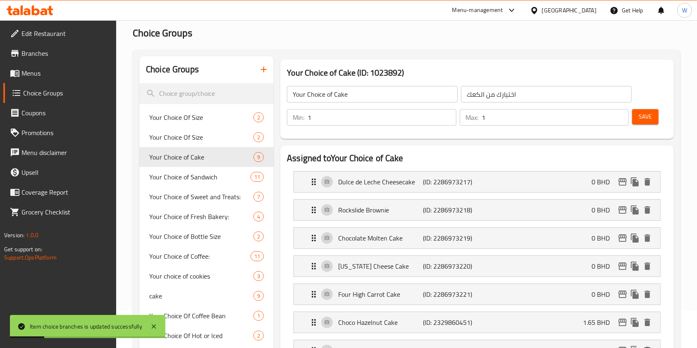
scroll to position [55, 0]
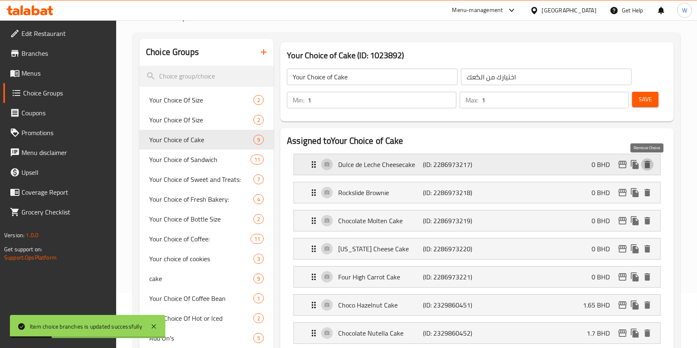
click at [645, 166] on icon "delete" at bounding box center [647, 164] width 6 height 7
click at [652, 163] on icon "delete" at bounding box center [647, 165] width 10 height 10
click at [649, 163] on icon "delete" at bounding box center [647, 164] width 6 height 7
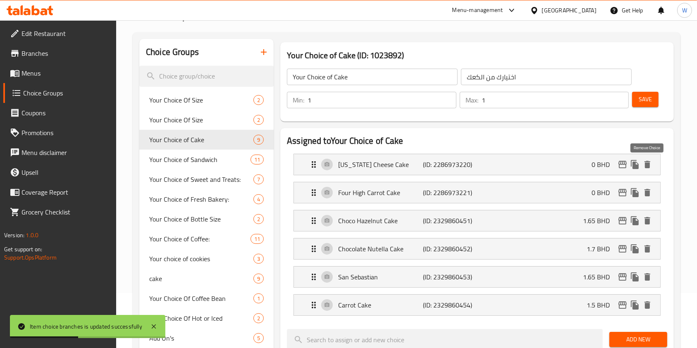
click at [649, 163] on icon "delete" at bounding box center [647, 164] width 6 height 7
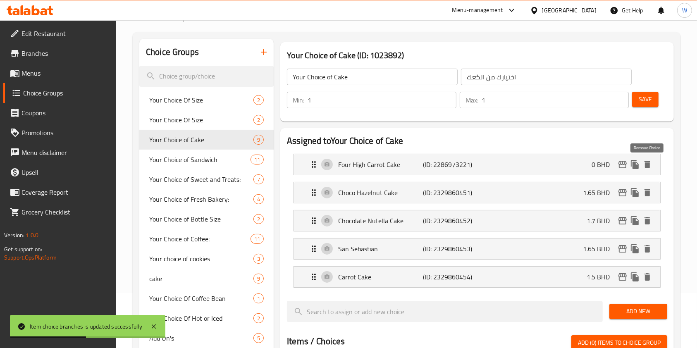
click at [649, 163] on icon "delete" at bounding box center [647, 164] width 6 height 7
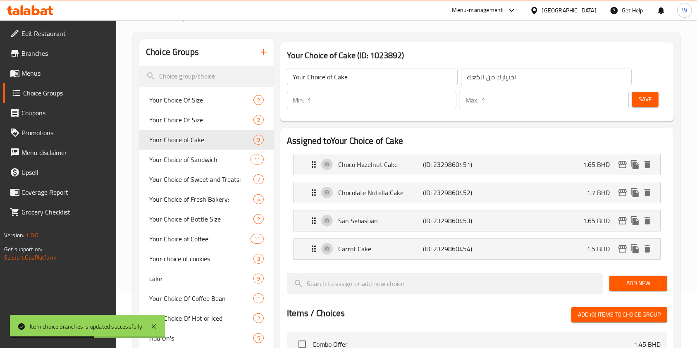
click at [648, 100] on span "Save" at bounding box center [644, 99] width 13 height 10
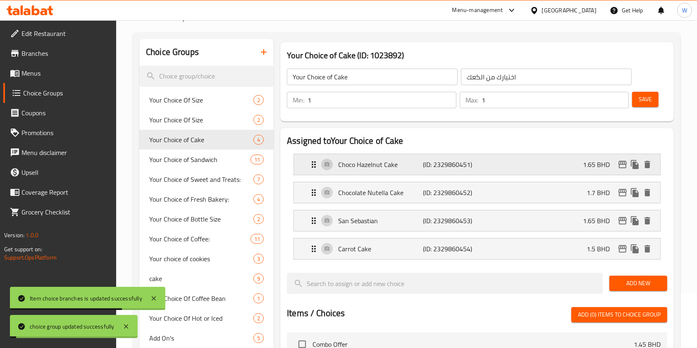
click at [618, 167] on icon "edit" at bounding box center [622, 165] width 10 height 10
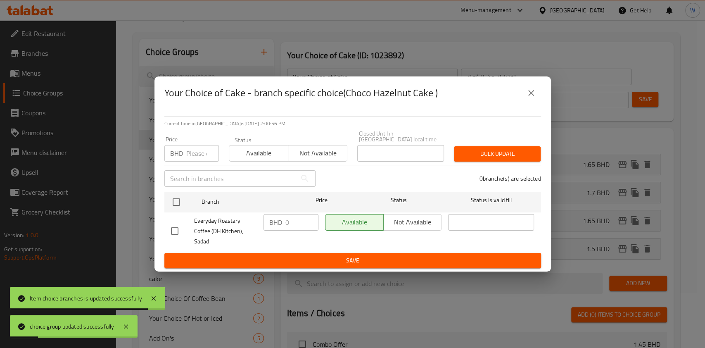
click at [529, 98] on icon "close" at bounding box center [531, 93] width 10 height 10
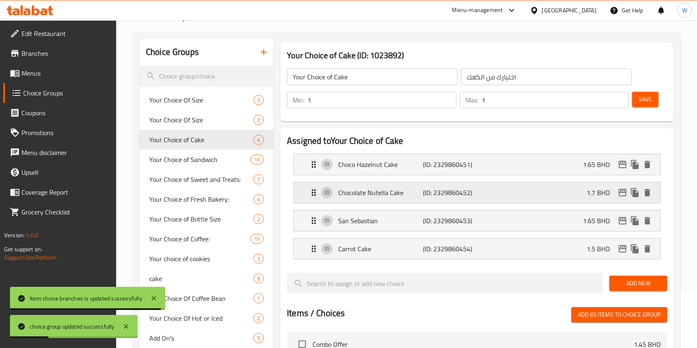
click at [622, 190] on icon "edit" at bounding box center [622, 193] width 10 height 10
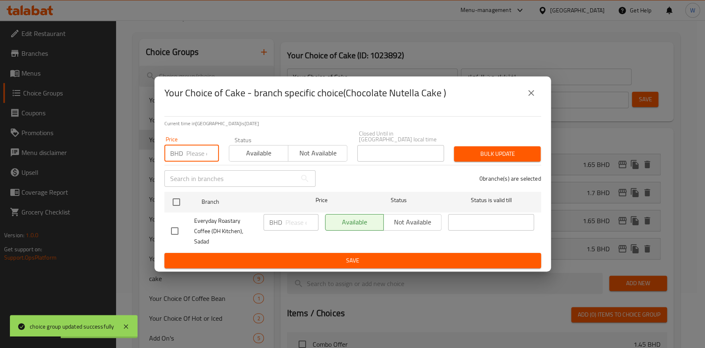
click at [190, 156] on input "number" at bounding box center [202, 153] width 33 height 17
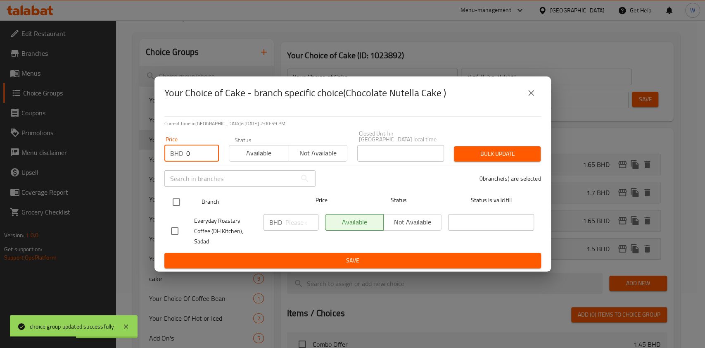
type input "0"
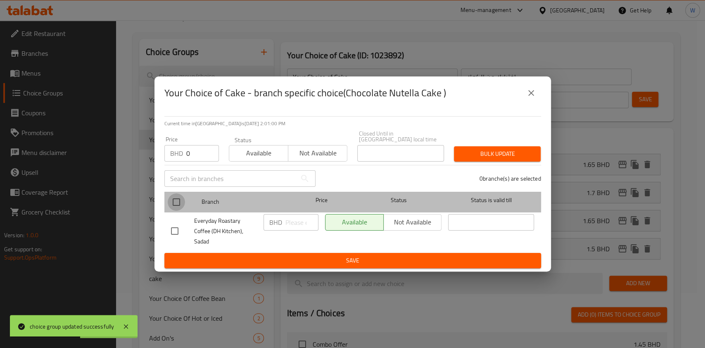
click at [184, 201] on input "checkbox" at bounding box center [176, 201] width 17 height 17
checkbox input "true"
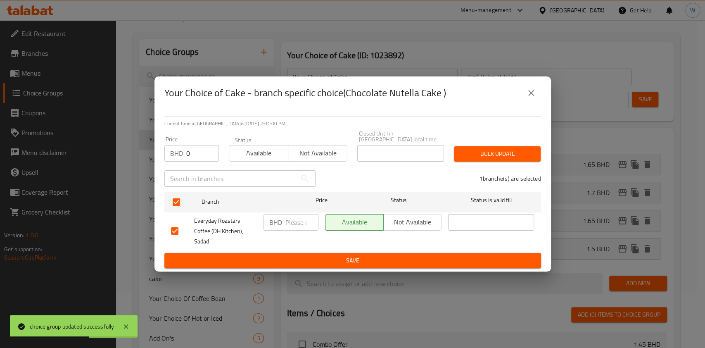
click at [507, 157] on span "Bulk update" at bounding box center [498, 154] width 74 height 10
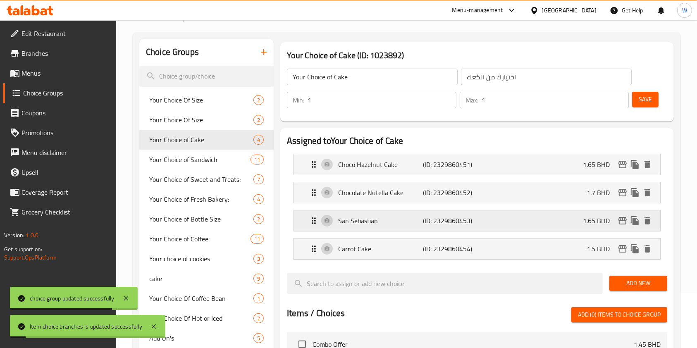
click at [624, 219] on icon "edit" at bounding box center [622, 220] width 8 height 7
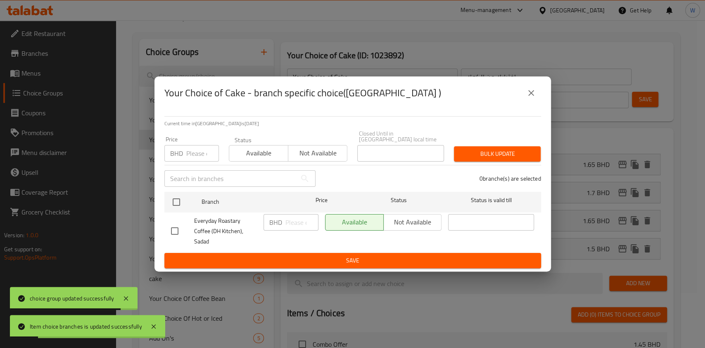
click at [194, 154] on input "number" at bounding box center [202, 153] width 33 height 17
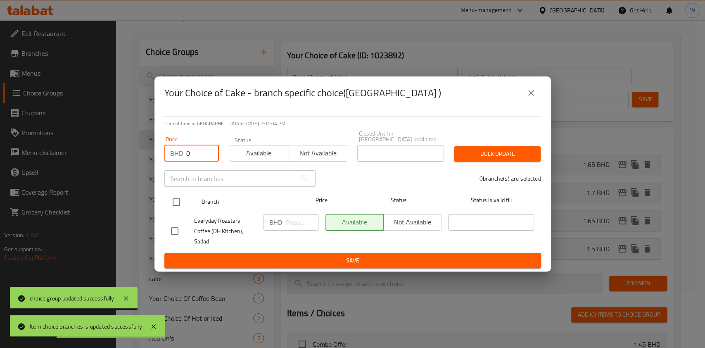
type input "0"
click at [186, 200] on div at bounding box center [183, 202] width 31 height 24
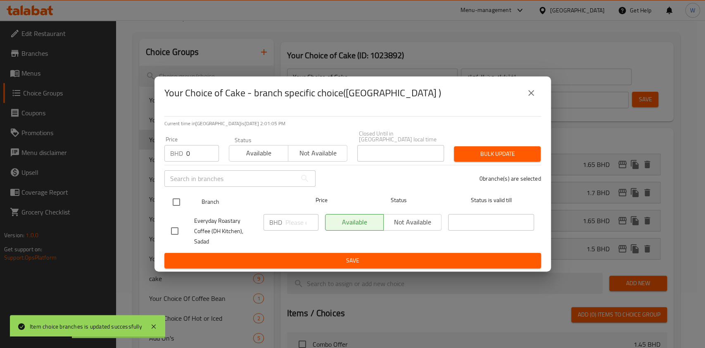
click at [179, 198] on input "checkbox" at bounding box center [176, 201] width 17 height 17
checkbox input "true"
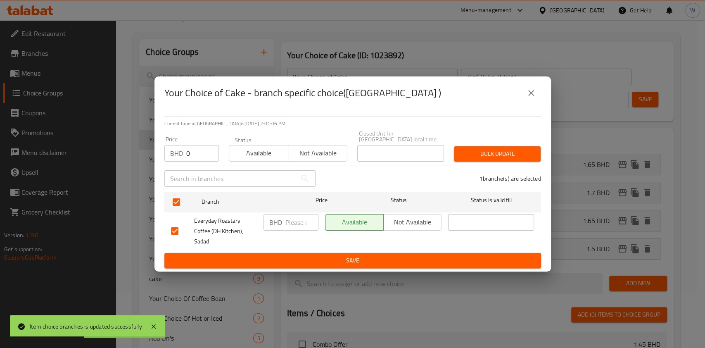
click at [500, 157] on span "Bulk update" at bounding box center [498, 154] width 74 height 10
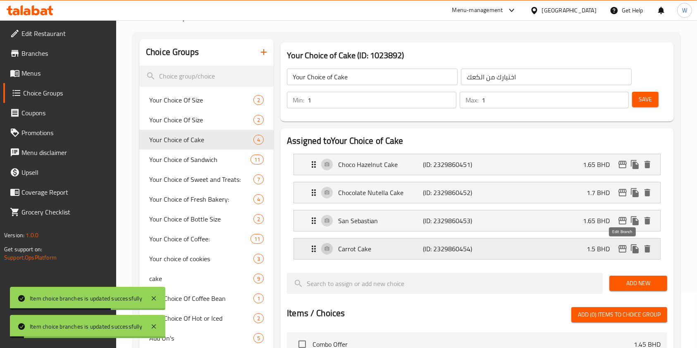
click at [623, 246] on icon "edit" at bounding box center [622, 249] width 10 height 10
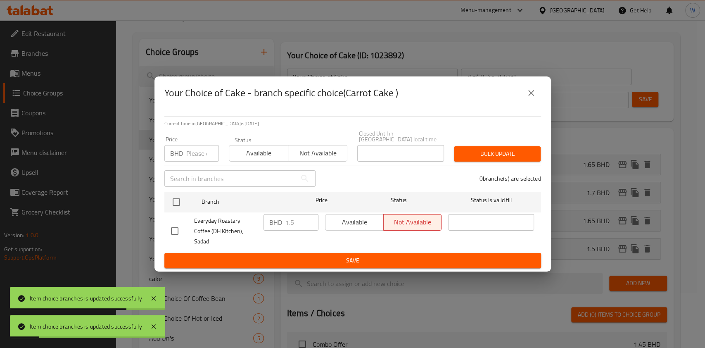
click at [212, 162] on input "number" at bounding box center [202, 153] width 33 height 17
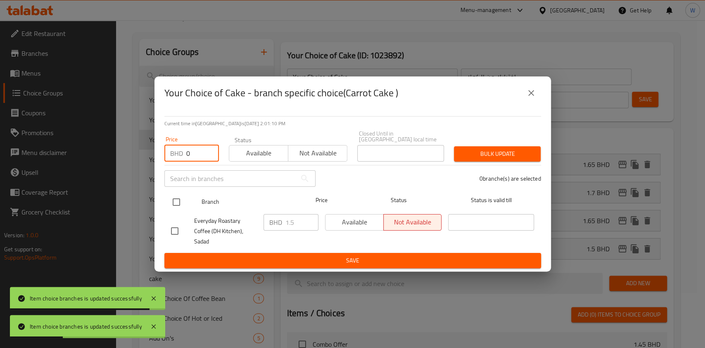
type input "0"
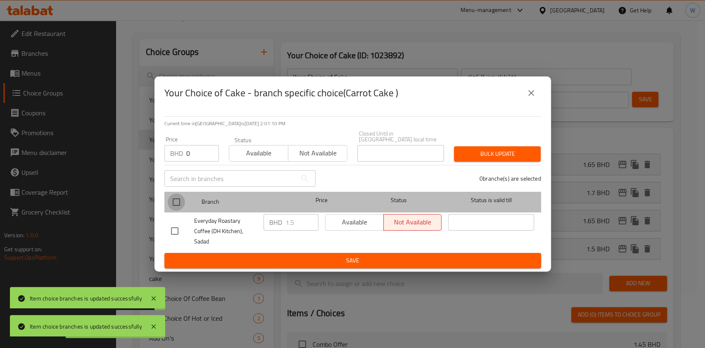
click at [182, 204] on input "checkbox" at bounding box center [176, 201] width 17 height 17
checkbox input "true"
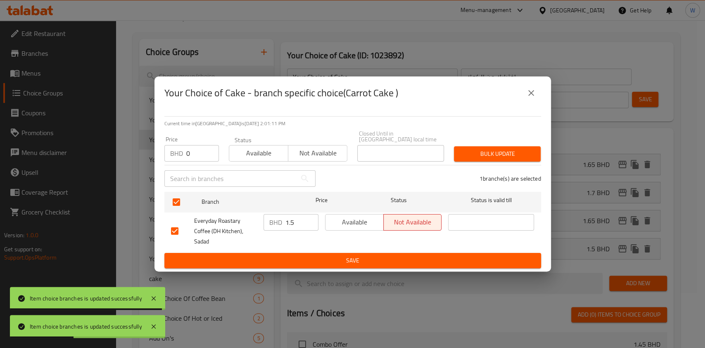
click at [264, 159] on span "Available" at bounding box center [259, 153] width 52 height 12
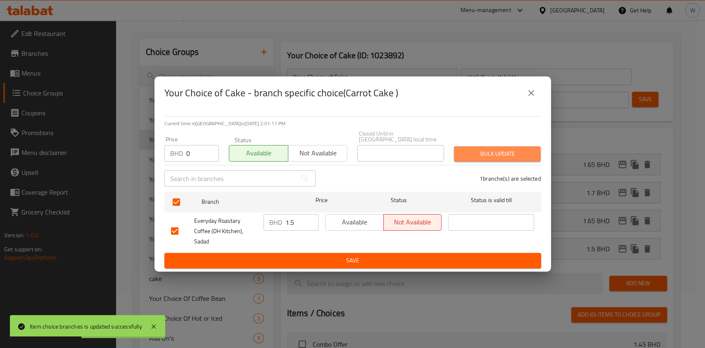
click at [455, 155] on button "Bulk update" at bounding box center [497, 153] width 87 height 15
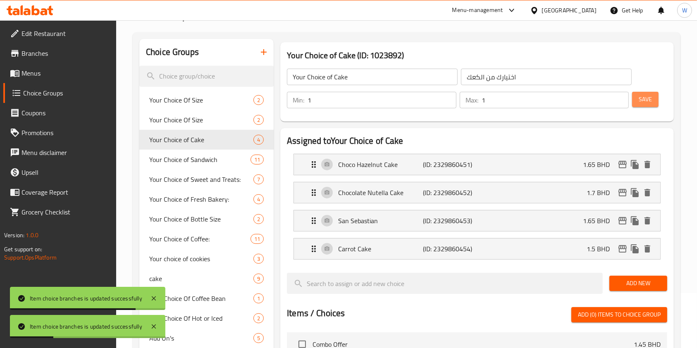
click at [651, 95] on span "Save" at bounding box center [644, 99] width 13 height 10
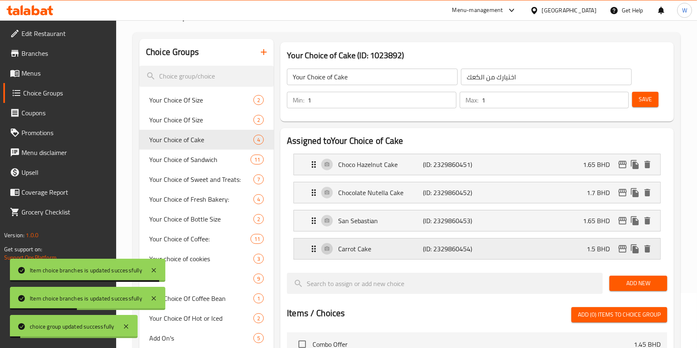
click at [622, 246] on icon "edit" at bounding box center [622, 248] width 8 height 7
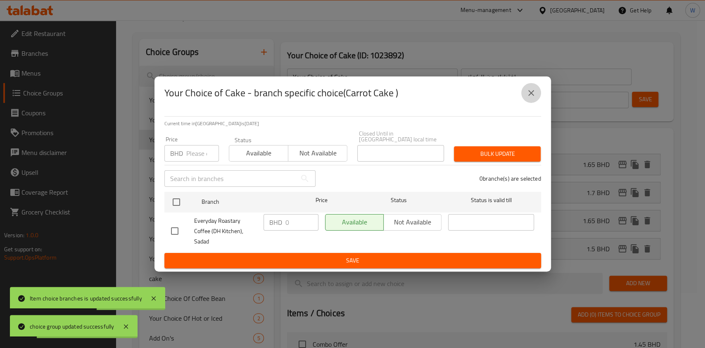
click at [534, 98] on icon "close" at bounding box center [531, 93] width 10 height 10
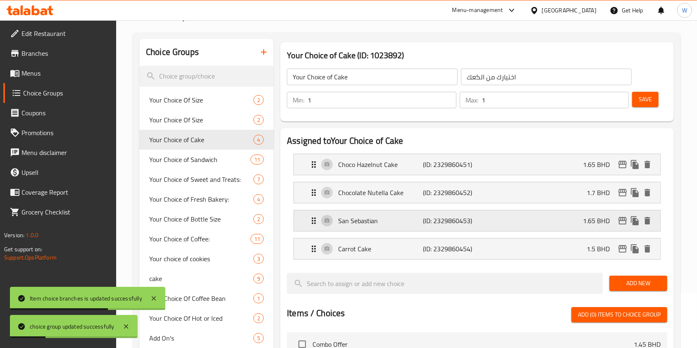
click at [625, 217] on icon "edit" at bounding box center [622, 221] width 10 height 10
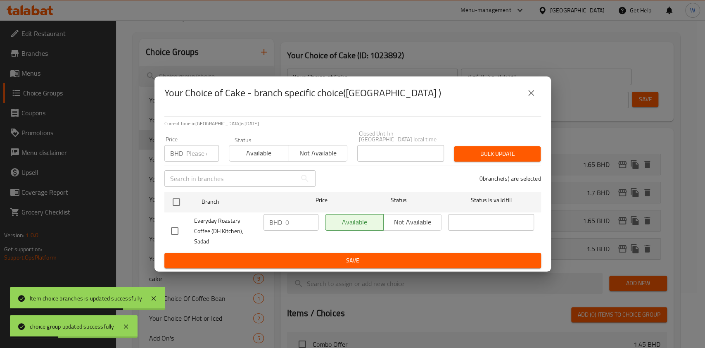
click at [531, 96] on icon "close" at bounding box center [532, 93] width 6 height 6
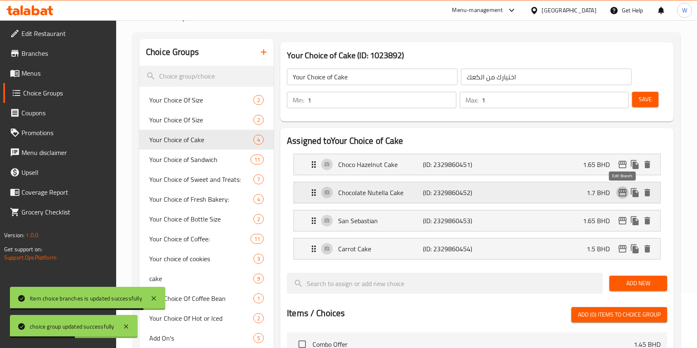
click at [622, 195] on icon "edit" at bounding box center [622, 193] width 10 height 10
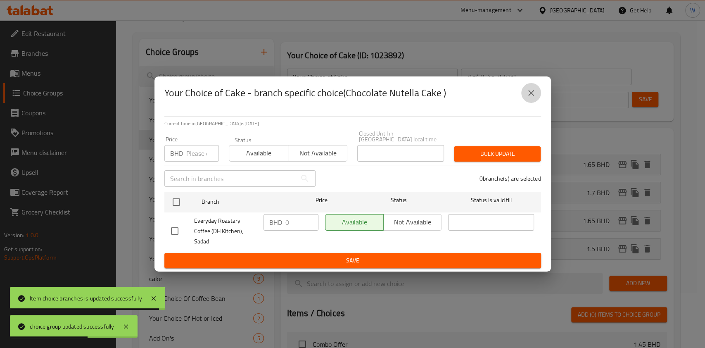
click at [536, 98] on icon "close" at bounding box center [531, 93] width 10 height 10
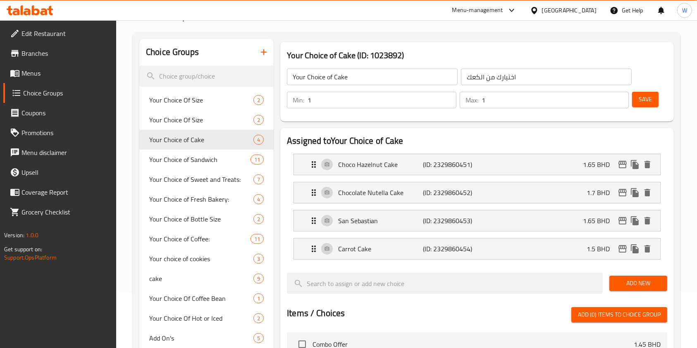
click at [641, 102] on span "Save" at bounding box center [644, 99] width 13 height 10
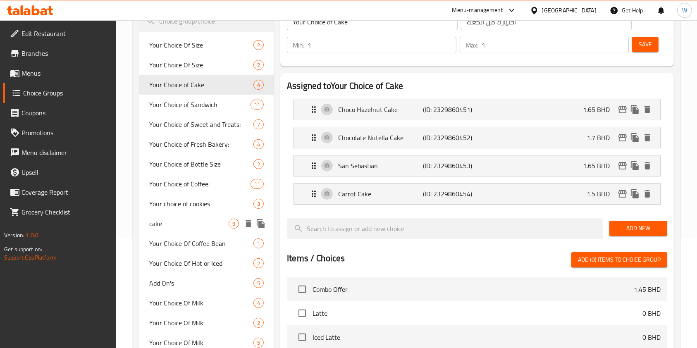
click at [195, 217] on div "cake 9" at bounding box center [206, 224] width 134 height 20
type input "cake"
type input "كيك"
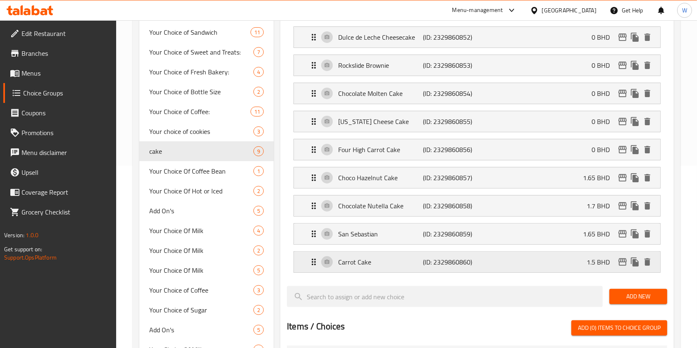
scroll to position [165, 0]
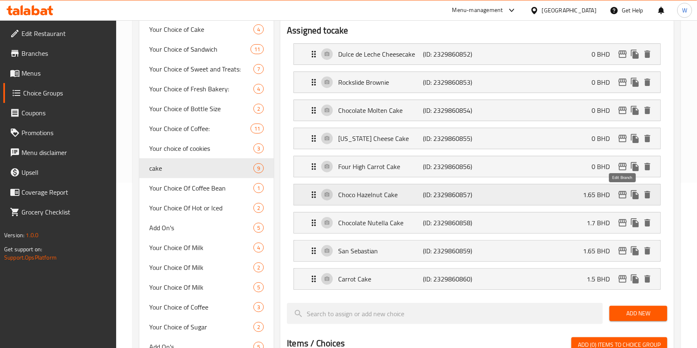
click at [622, 192] on icon "edit" at bounding box center [622, 195] width 10 height 10
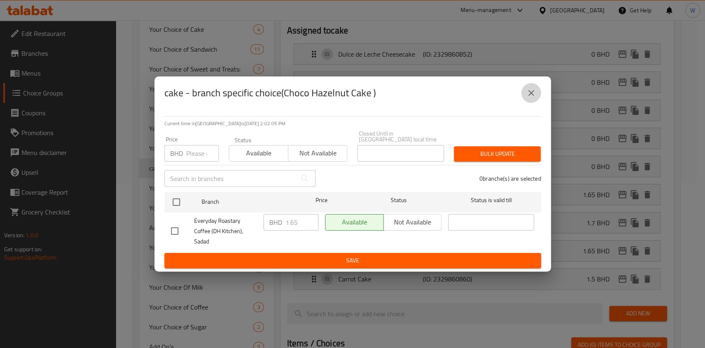
click at [537, 102] on button "close" at bounding box center [532, 93] width 20 height 20
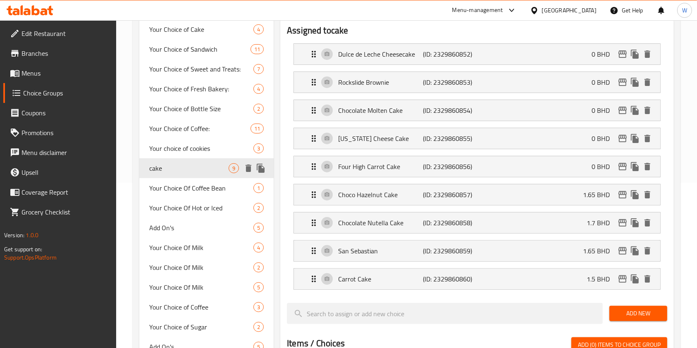
scroll to position [55, 0]
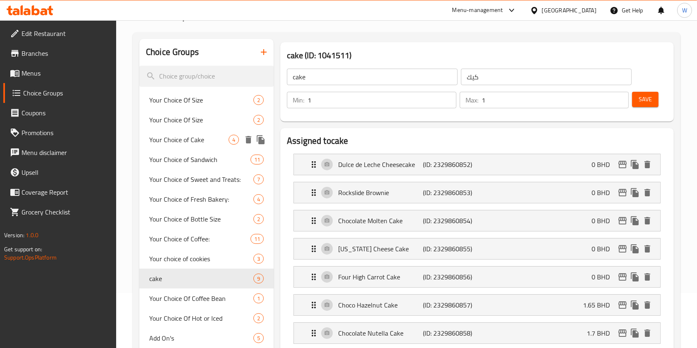
click at [200, 141] on span "Your Choice of Cake" at bounding box center [188, 140] width 79 height 10
type input "Your Choice of Cake"
type input "اختيارك من الكعك"
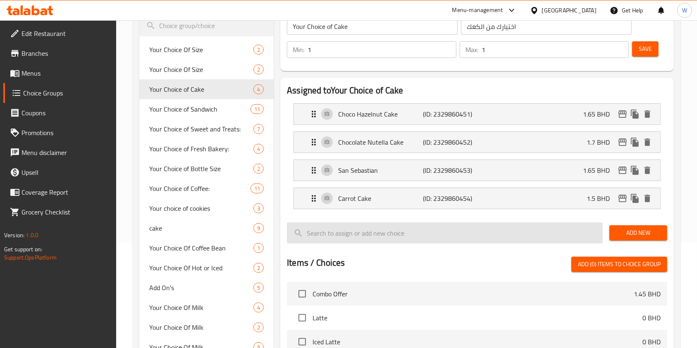
scroll to position [165, 0]
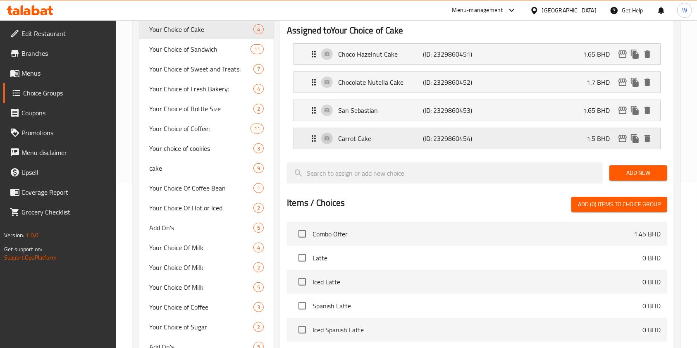
click at [620, 141] on icon "edit" at bounding box center [622, 138] width 10 height 10
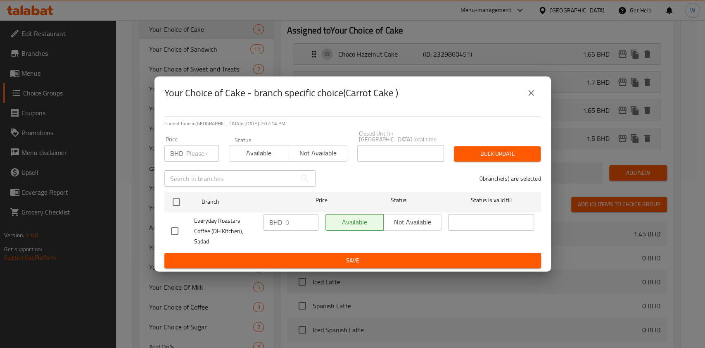
click at [528, 98] on icon "close" at bounding box center [531, 93] width 10 height 10
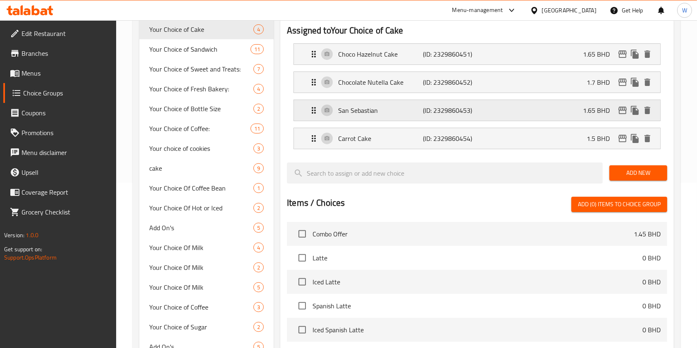
click at [621, 110] on icon "edit" at bounding box center [622, 110] width 8 height 7
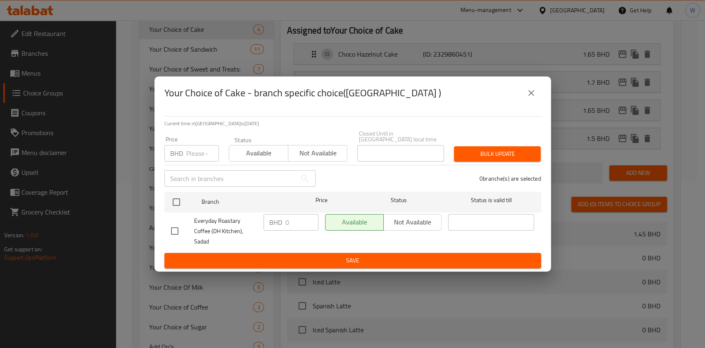
click at [530, 103] on button "close" at bounding box center [532, 93] width 20 height 20
